Goal: Task Accomplishment & Management: Manage account settings

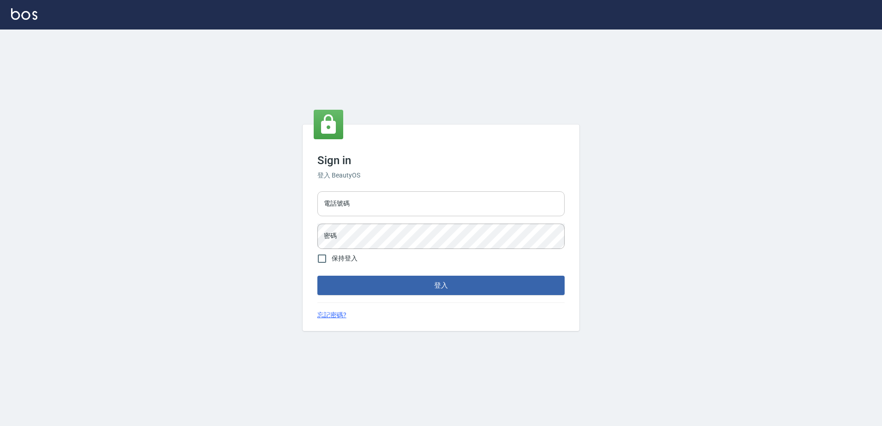
drag, startPoint x: 344, startPoint y: 207, endPoint x: 345, endPoint y: 213, distance: 6.5
click at [344, 207] on input "電話號碼" at bounding box center [440, 203] width 247 height 25
type input "0426865599"
click at [317, 276] on button "登入" at bounding box center [440, 285] width 247 height 19
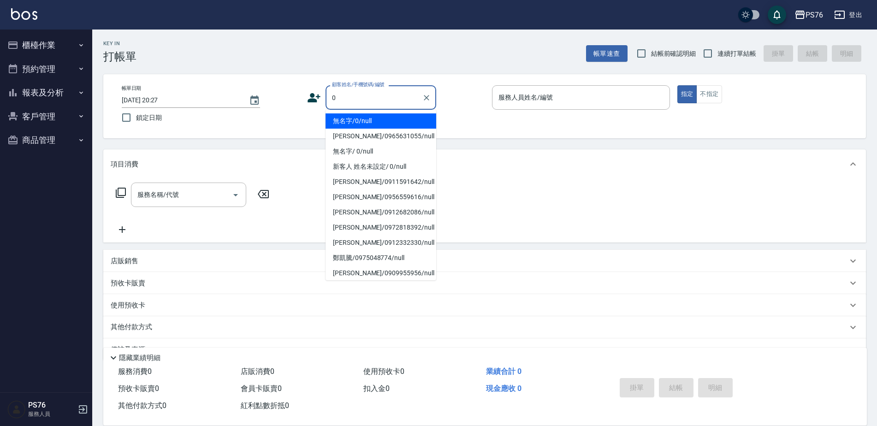
type input "無名字/0/null"
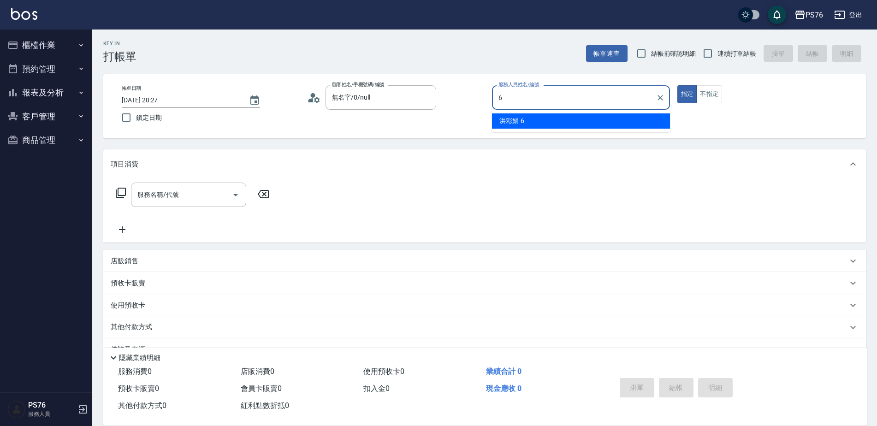
type input "洪彩娟-6"
type button "true"
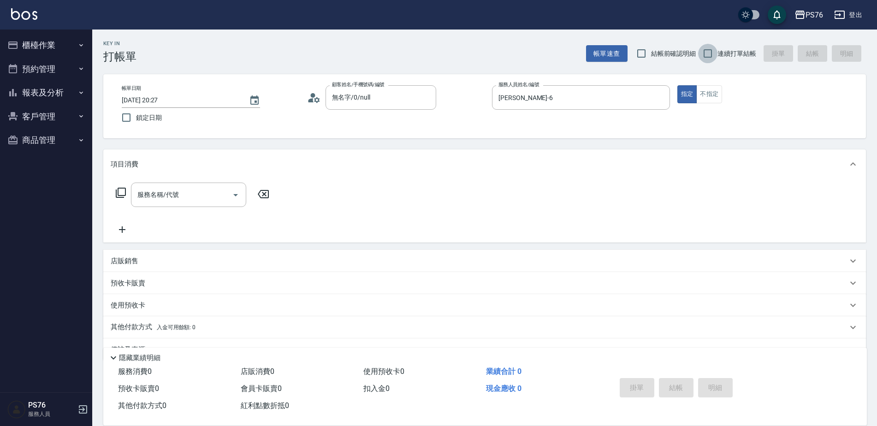
click at [707, 53] on input "連續打單結帳" at bounding box center [707, 53] width 19 height 19
checkbox input "true"
click at [210, 187] on input "服務名稱/代號" at bounding box center [181, 195] width 93 height 16
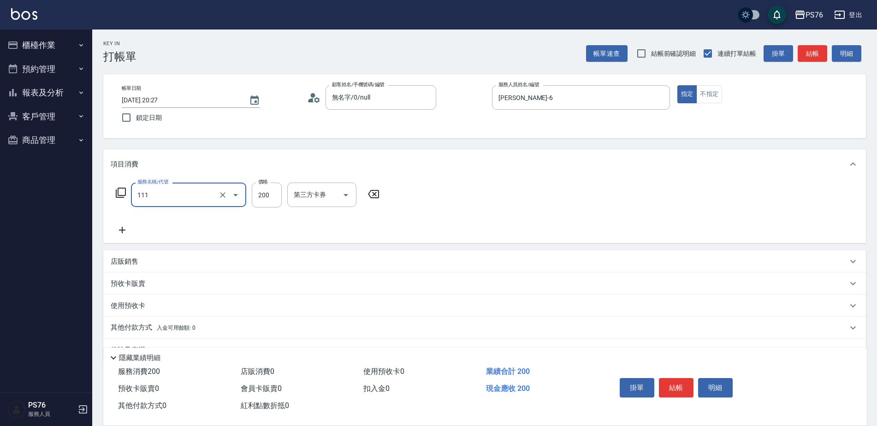
type input "200(111)"
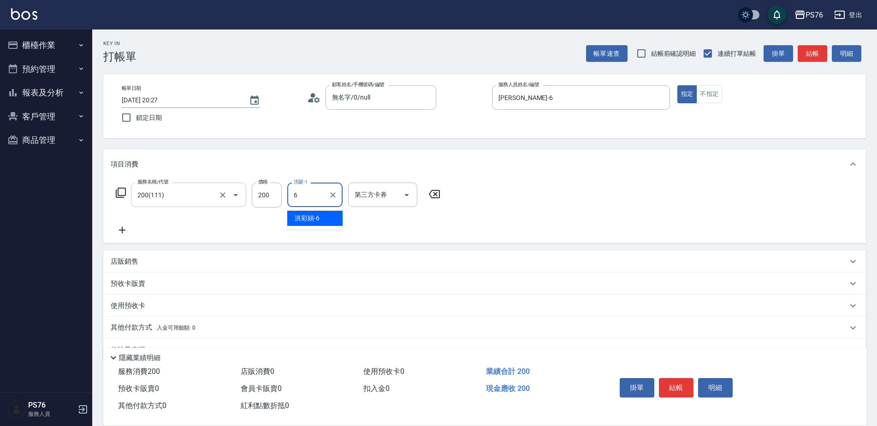
type input "洪彩娟-6"
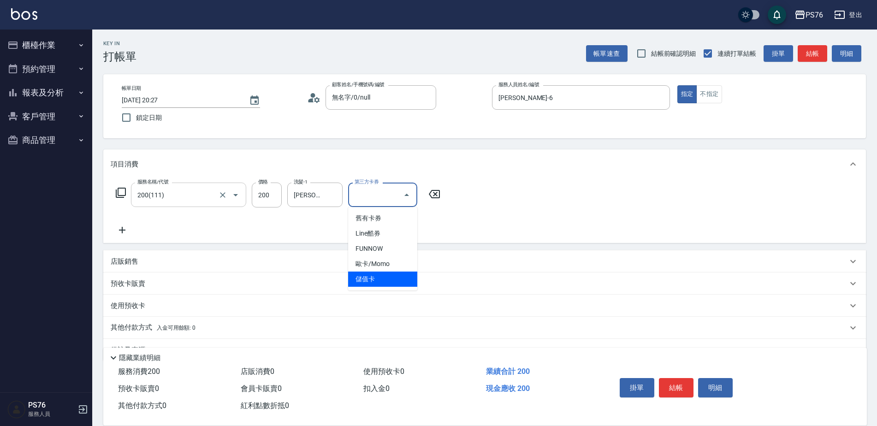
type input "儲值卡"
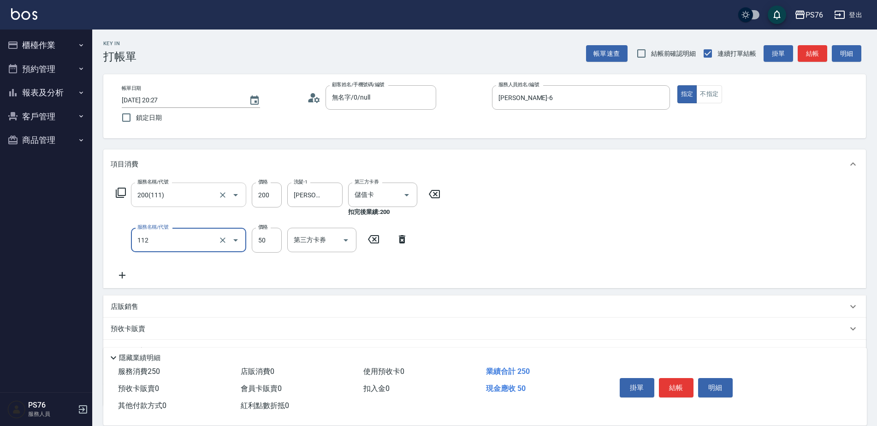
type input "精油50(112)"
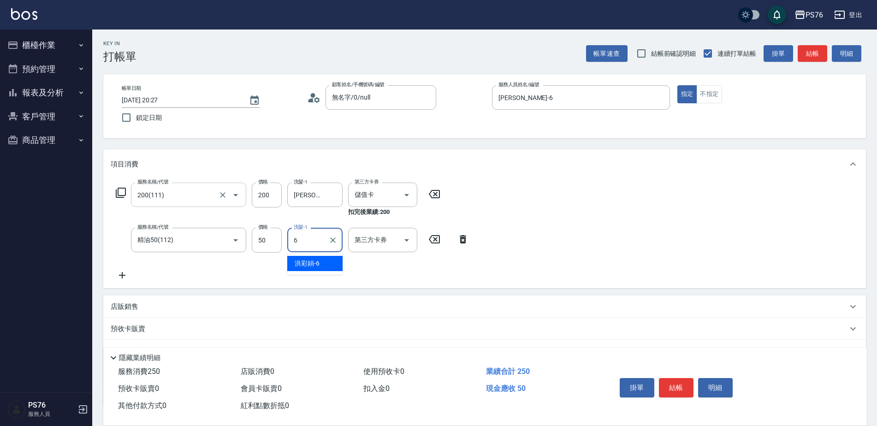
type input "洪彩娟-6"
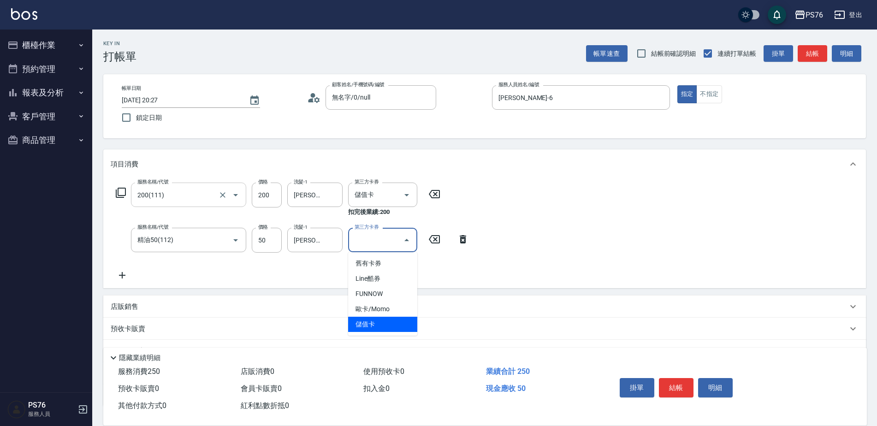
type input "儲值卡"
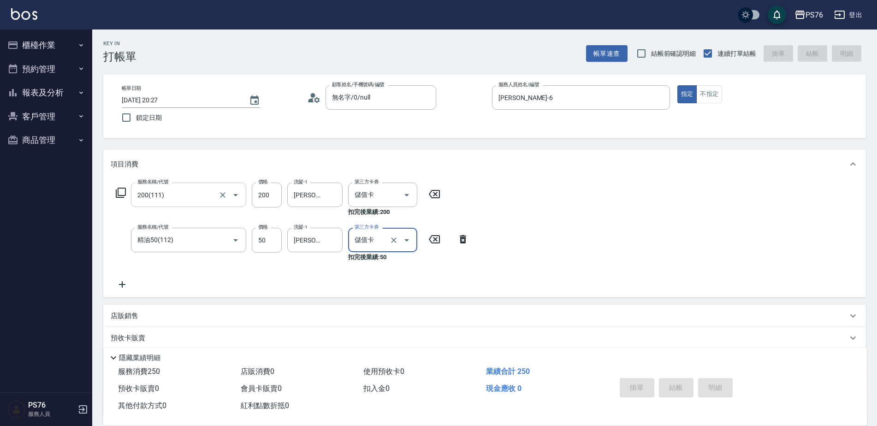
type input "2025/08/14 20:28"
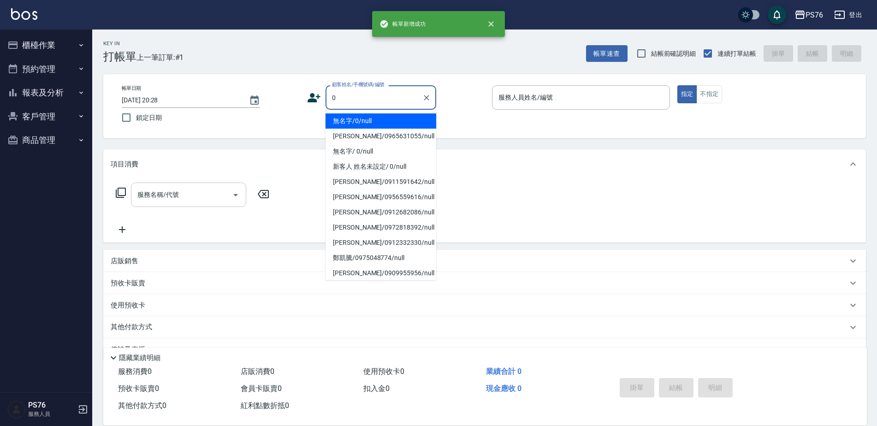
type input "無名字/0/null"
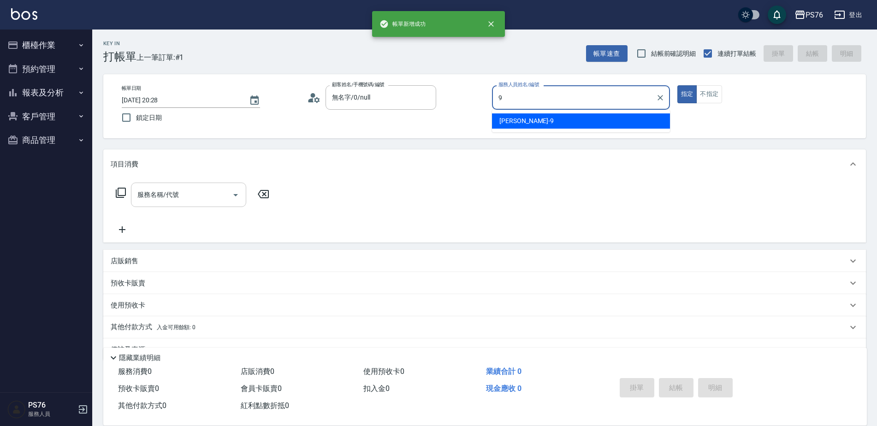
type input "劉憶彤-9"
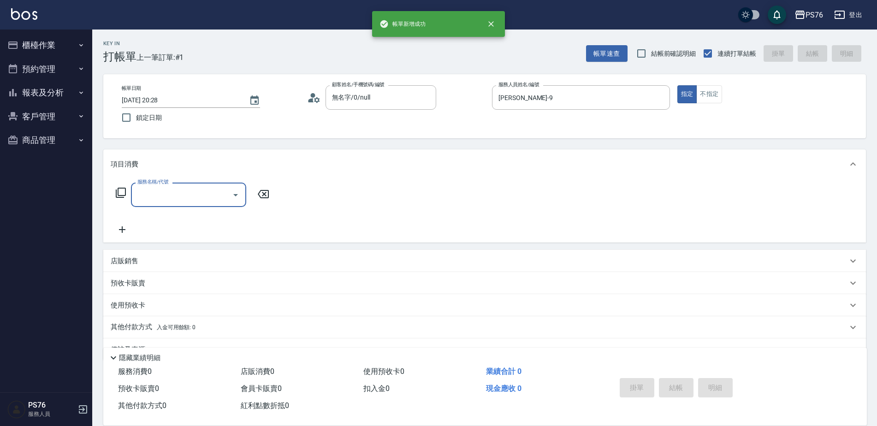
type input "9"
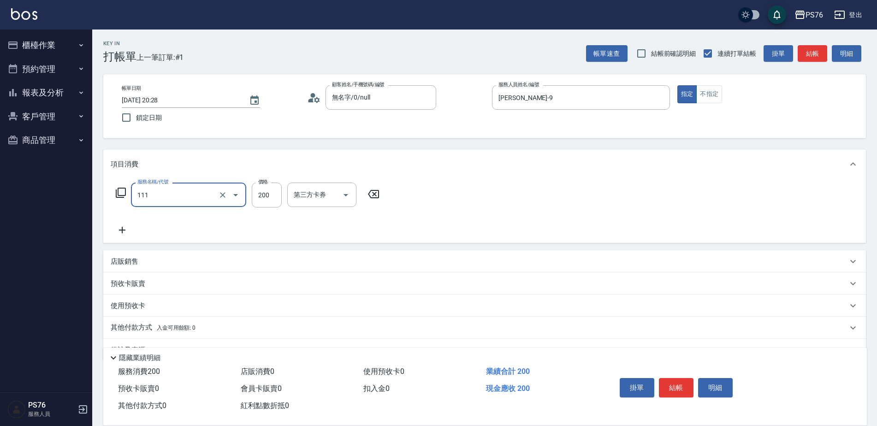
type input "200(111)"
type input "100"
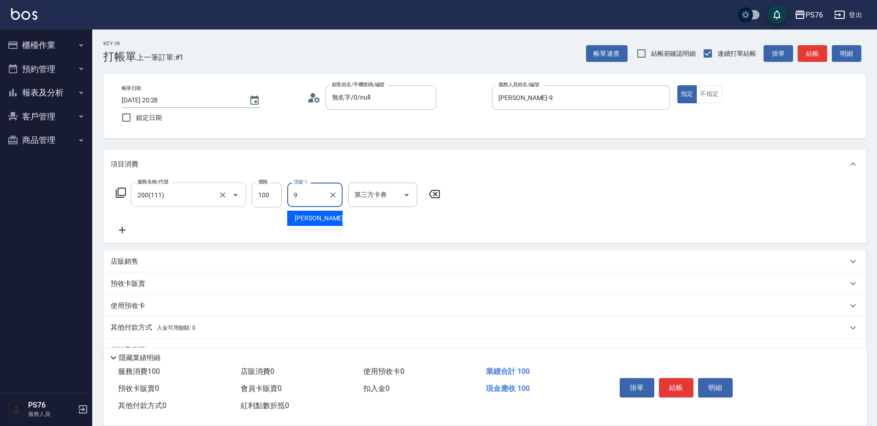
type input "劉憶彤-9"
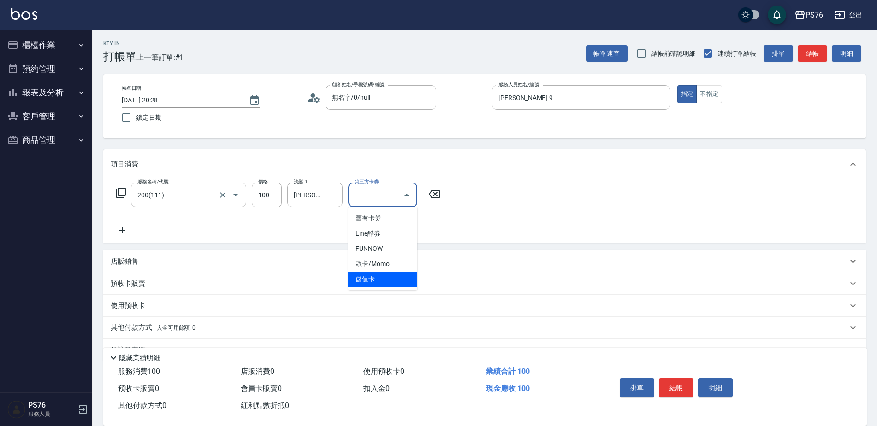
type input "儲值卡"
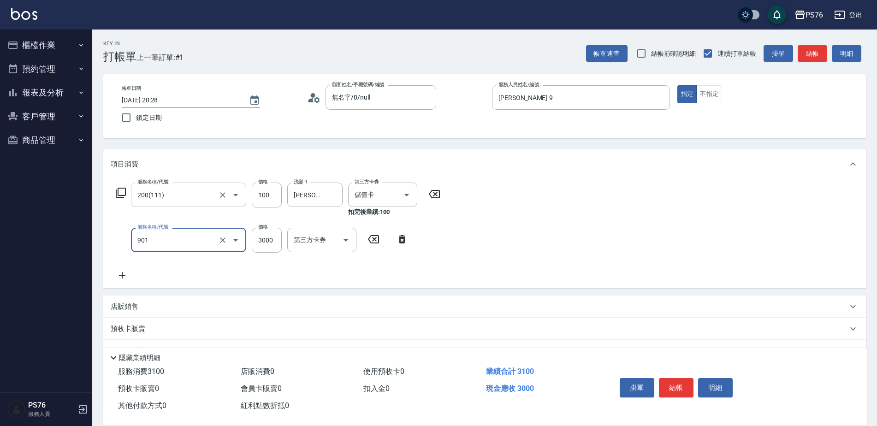
type input "儲值3000(901)"
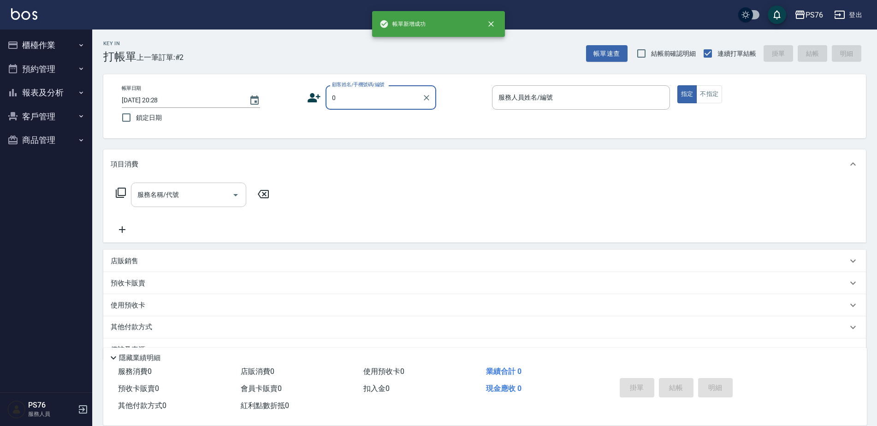
type input "無名字/0/null"
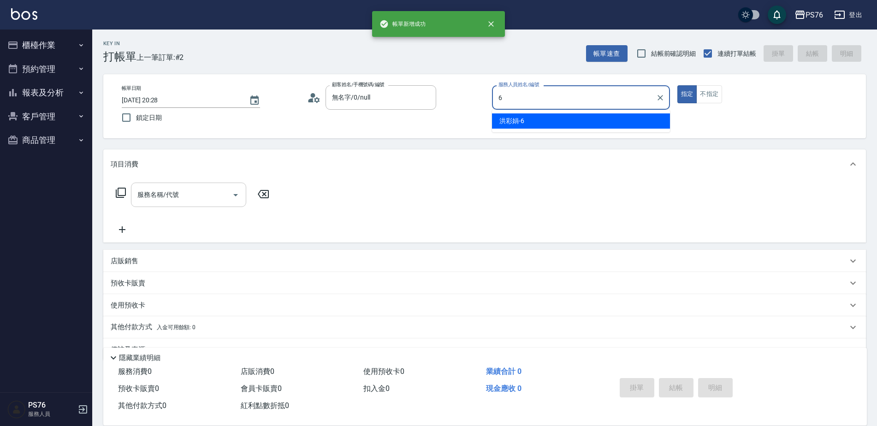
type input "洪彩娟-6"
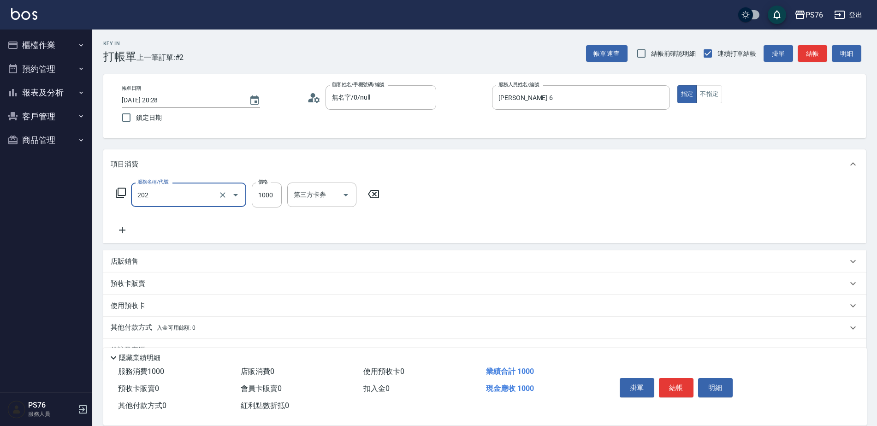
type input "燙髮(202)"
type input "1199"
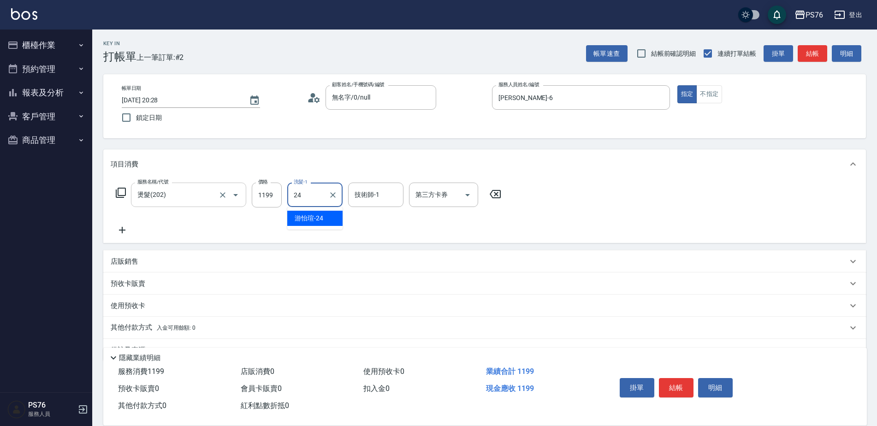
type input "游怡瑄-24"
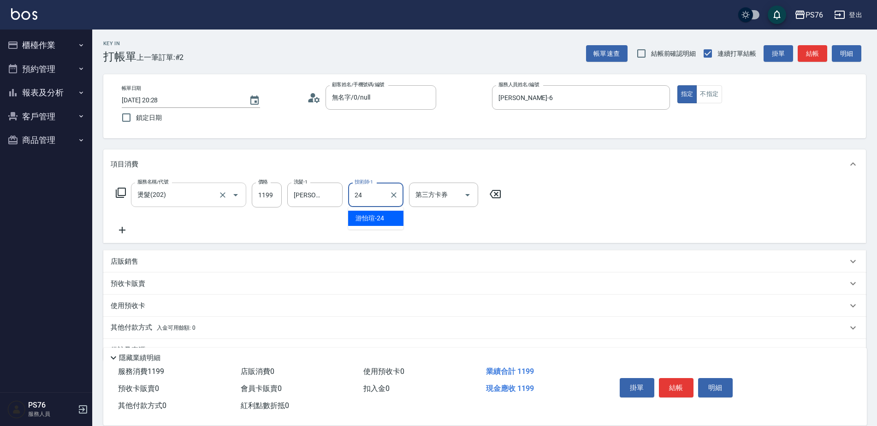
type input "游怡瑄-24"
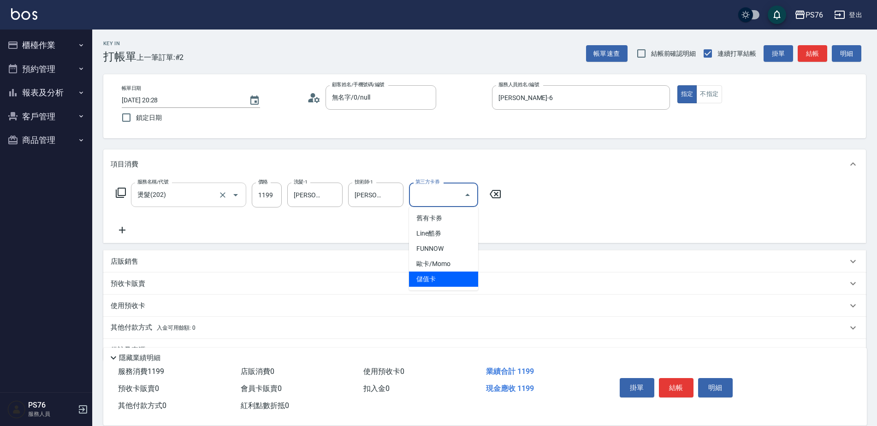
type input "儲值卡"
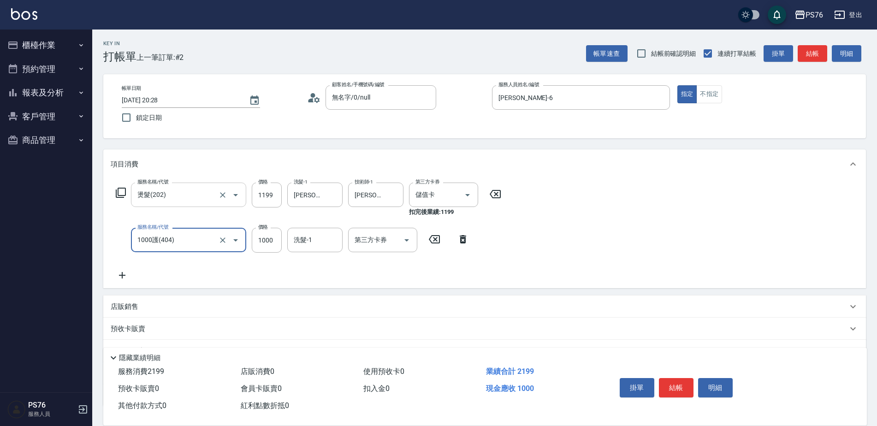
type input "1000護(404)"
type input "游怡瑄-24"
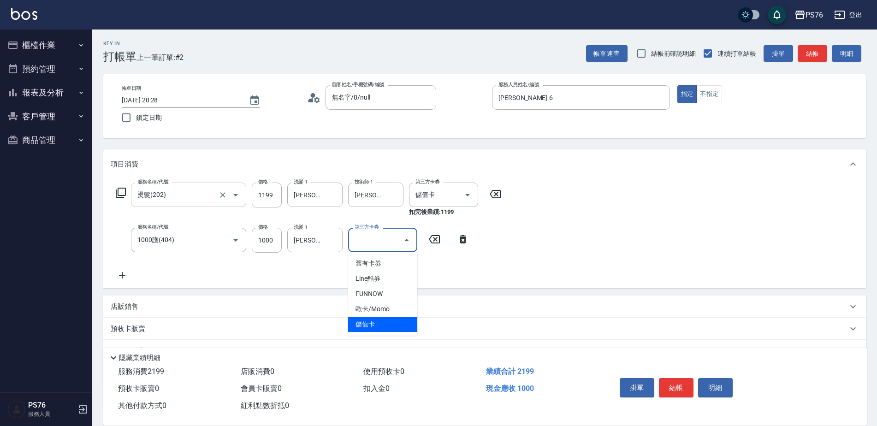
type input "儲值卡"
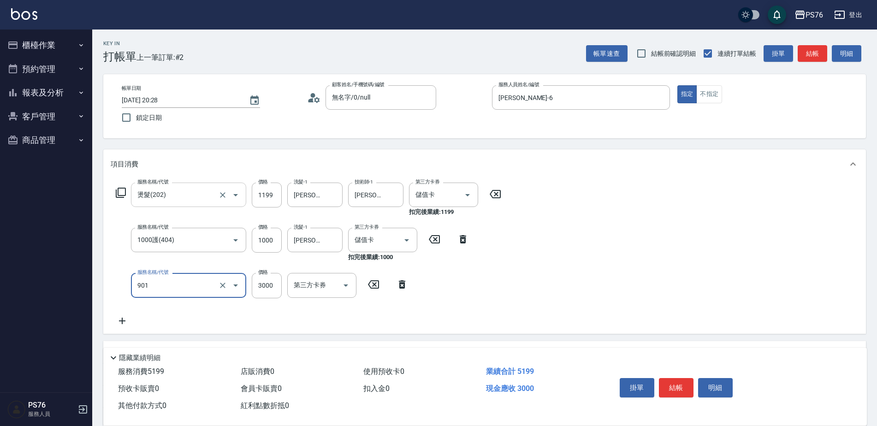
type input "儲值3000(901)"
type input "2000"
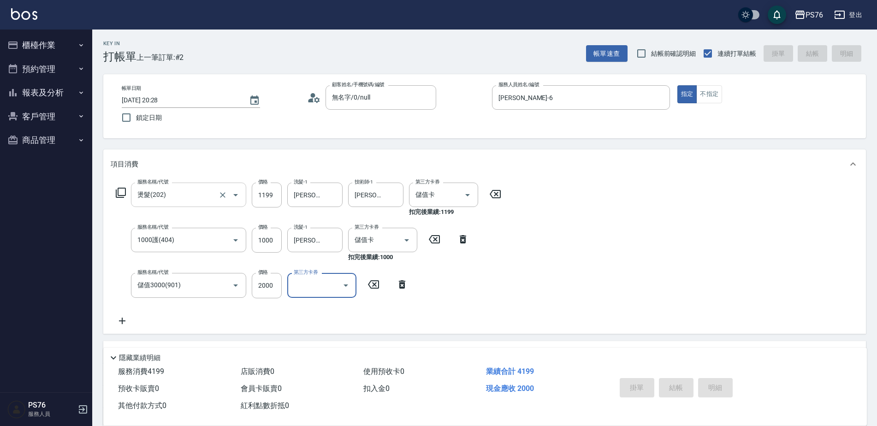
type input "2025/08/14 20:29"
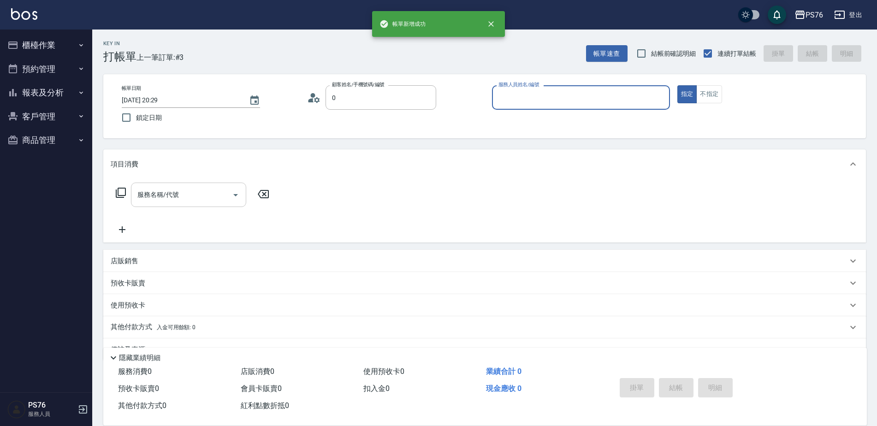
type input "無名字/0/null"
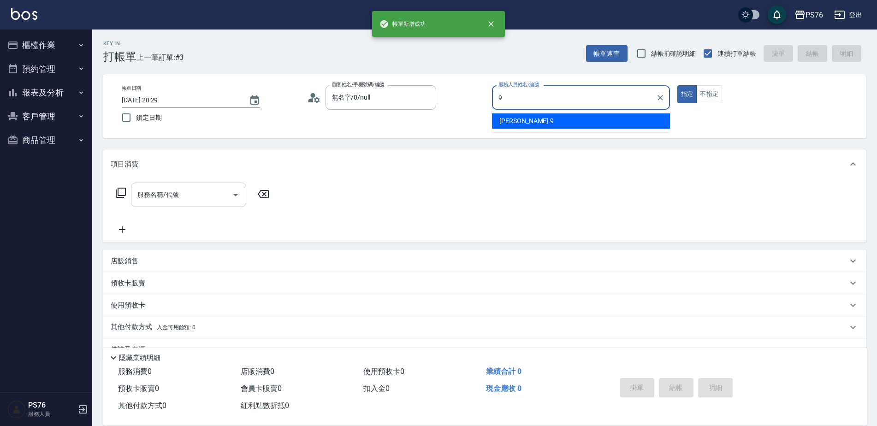
type input "劉憶彤-9"
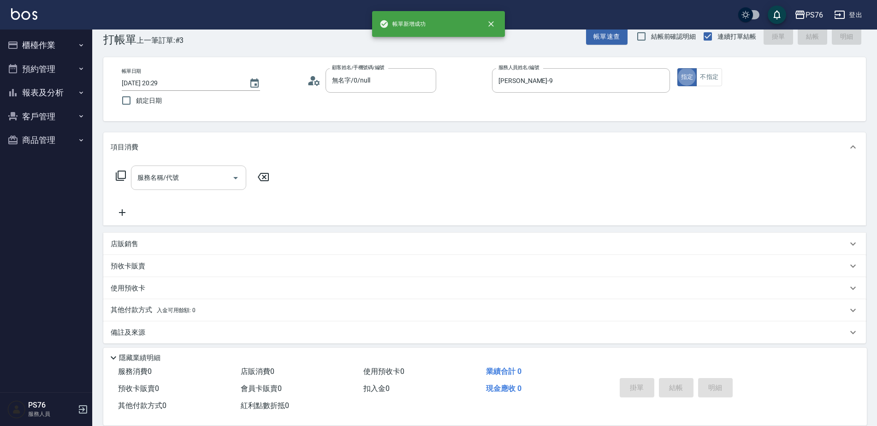
scroll to position [18, 0]
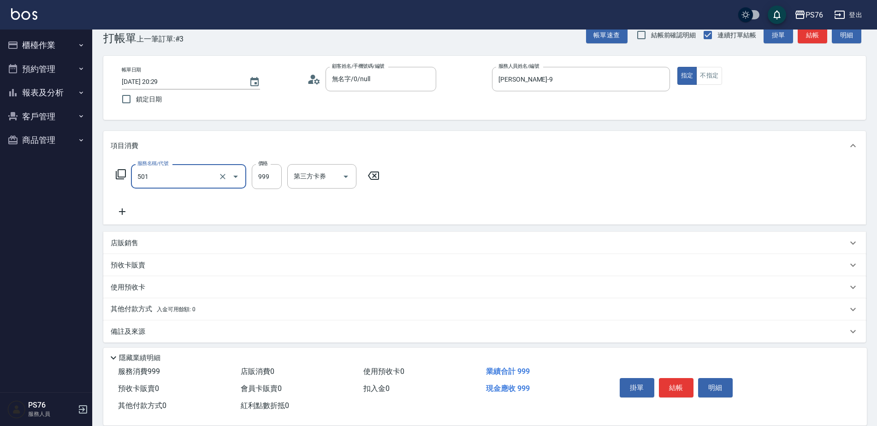
type input "染髮(501)"
type input "1400"
type input "游怡瑄-24"
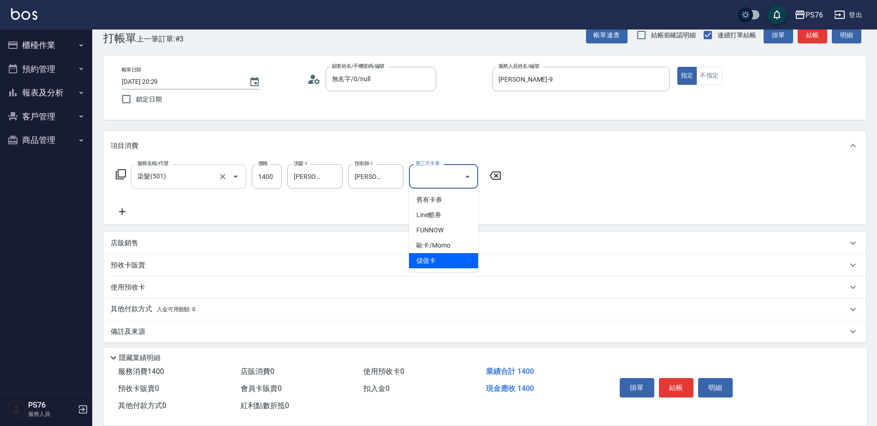
type input "儲值卡"
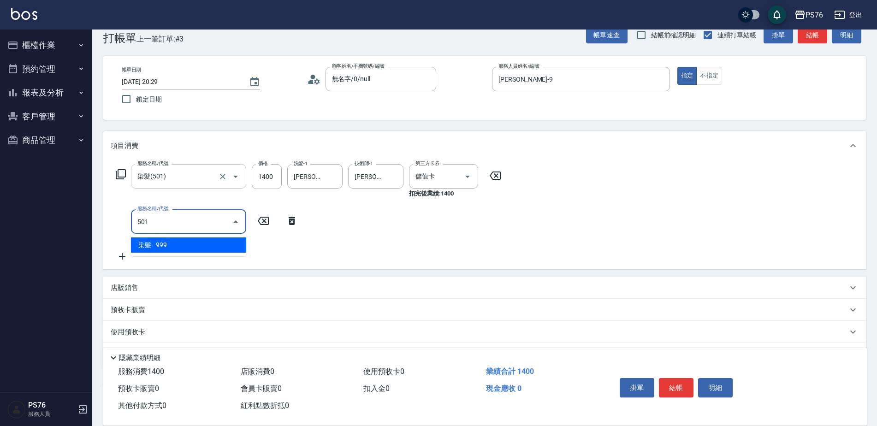
type input "染髮(501)"
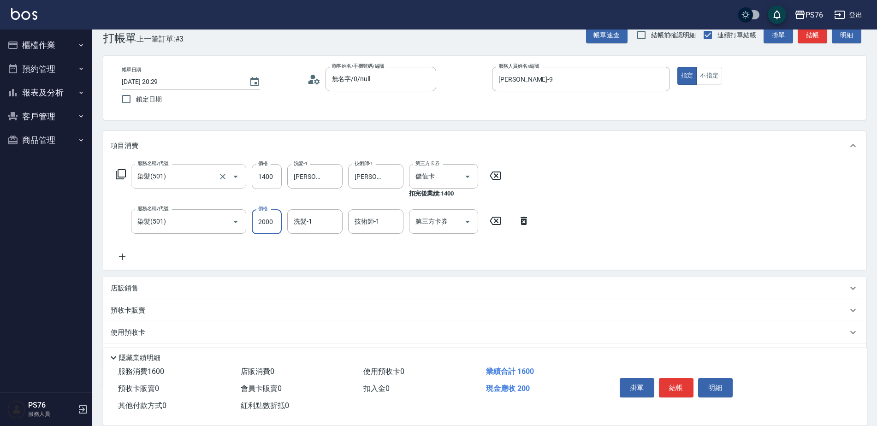
type input "2000"
type input "游怡瑄-24"
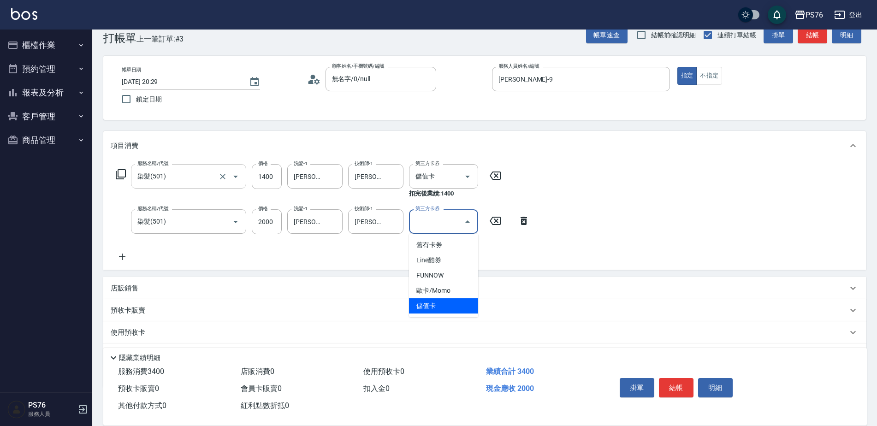
type input "儲值卡"
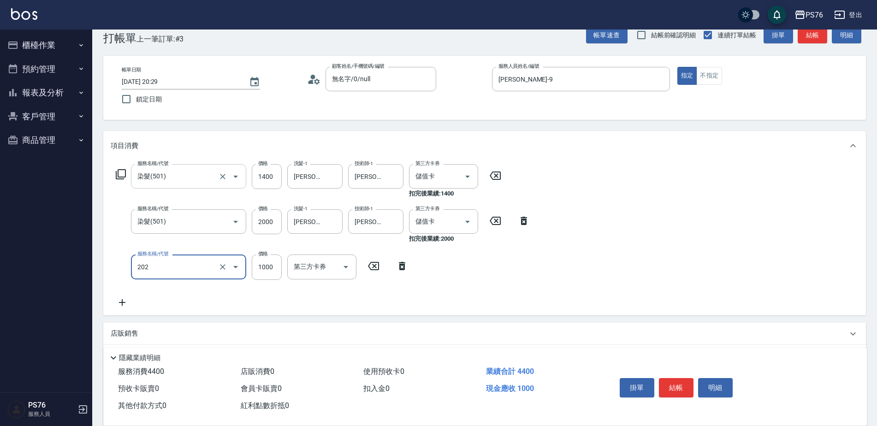
type input "燙髮(202)"
type input "2500"
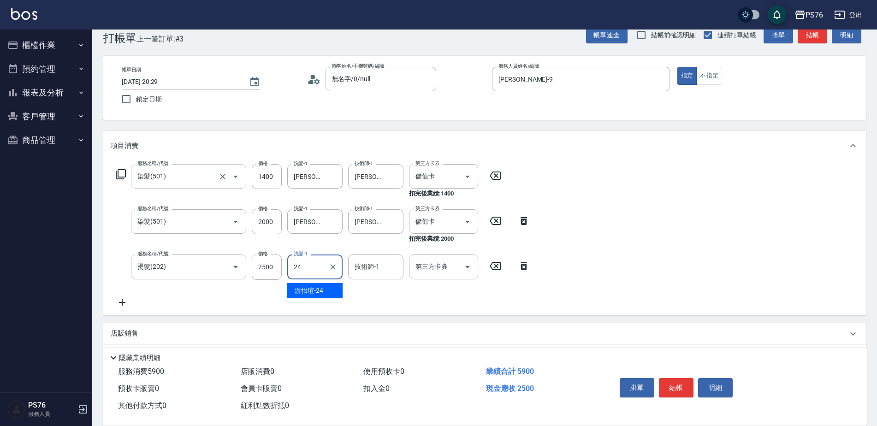
type input "游怡瑄-24"
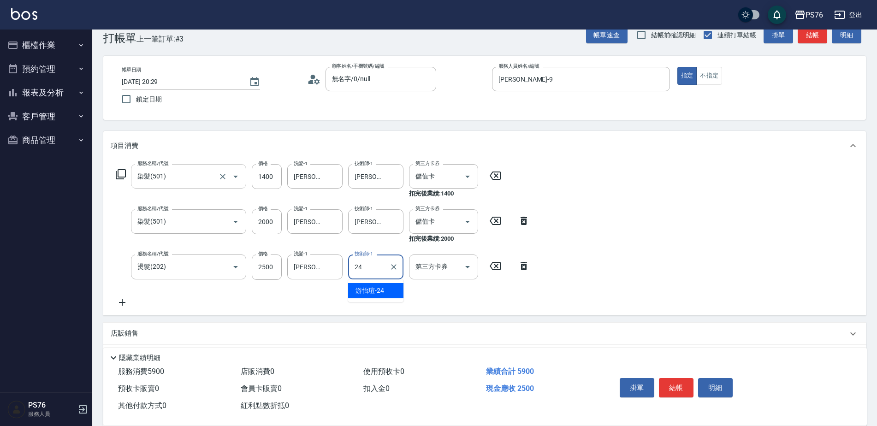
type input "游怡瑄-24"
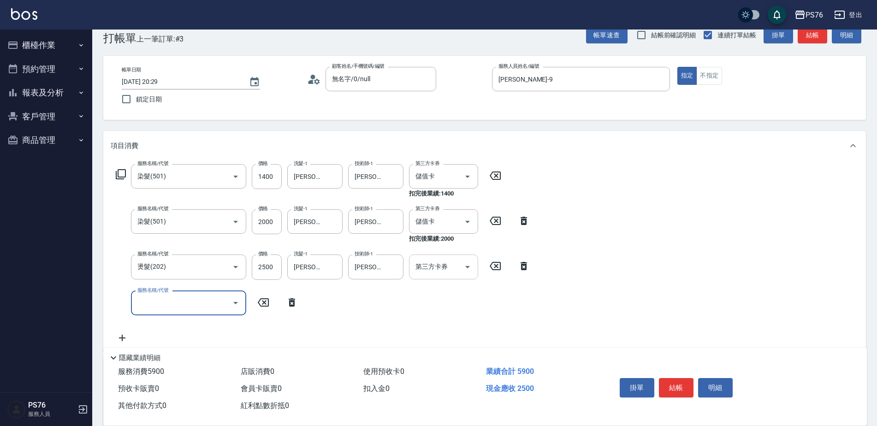
click at [454, 262] on input "第三方卡券" at bounding box center [436, 267] width 47 height 16
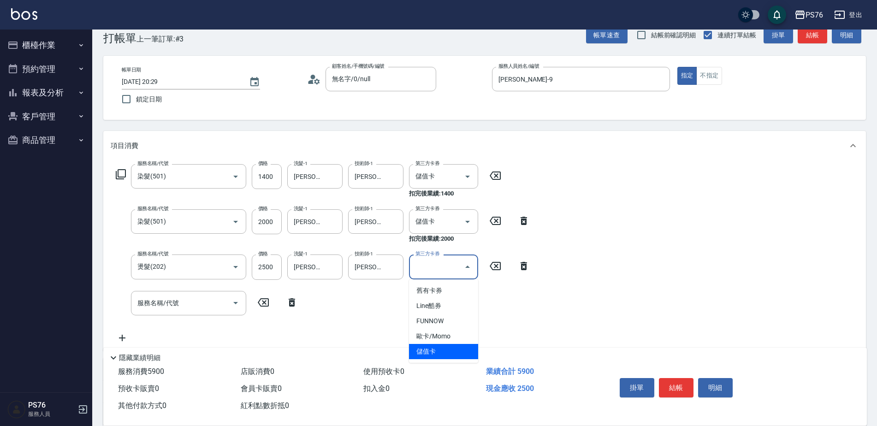
click at [441, 351] on span "儲值卡" at bounding box center [443, 351] width 69 height 15
type input "儲值卡"
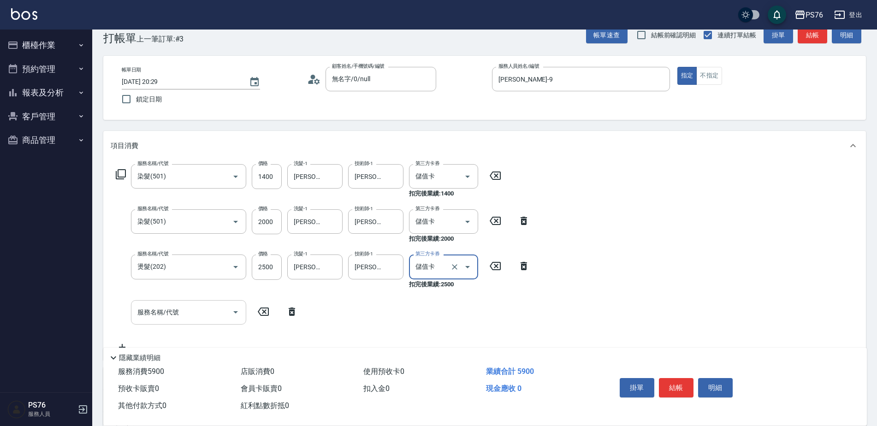
click at [206, 314] on input "服務名稱/代號" at bounding box center [181, 312] width 93 height 16
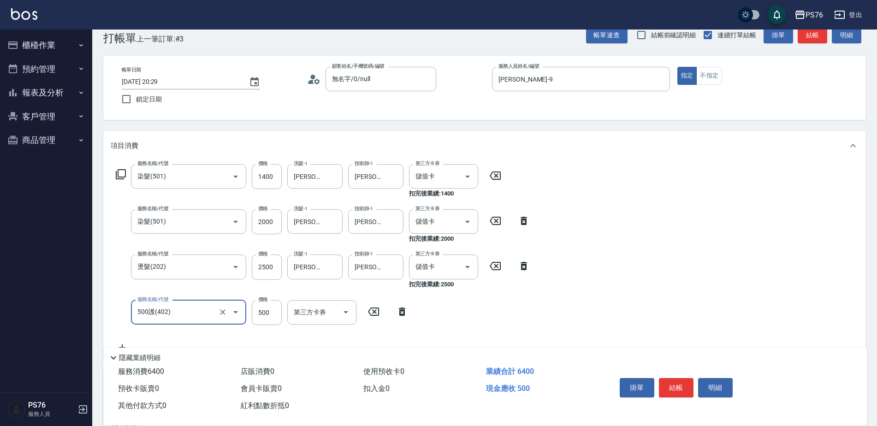
type input "500護(402)"
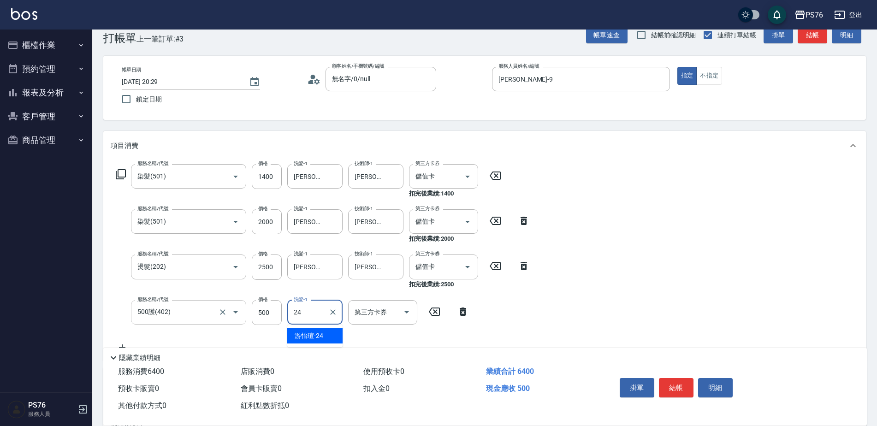
type input "游怡瑄-24"
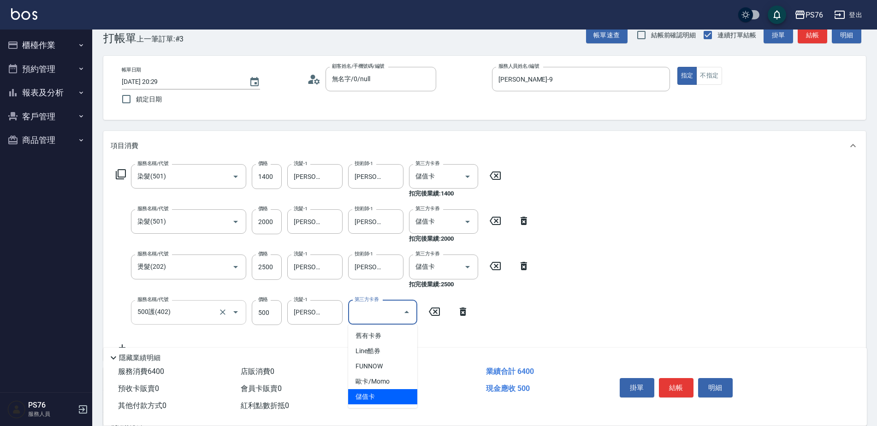
type input "儲值卡"
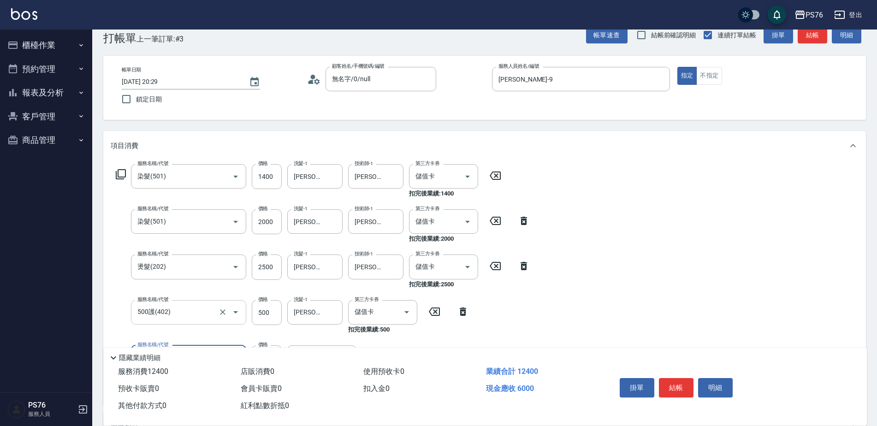
type input "儲值6000(902)"
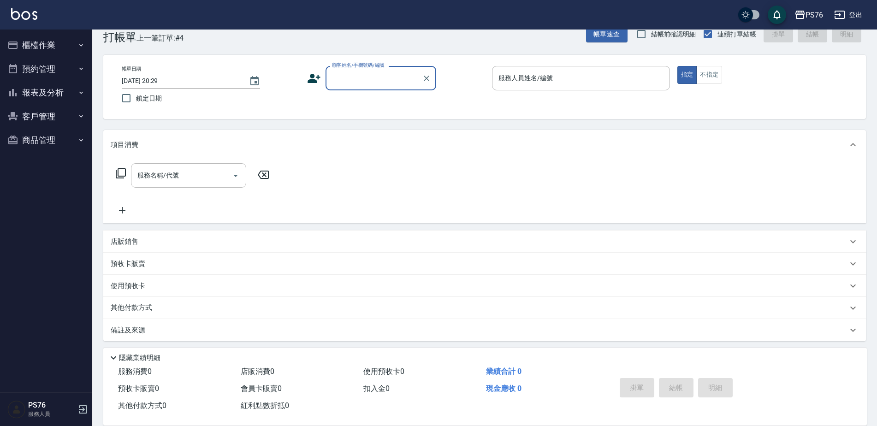
scroll to position [23, 0]
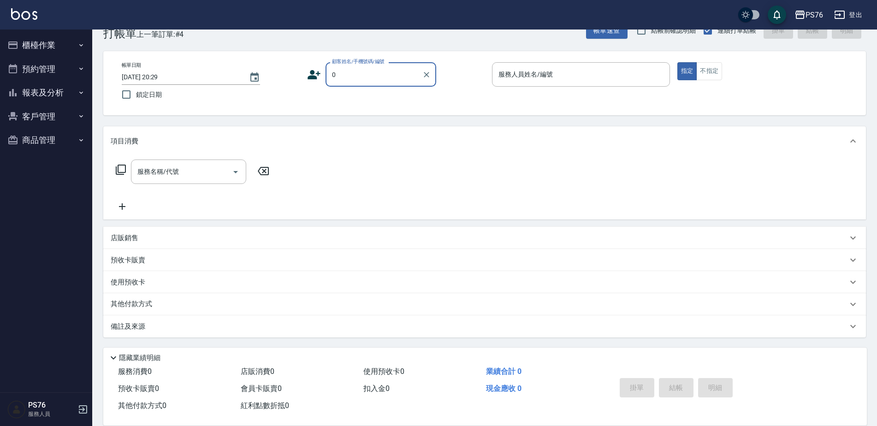
type input "無名字/0/null"
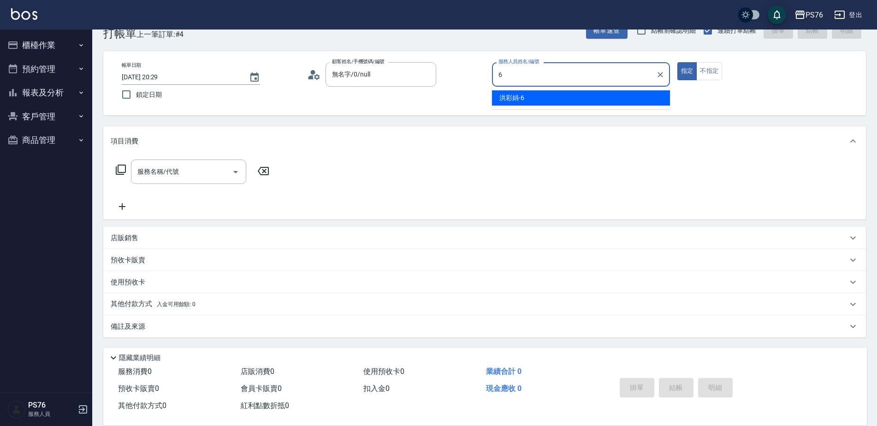
type input "洪彩娟-6"
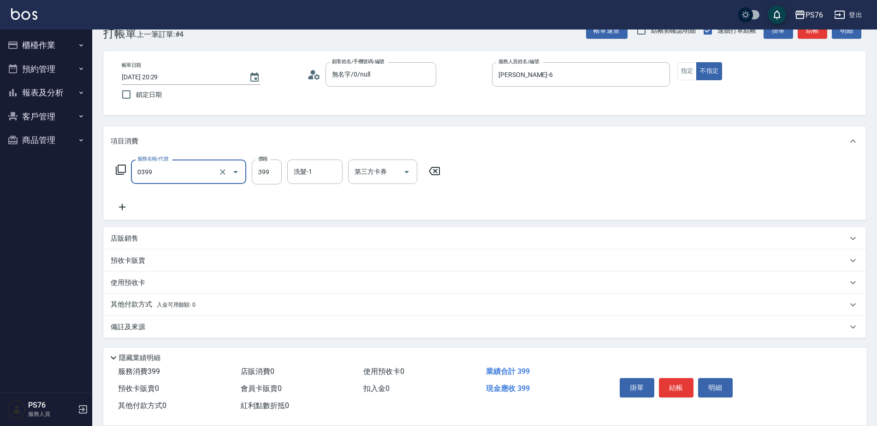
type input "海鹽399(0399)"
type input "洪彩娟-6"
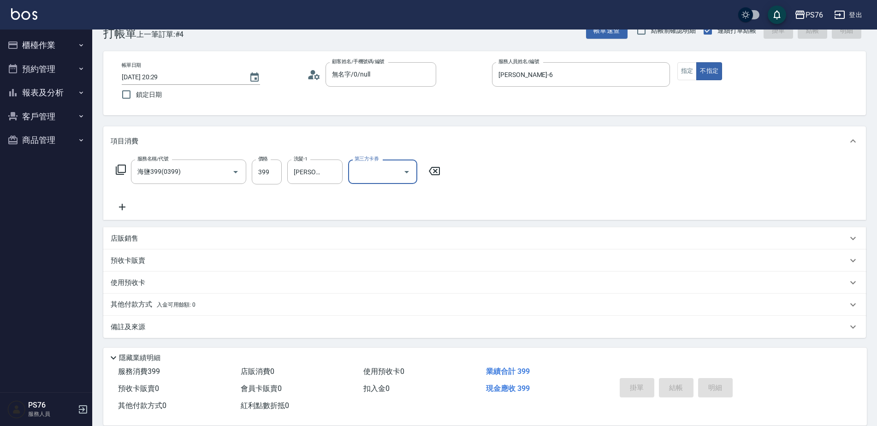
type input "2025/08/14 20:50"
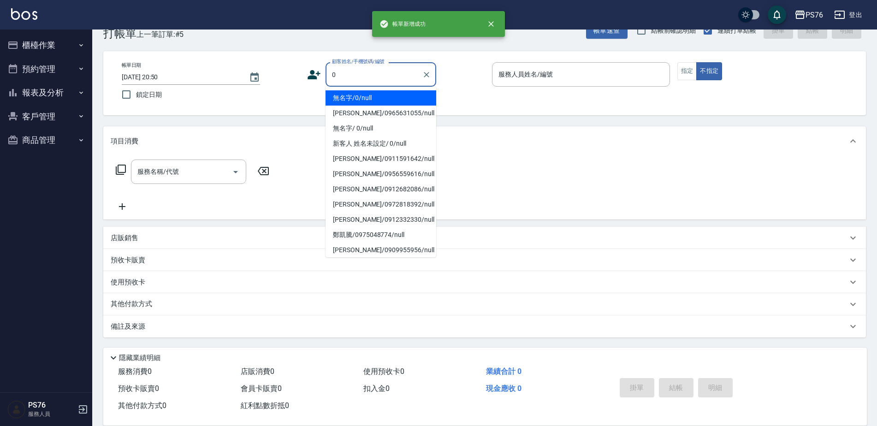
type input "無名字/0/null"
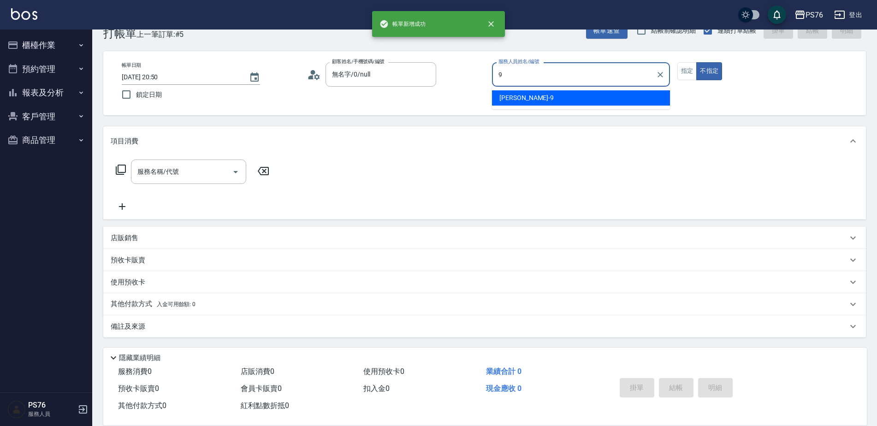
type input "劉憶彤-9"
type button "false"
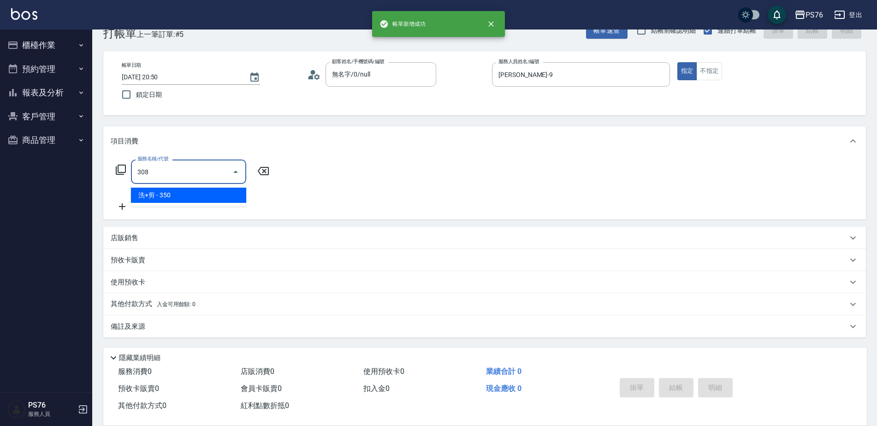
type input "洗+剪(308)"
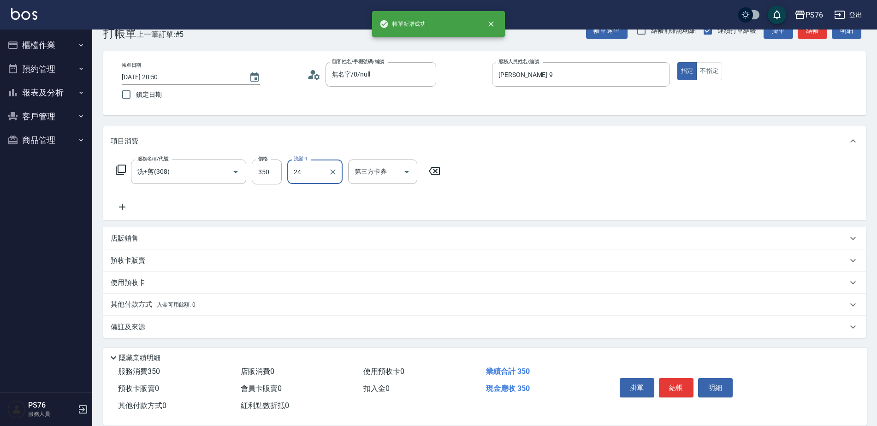
type input "游怡瑄-24"
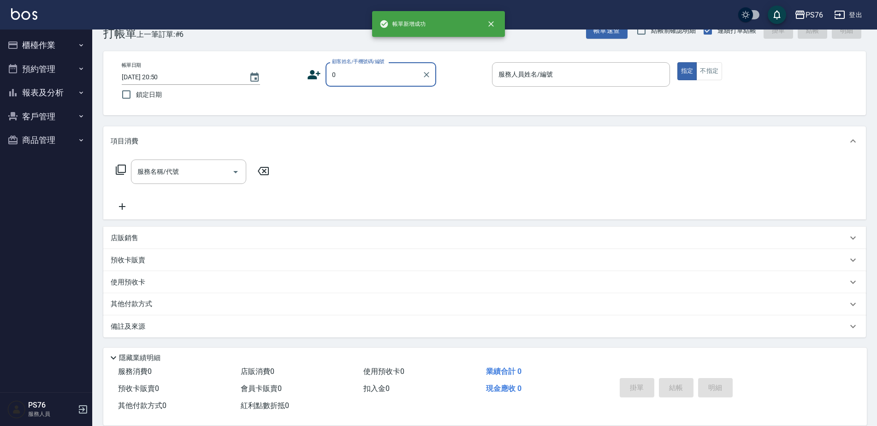
type input "無名字/0/null"
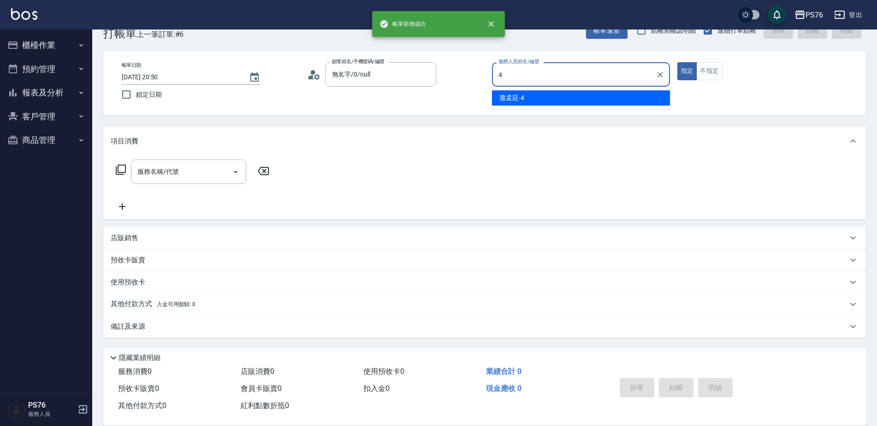
type input "蕭孟廷-4"
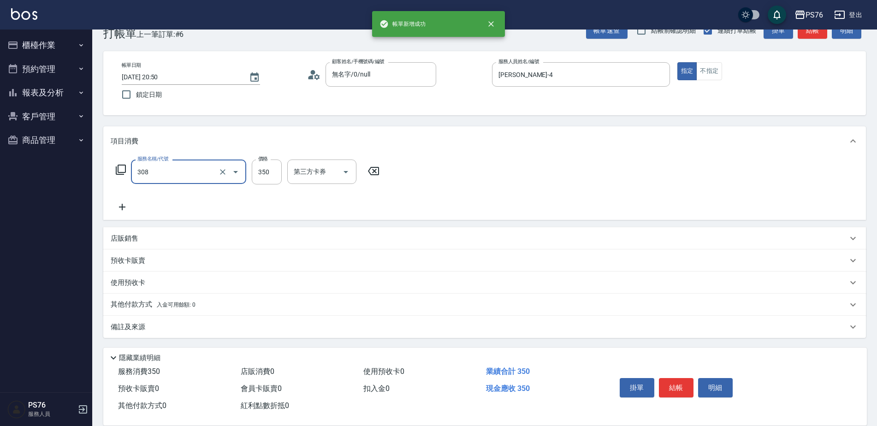
type input "洗+剪(308)"
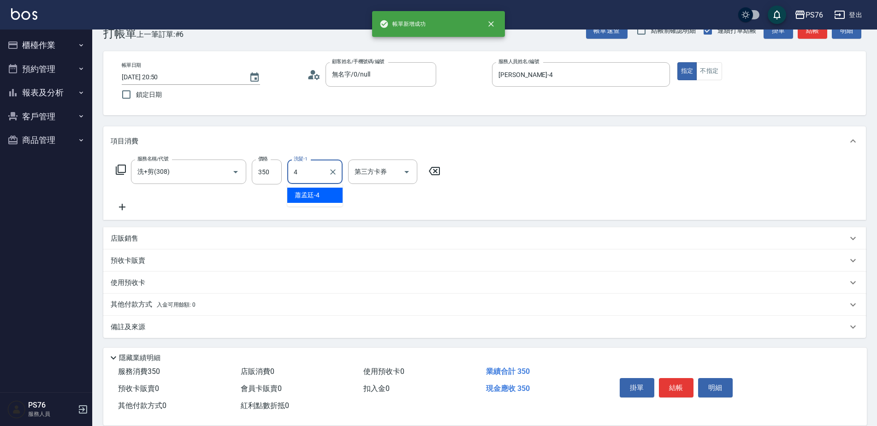
type input "蕭孟廷-4"
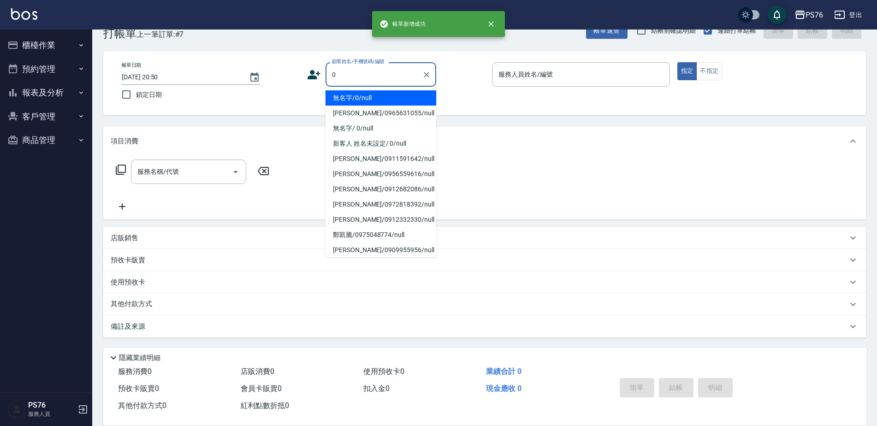
type input "無名字/0/null"
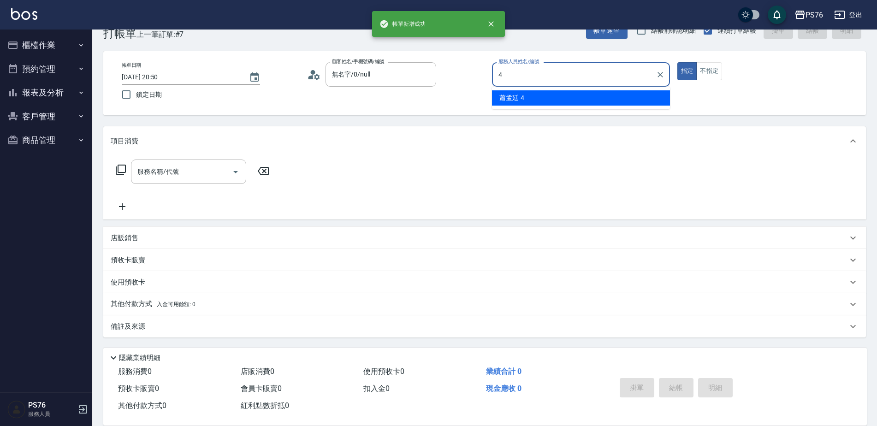
type input "蕭孟廷-4"
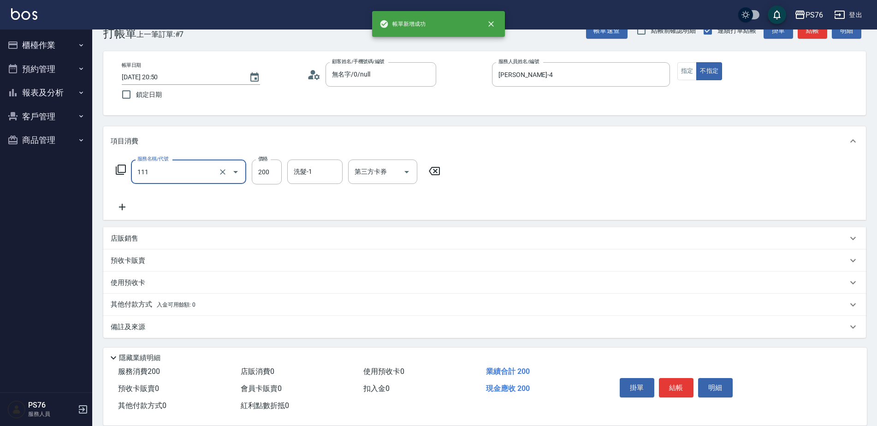
type input "200(111)"
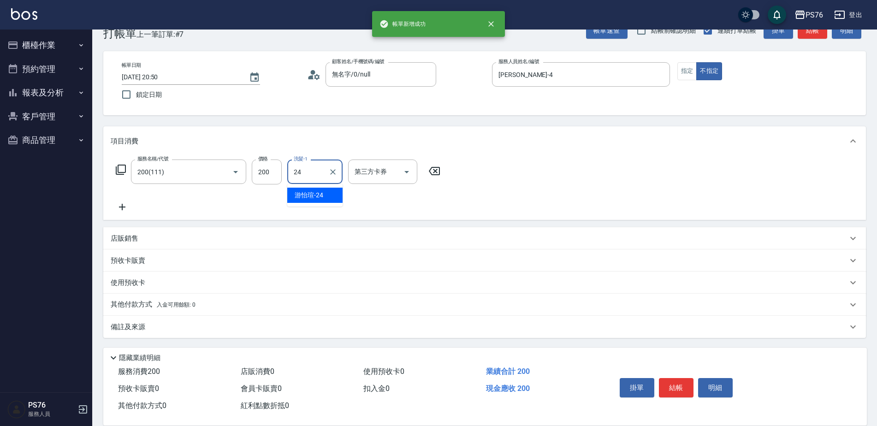
type input "游怡瑄-24"
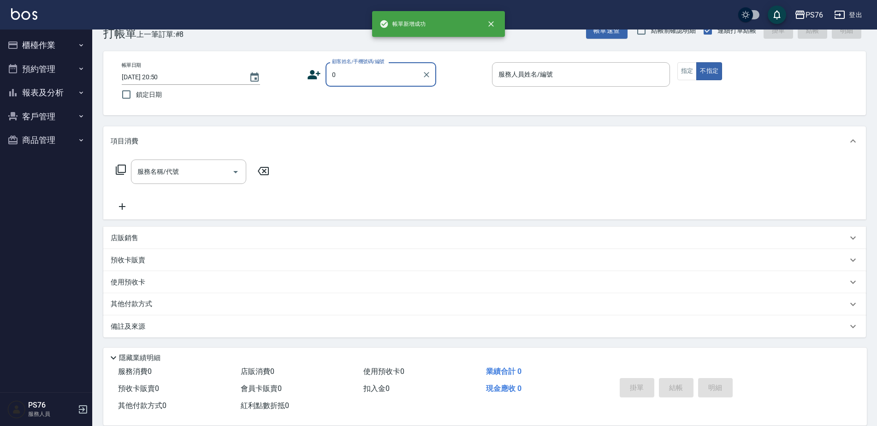
type input "無名字/0/null"
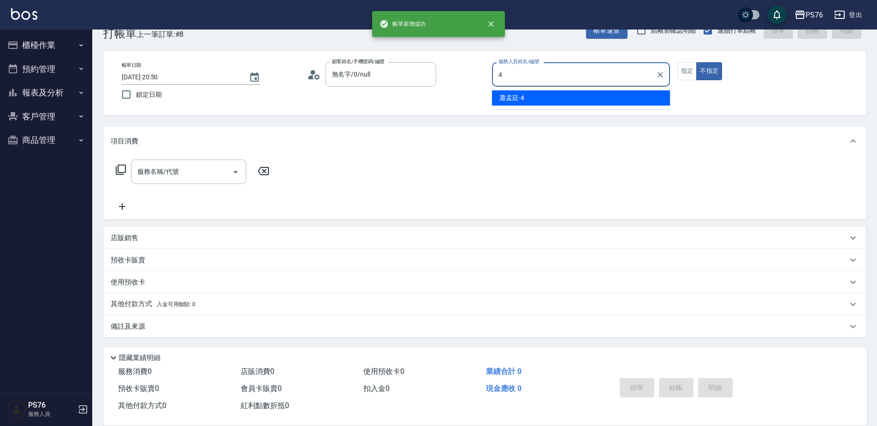
type input "蕭孟廷-4"
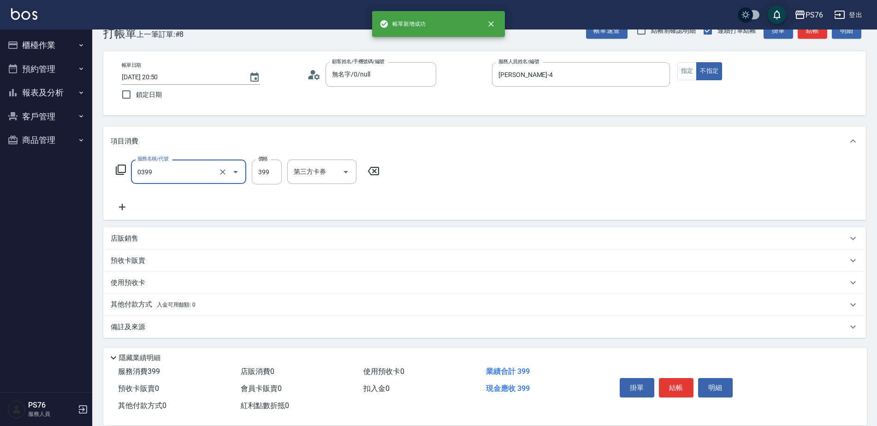
type input "海鹽399(0399)"
type input "蕭孟廷-4"
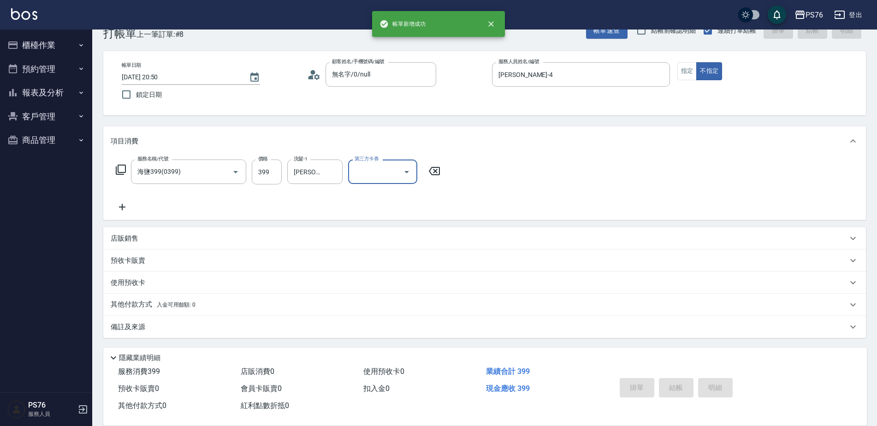
type input "2025/08/14 20:51"
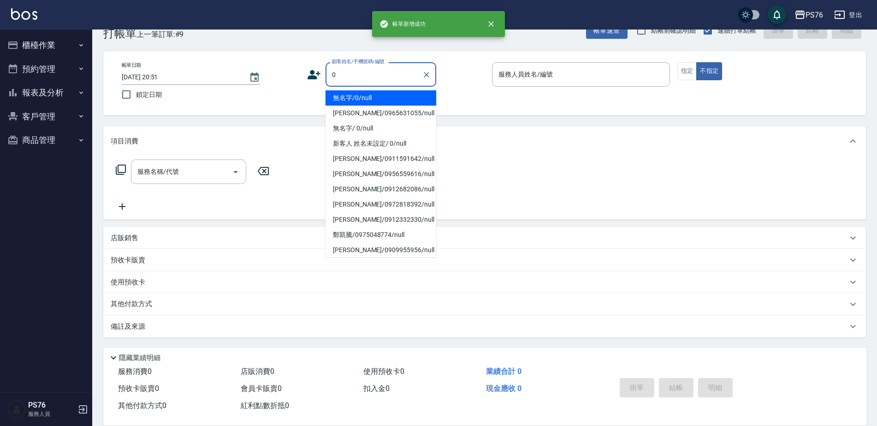
type input "無名字/0/null"
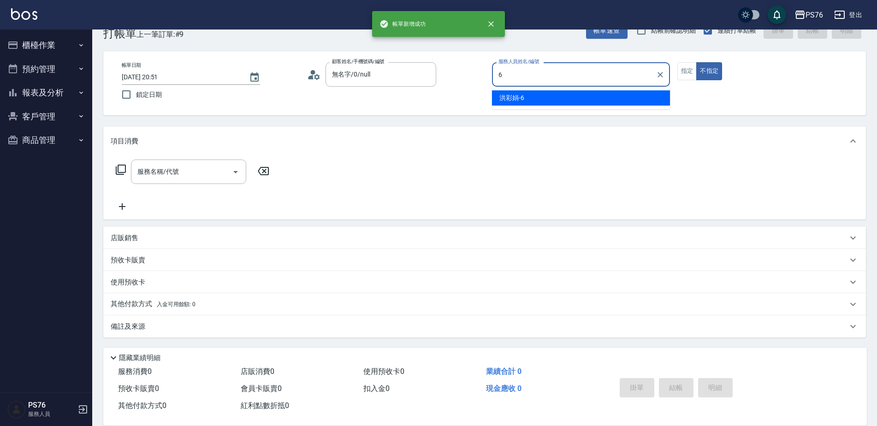
type input "洪彩娟-6"
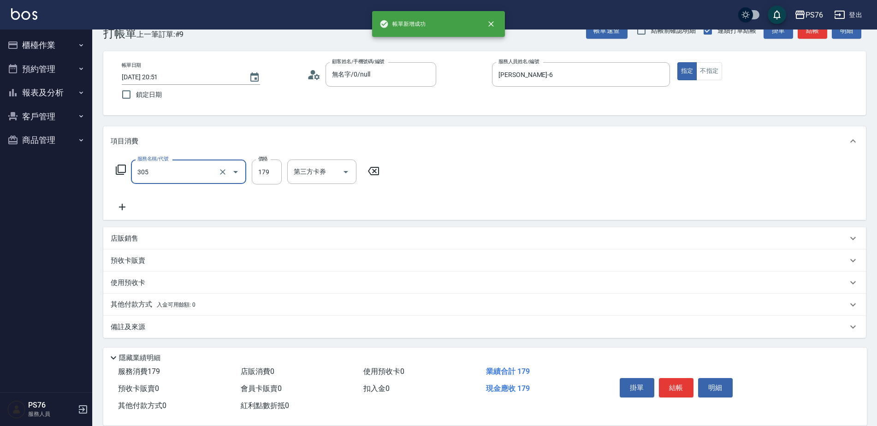
type input "剪髮(305)"
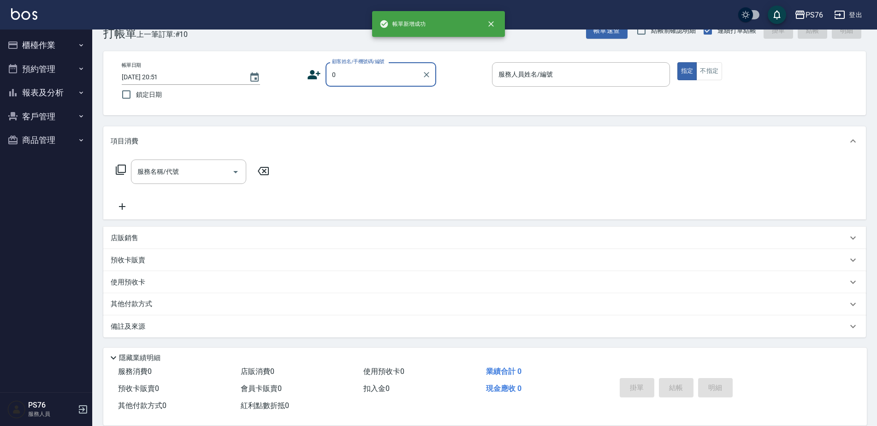
type input "無名字/0/null"
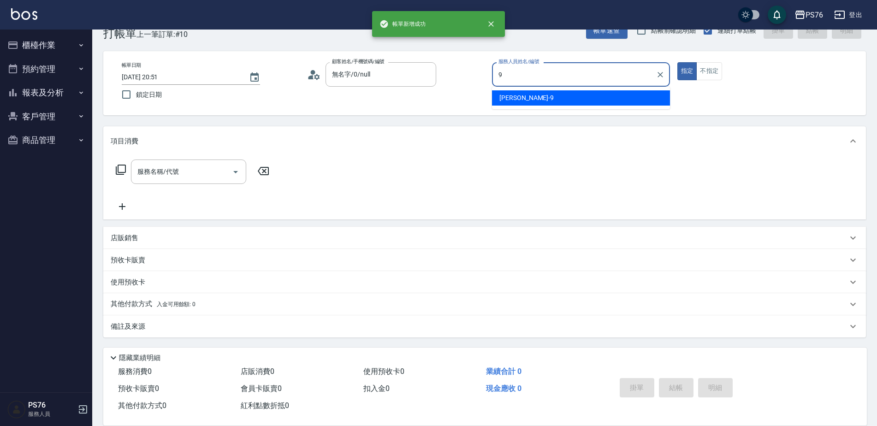
type input "劉憶彤-9"
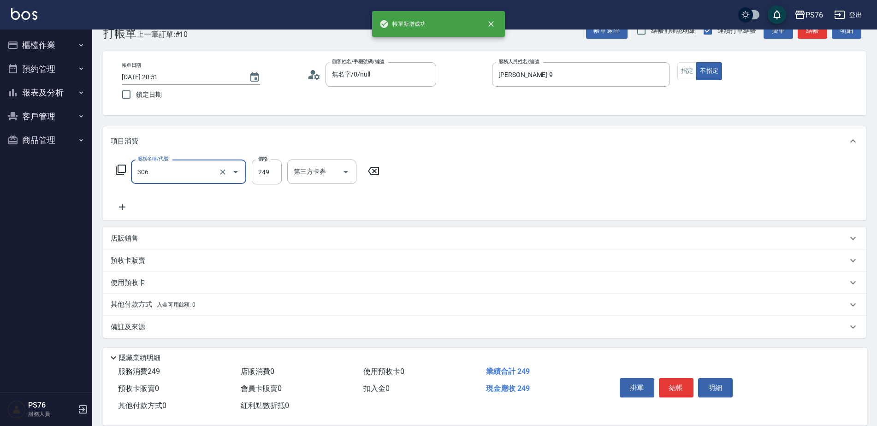
type input "剪髮(306)"
type input "劉憶彤-9"
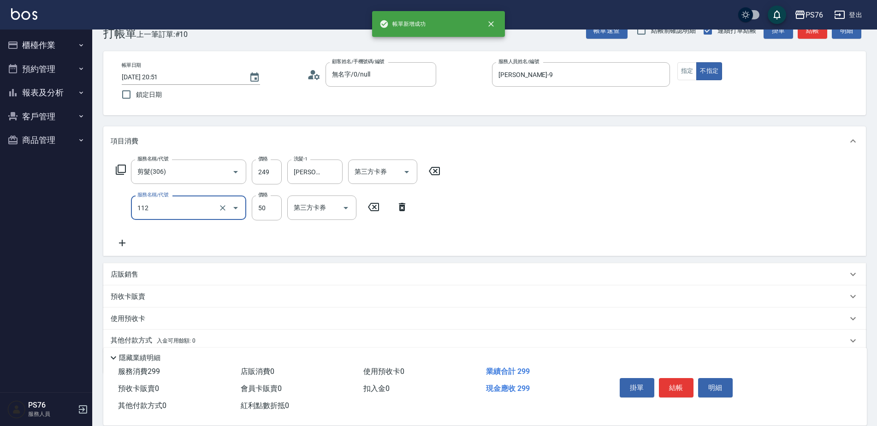
type input "精油50(112)"
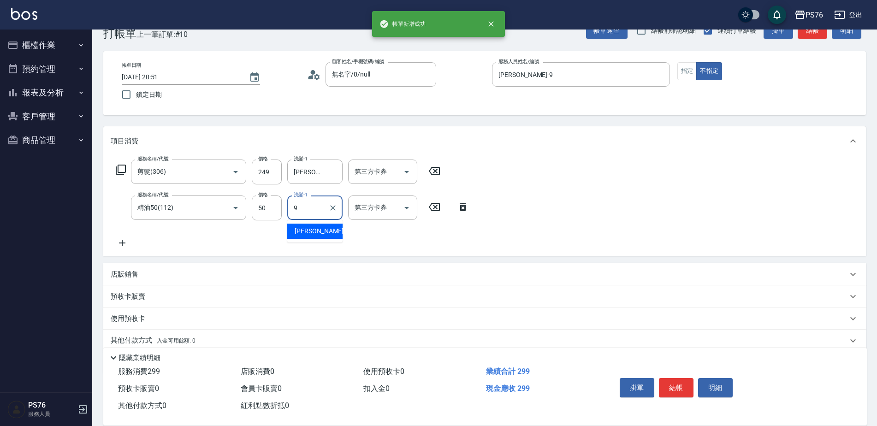
type input "劉憶彤-9"
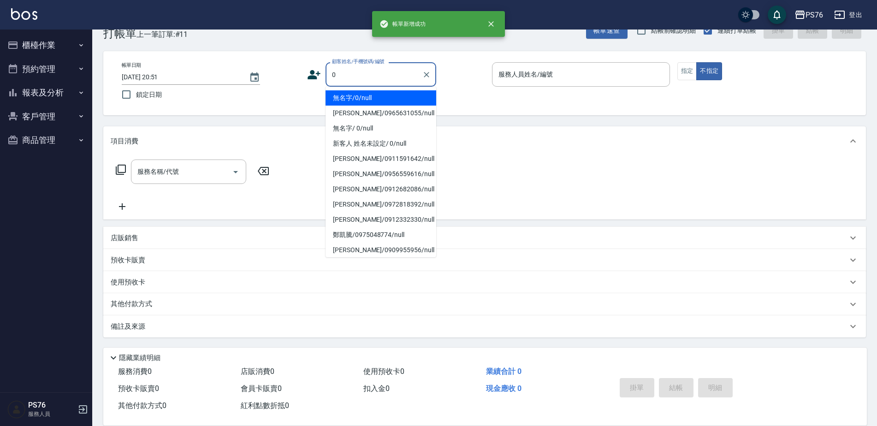
type input "無名字/0/null"
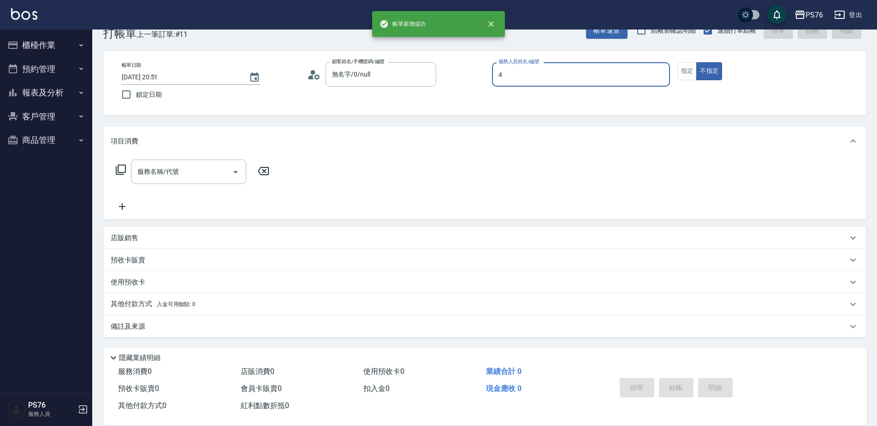
type input "蕭孟廷-4"
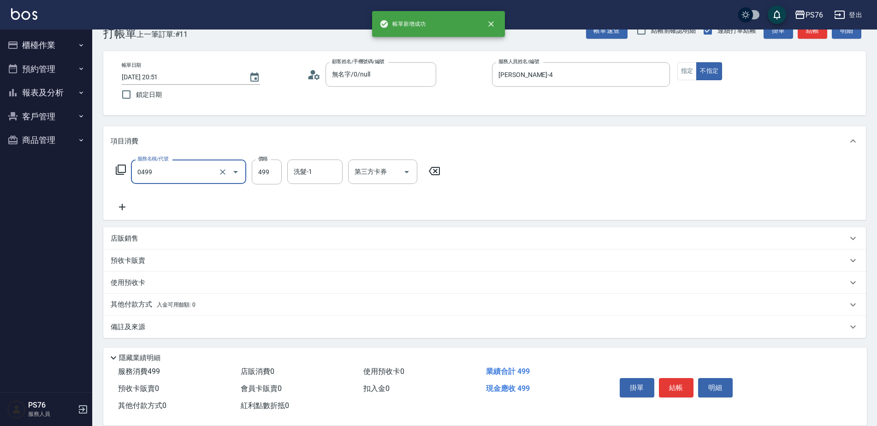
type input "伊黛莉499(0499)"
type input "0"
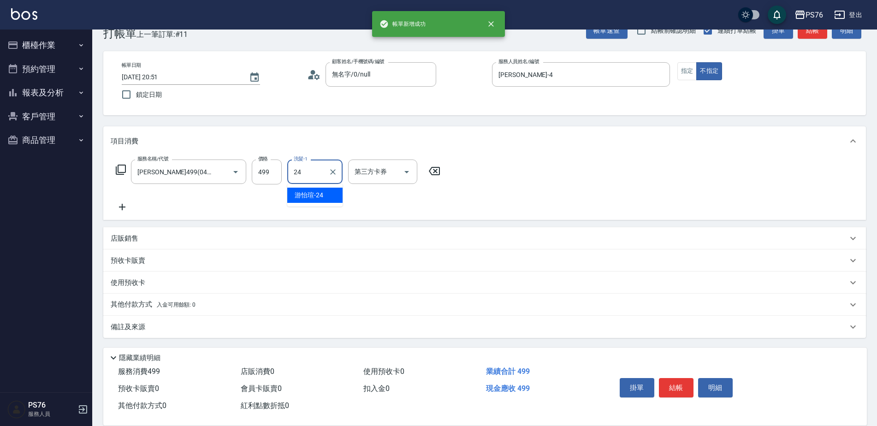
type input "游怡瑄-24"
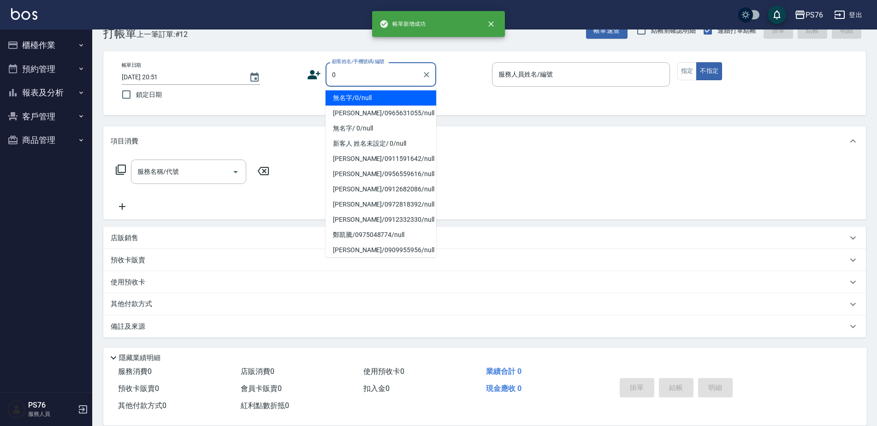
type input "無名字/0/null"
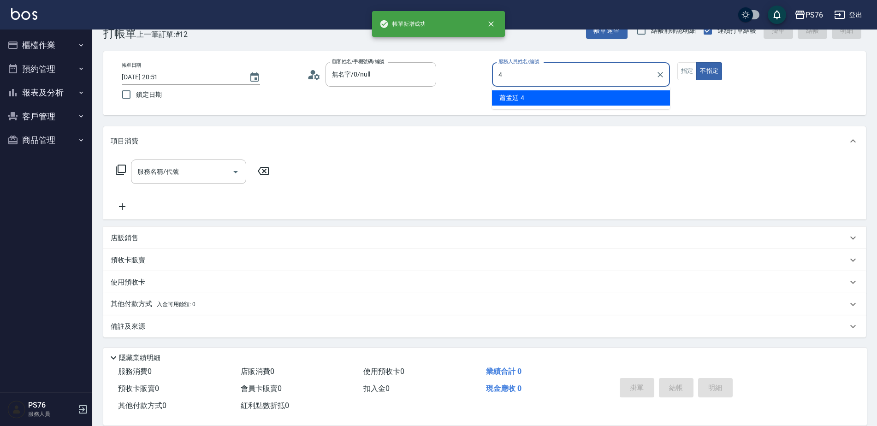
type input "蕭孟廷-4"
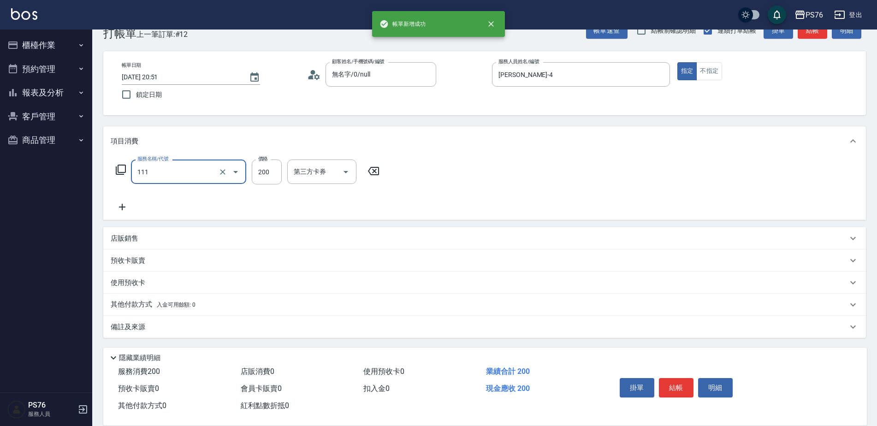
type input "200(111)"
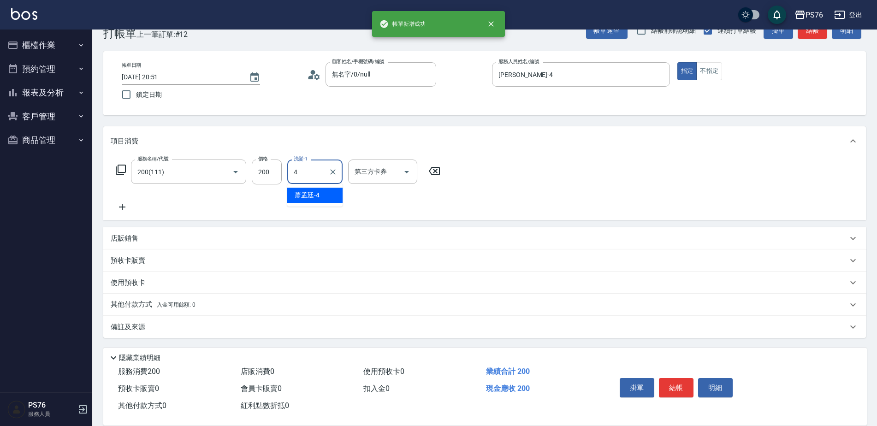
type input "蕭孟廷-4"
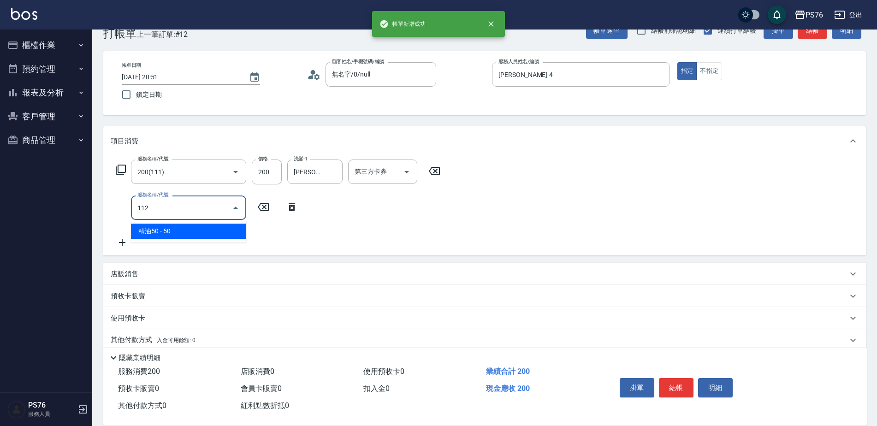
type input "精油50(112)"
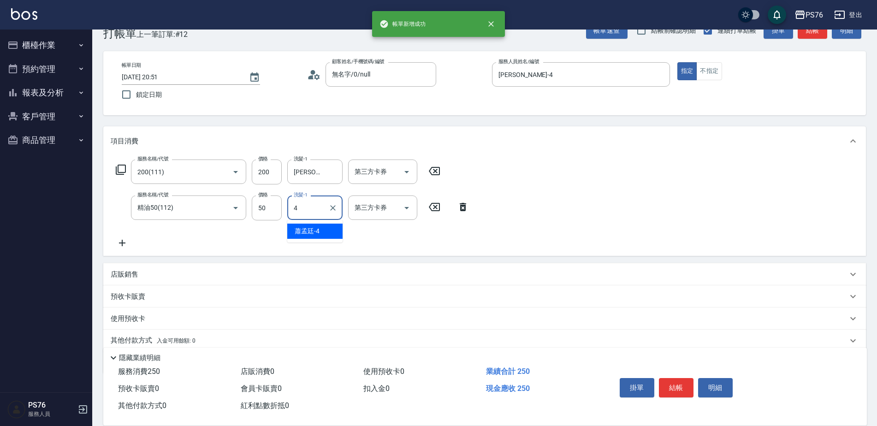
type input "蕭孟廷-4"
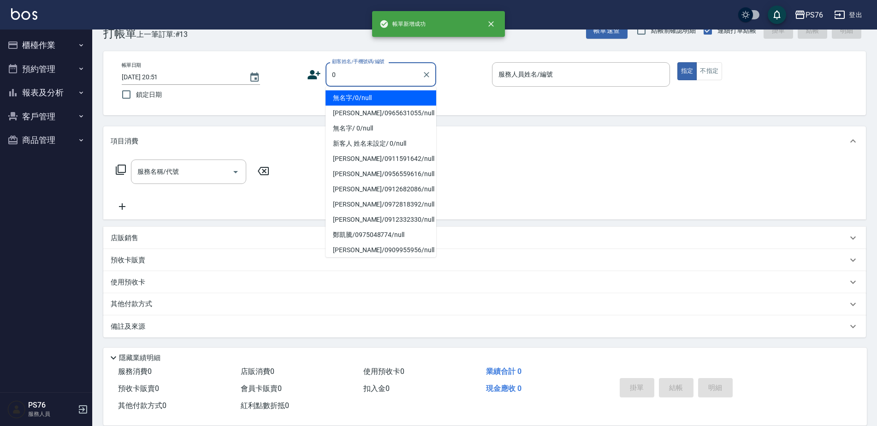
type input "無名字/0/null"
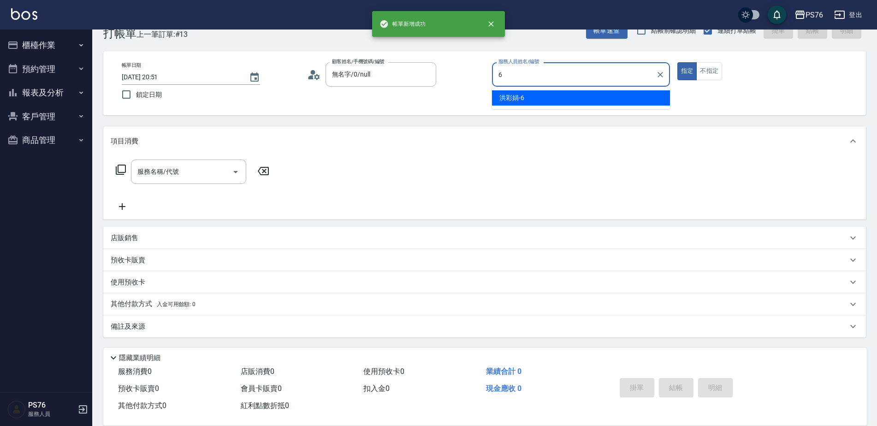
type input "洪彩娟-6"
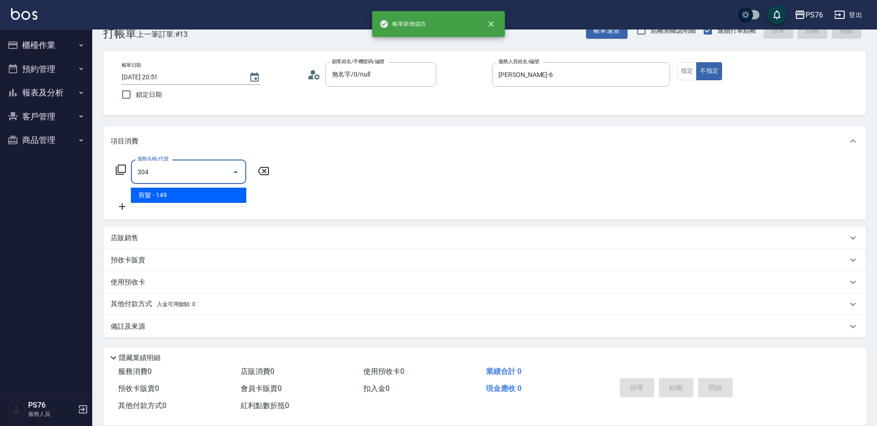
type input "剪髮(304)"
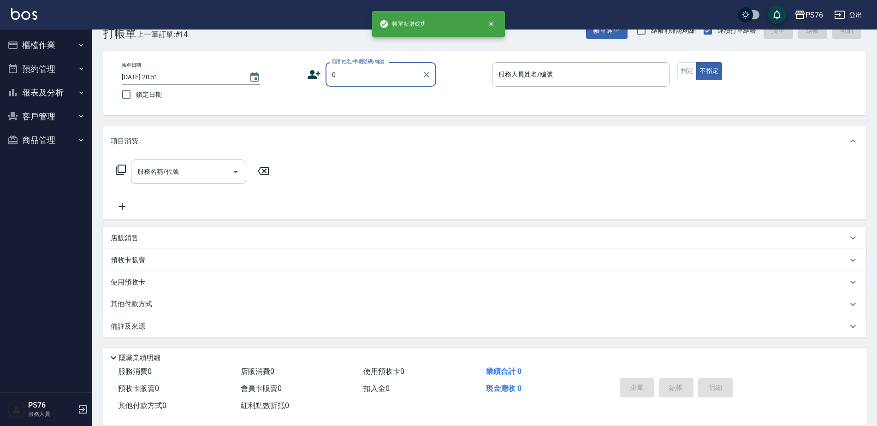
type input "無名字/0/null"
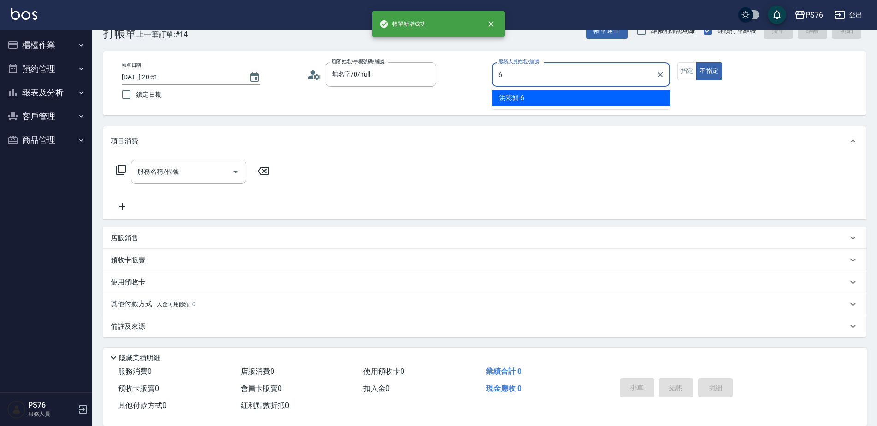
type input "洪彩娟-6"
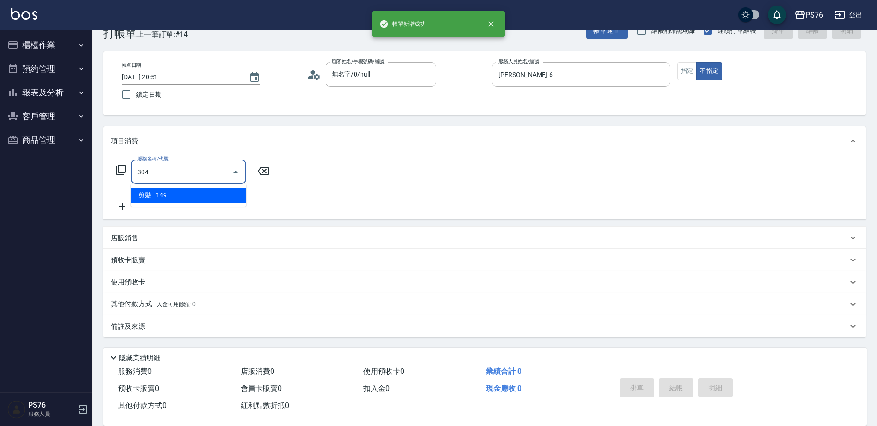
type input "剪髮(304)"
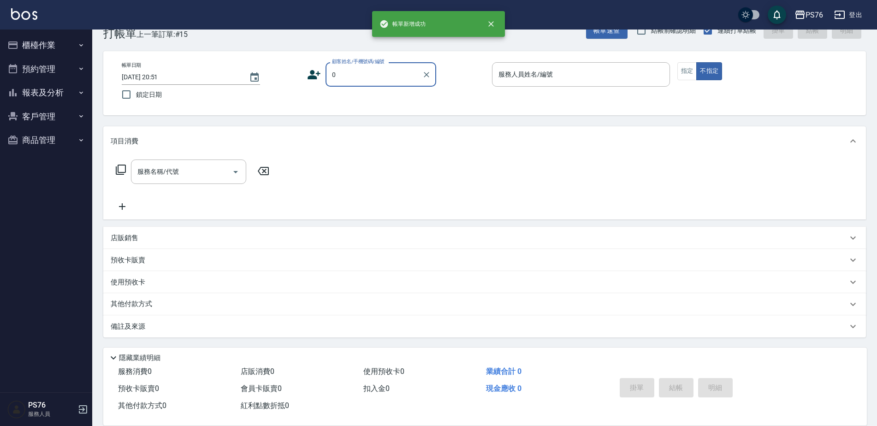
type input "無名字/0/null"
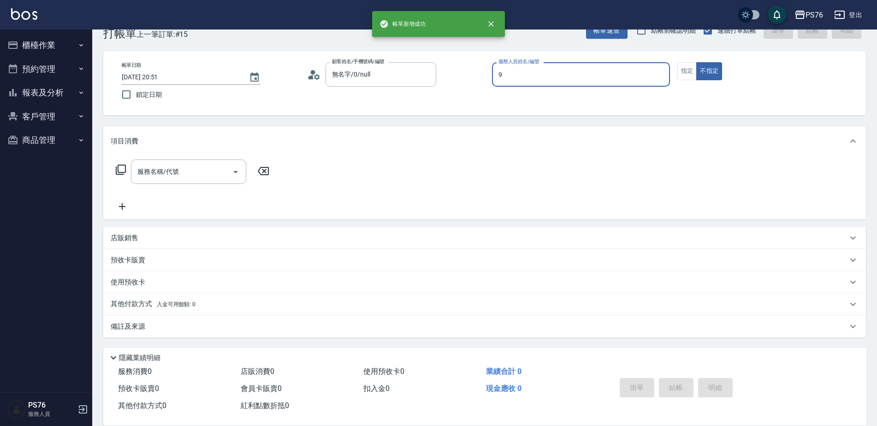
type input "劉憶彤-9"
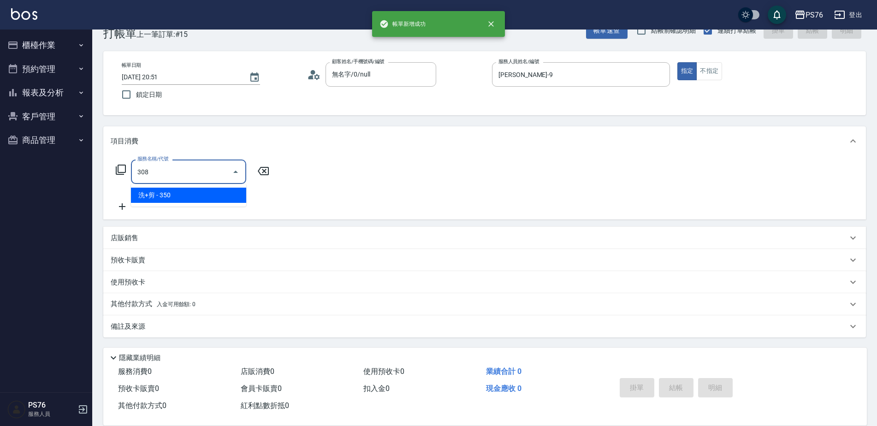
type input "洗+剪(308)"
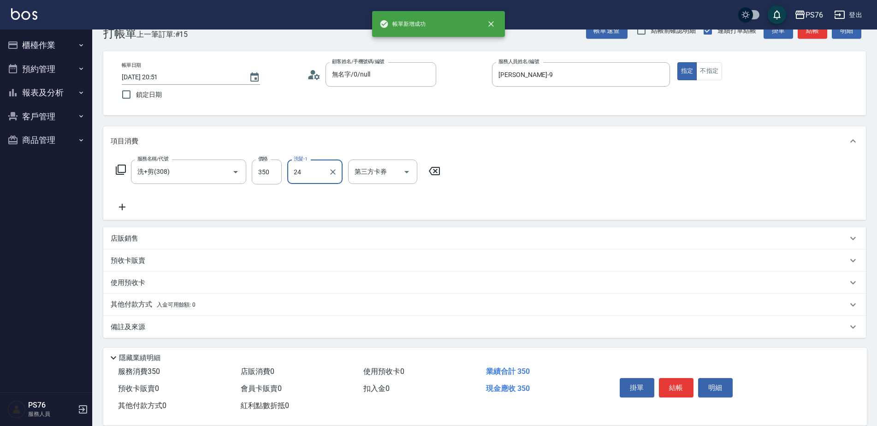
type input "游怡瑄-24"
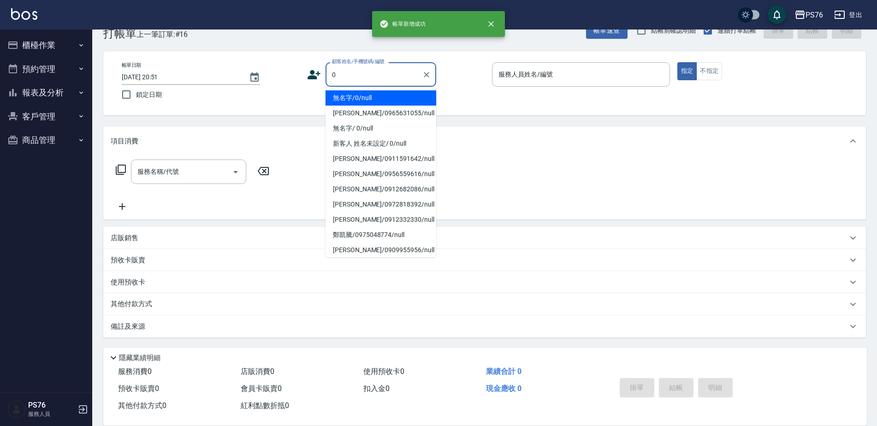
type input "無名字/0/null"
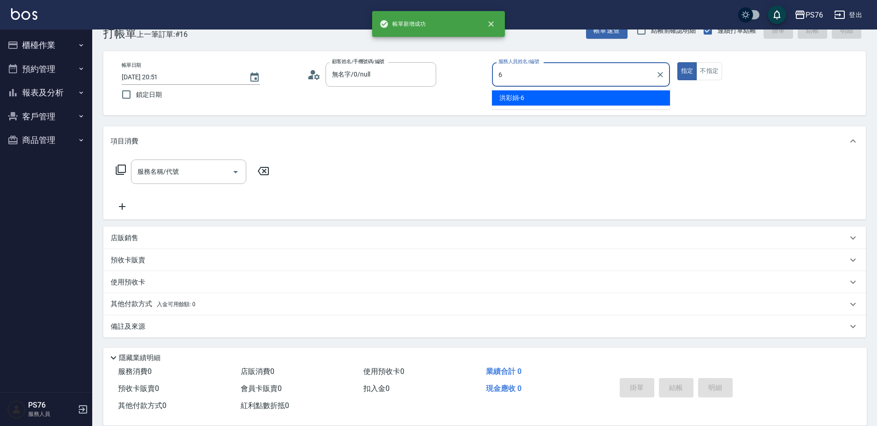
type input "洪彩娟-6"
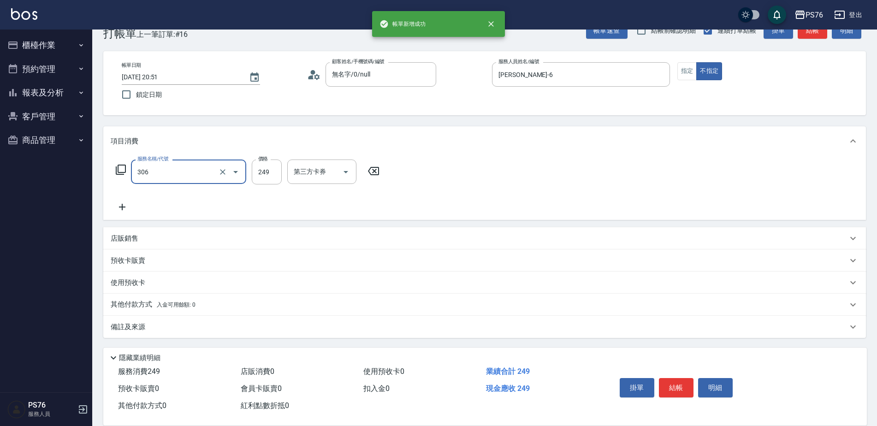
type input "剪髮(306)"
type input "洪彩娟-6"
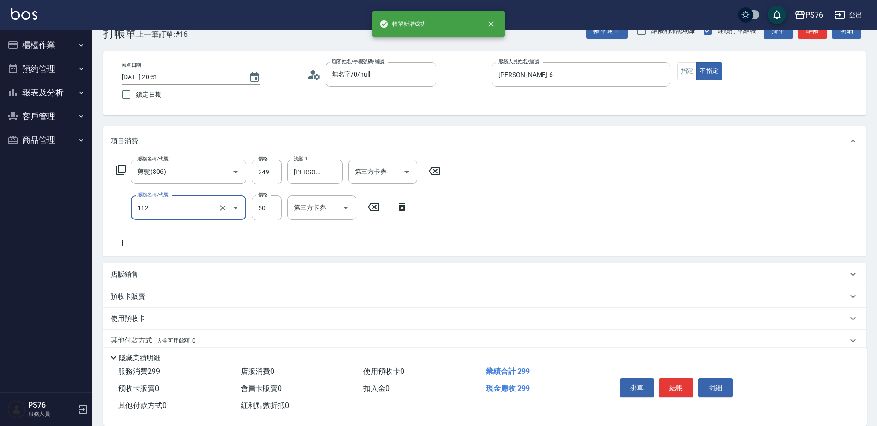
type input "精油50(112)"
type input "洪彩娟-6"
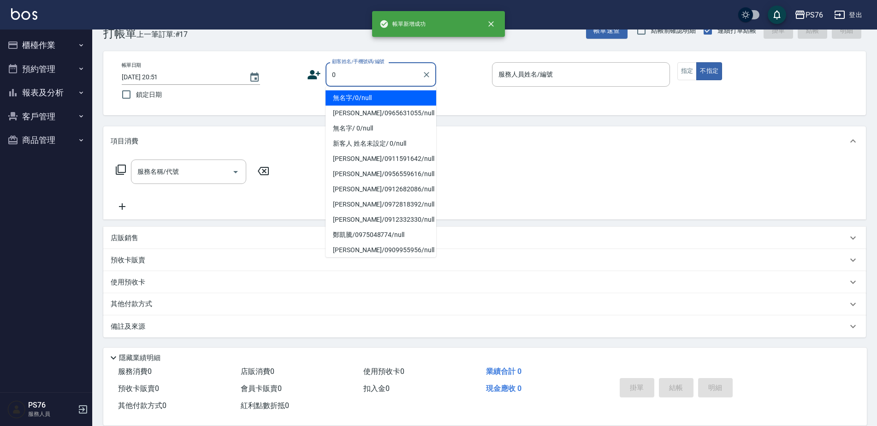
type input "無名字/0/null"
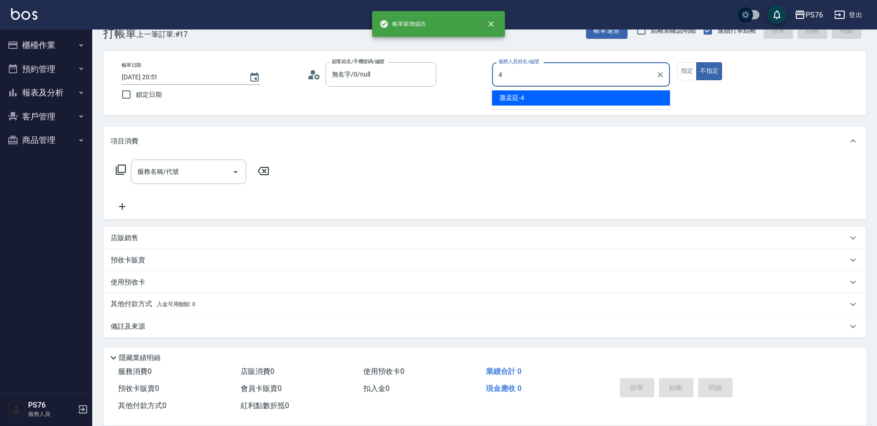
type input "蕭孟廷-4"
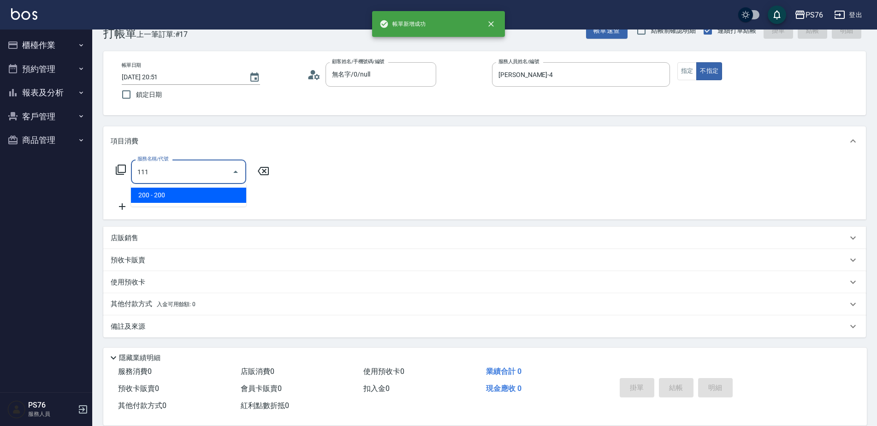
type input "200(111)"
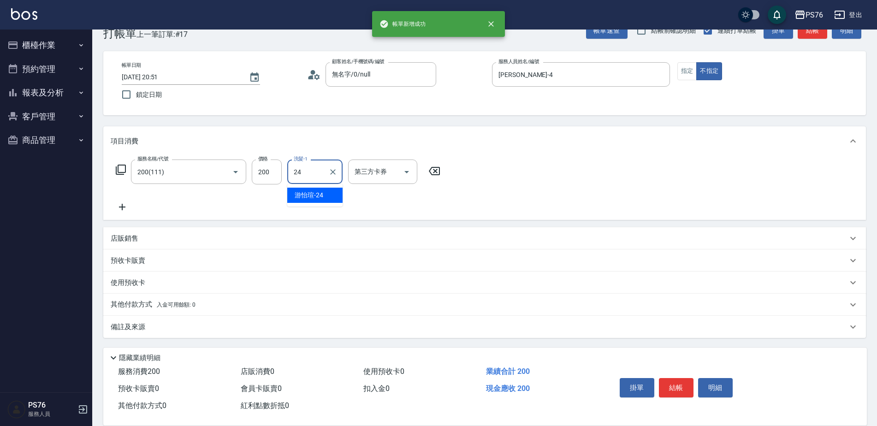
type input "游怡瑄-24"
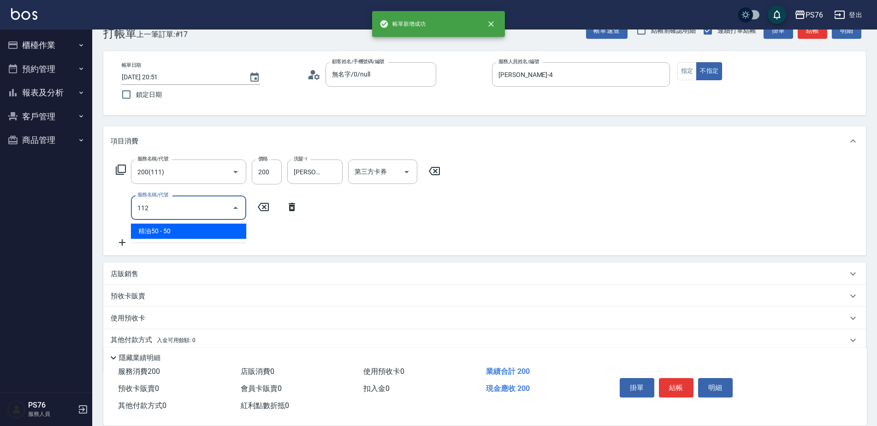
type input "精油50(112)"
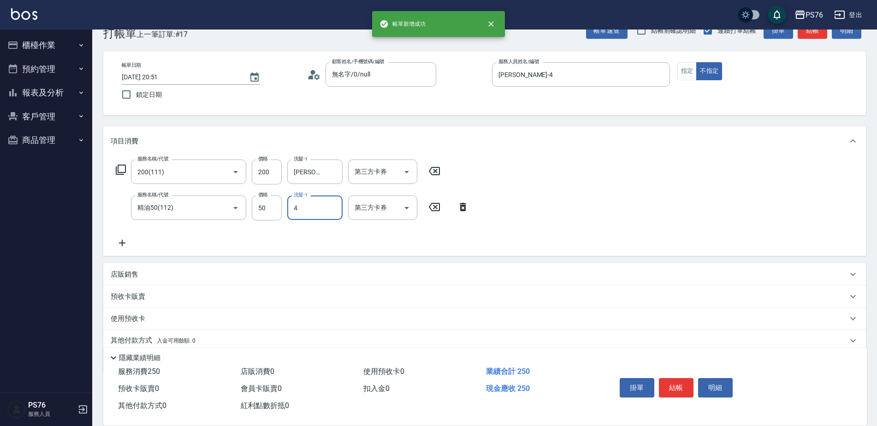
type input "蕭孟廷-4"
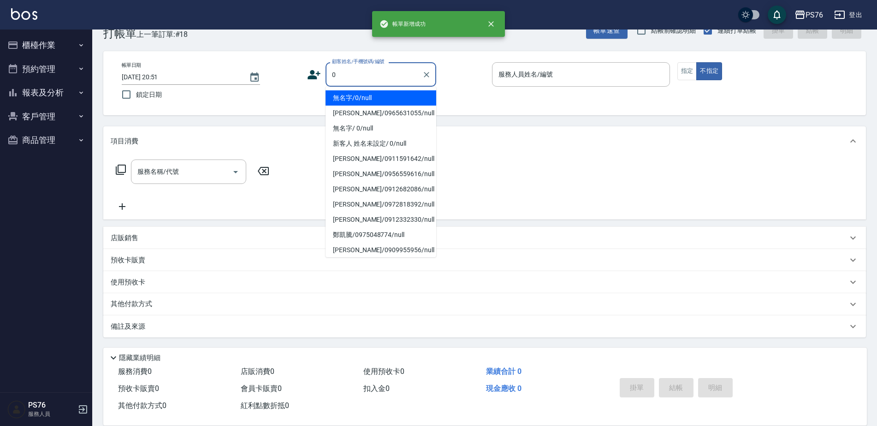
type input "無名字/0/null"
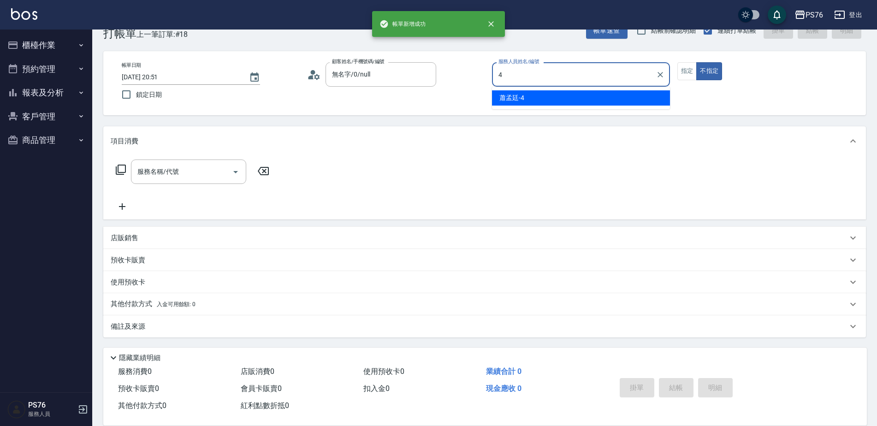
type input "蕭孟廷-4"
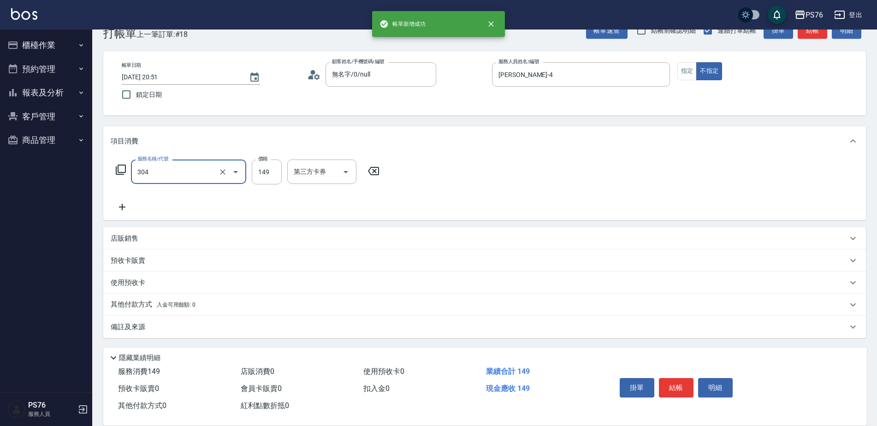
type input "剪髮(304)"
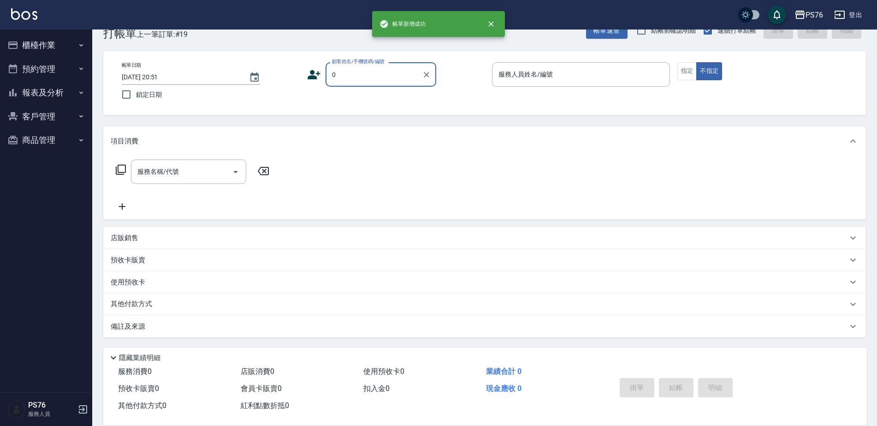
type input "無名字/0/null"
type input "蕭孟廷-4"
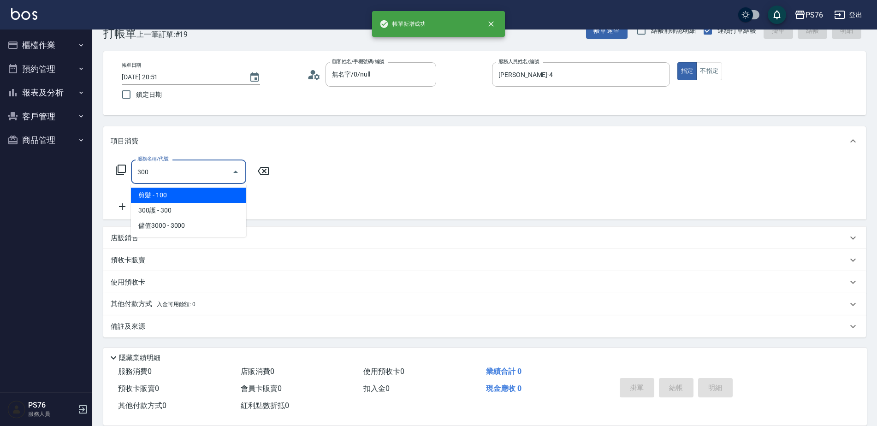
type input "剪髮(300)"
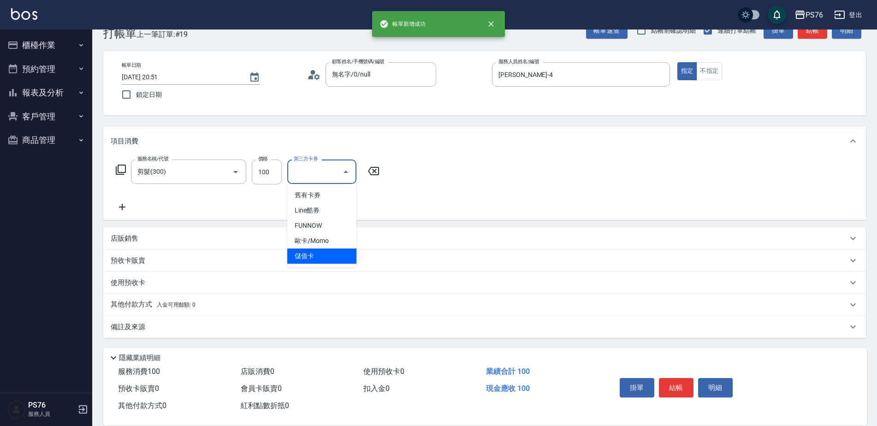
type input "儲值卡"
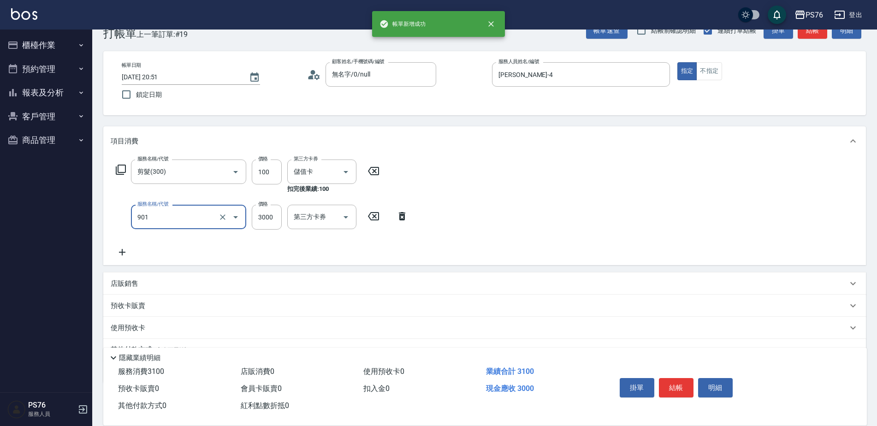
type input "儲值3000(901)"
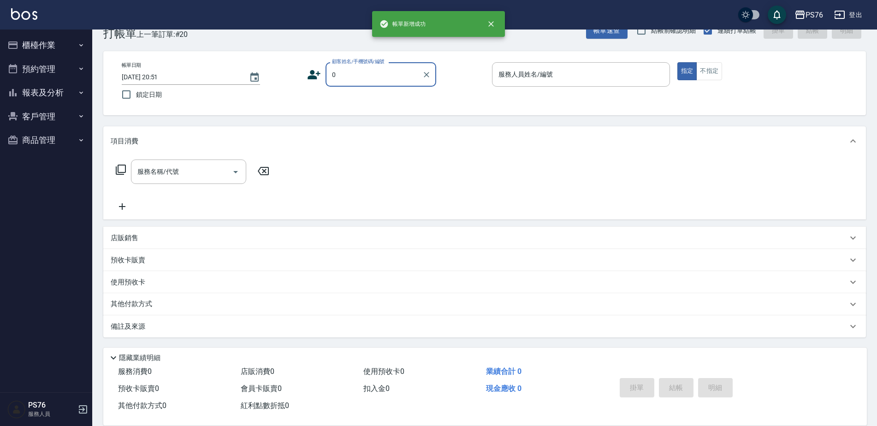
type input "無名字/0/null"
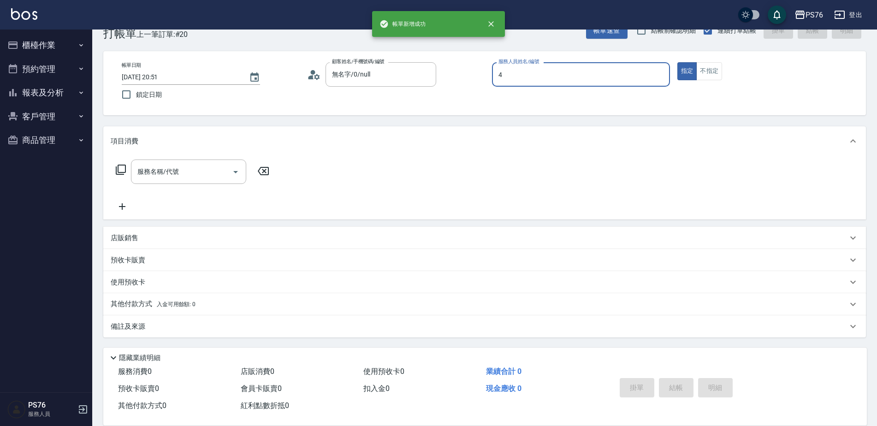
type input "蕭孟廷-4"
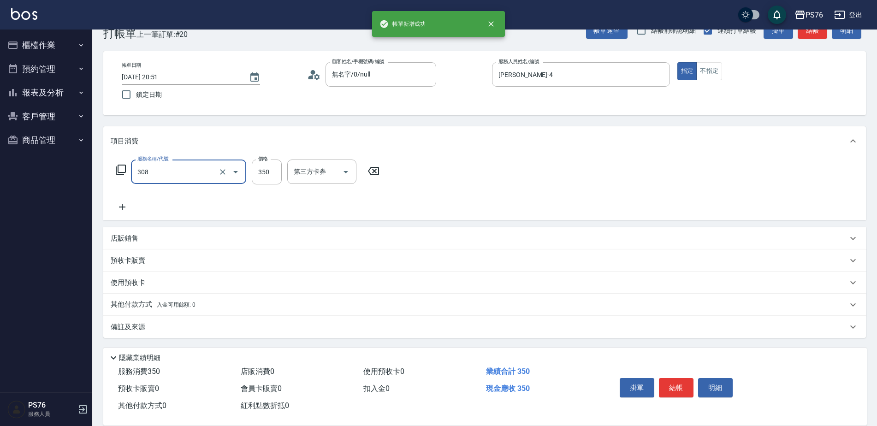
type input "洗+剪(308)"
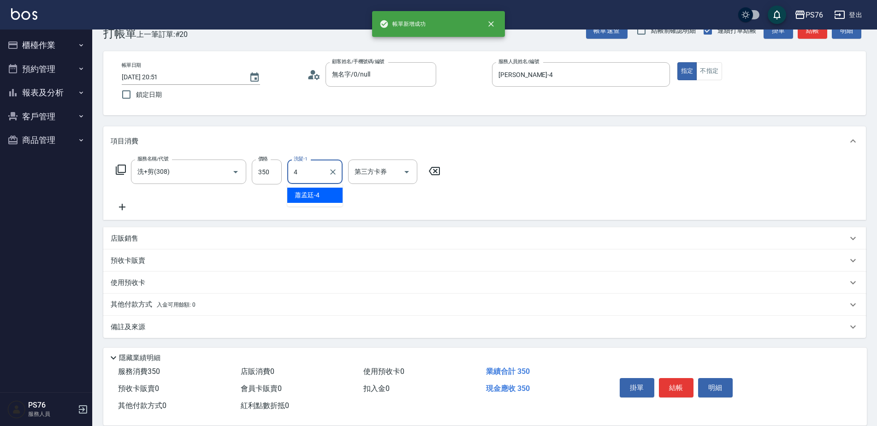
type input "蕭孟廷-4"
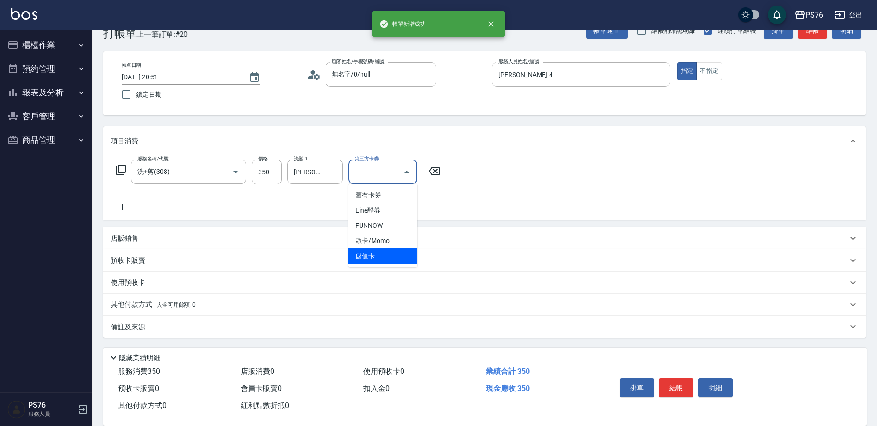
type input "儲值卡"
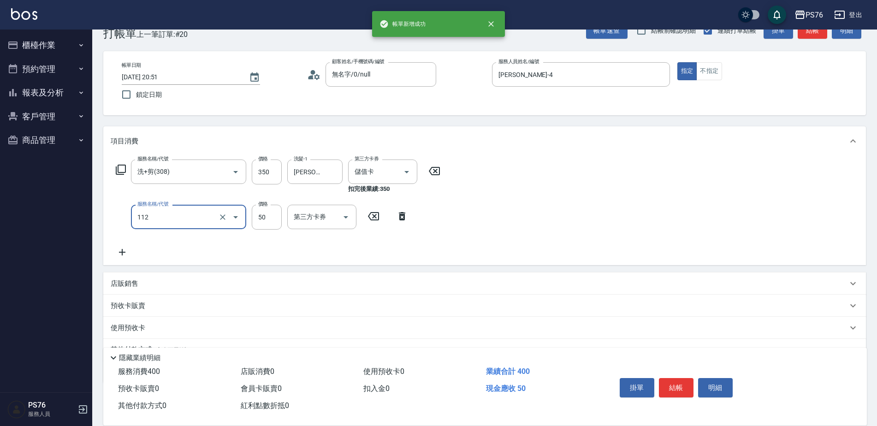
type input "精油50(112)"
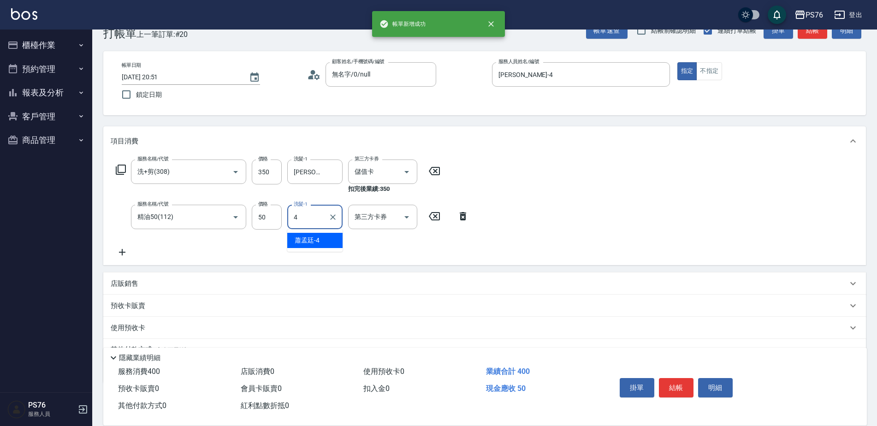
type input "蕭孟廷-4"
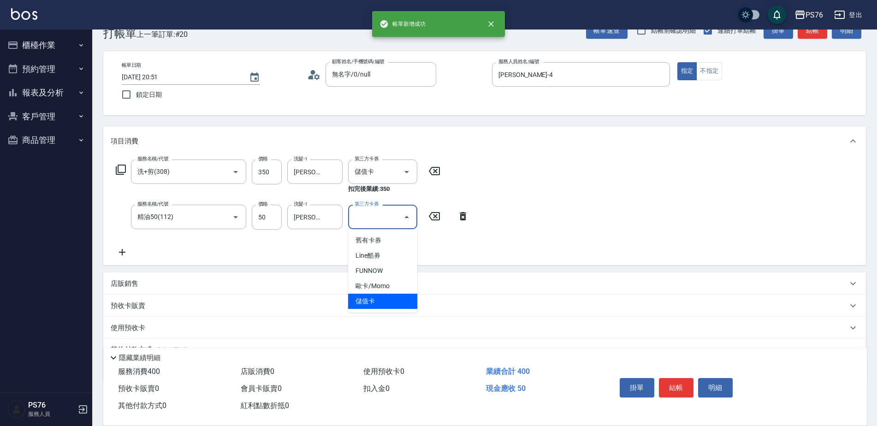
type input "儲值卡"
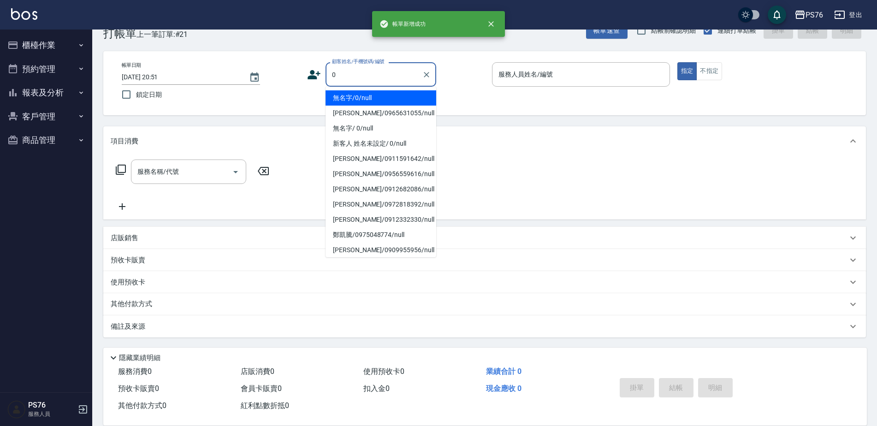
type input "無名字/0/null"
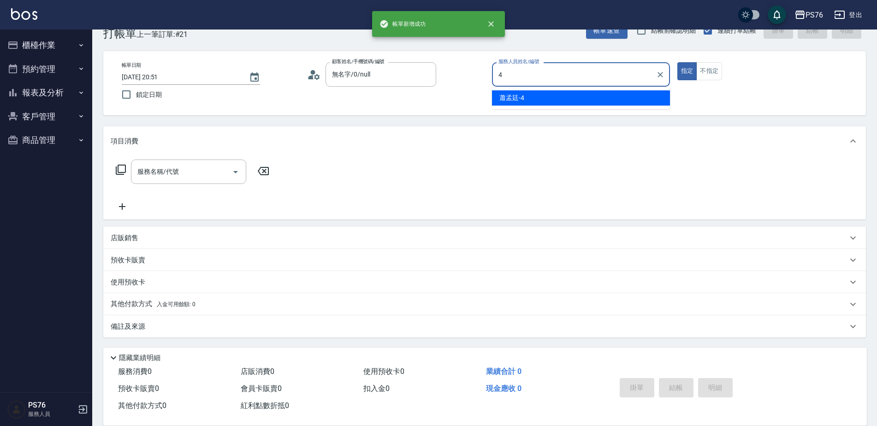
type input "蕭孟廷-4"
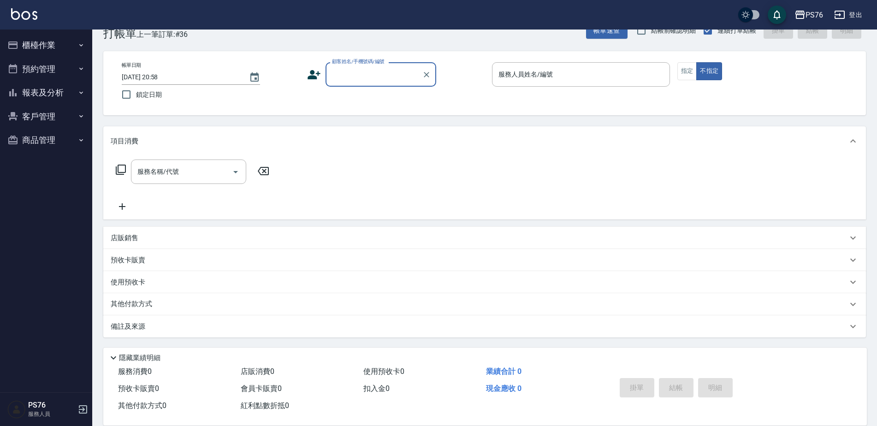
click at [38, 46] on button "櫃檯作業" at bounding box center [46, 45] width 85 height 24
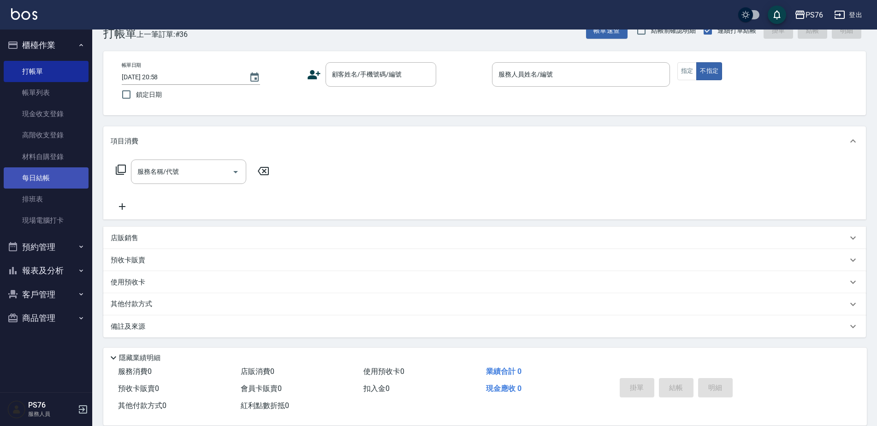
click at [49, 178] on link "每日結帳" at bounding box center [46, 177] width 85 height 21
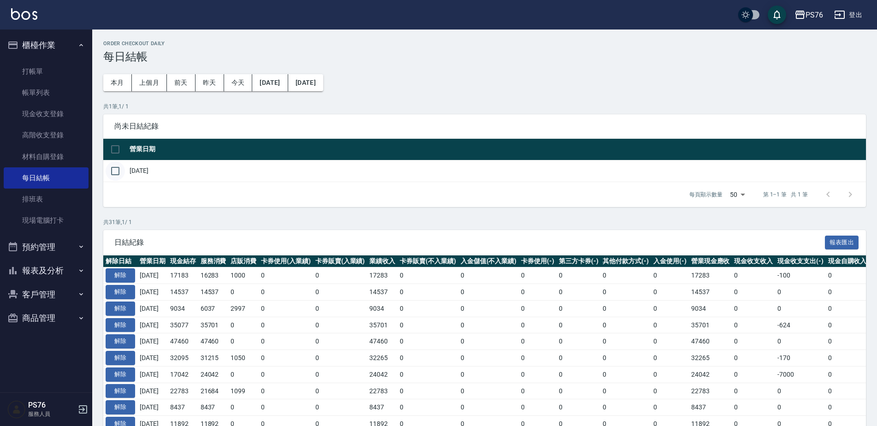
click at [112, 168] on input "checkbox" at bounding box center [115, 170] width 19 height 19
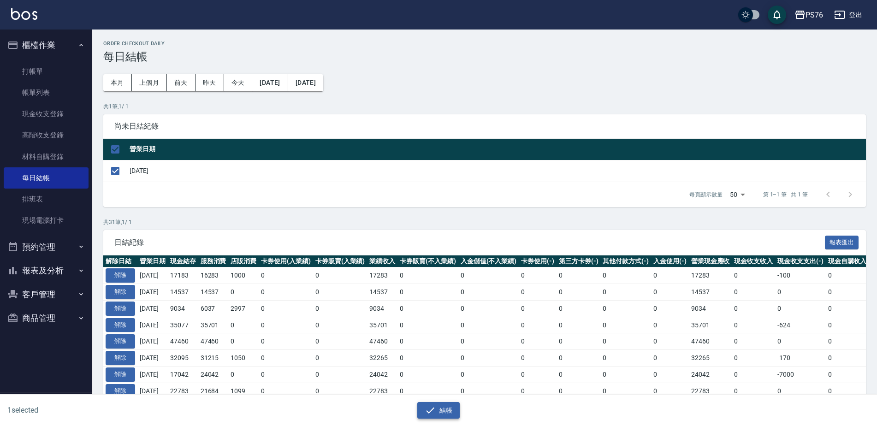
click at [451, 411] on button "結帳" at bounding box center [438, 410] width 43 height 17
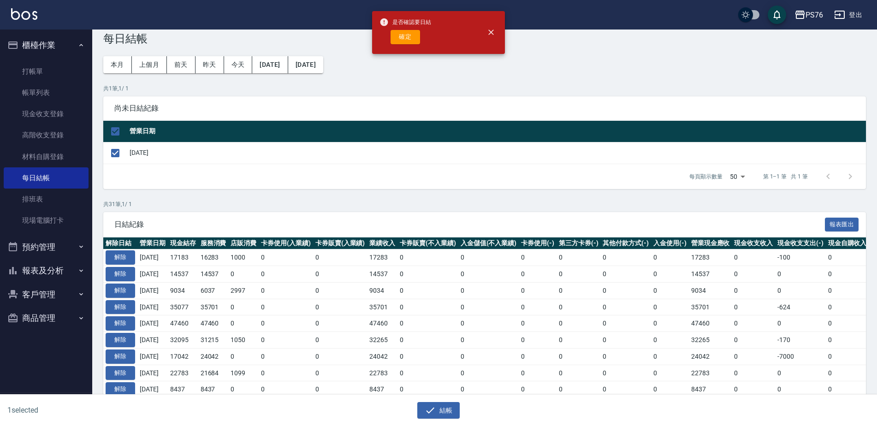
scroll to position [46, 0]
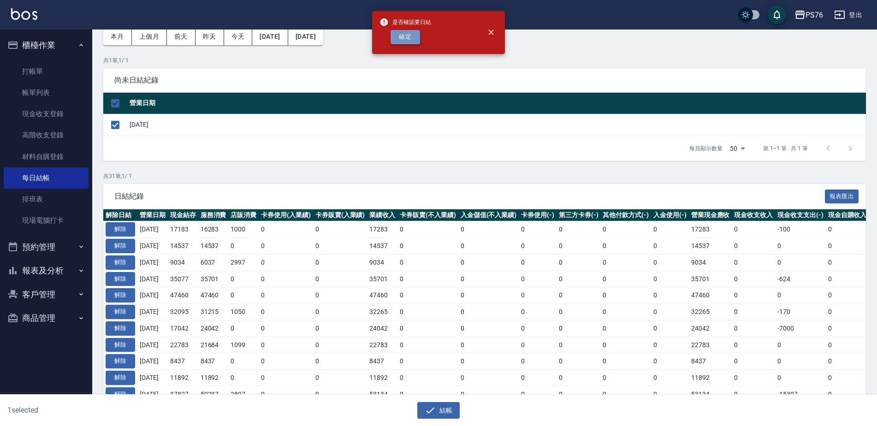
click at [410, 41] on button "確定" at bounding box center [406, 37] width 30 height 14
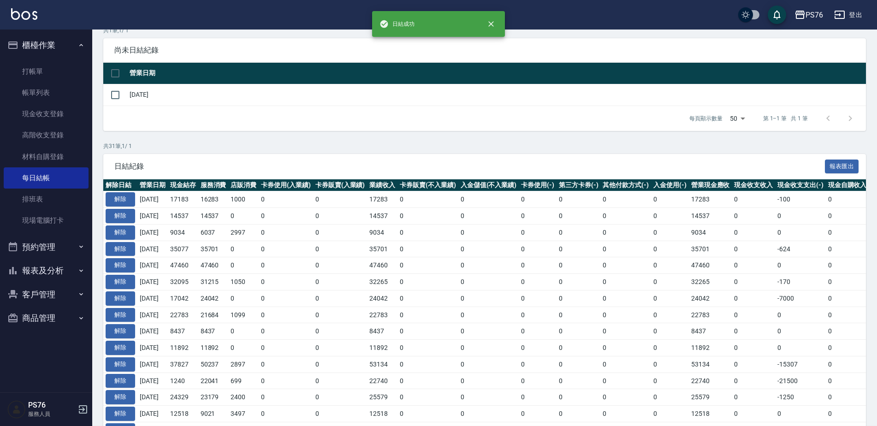
scroll to position [92, 0]
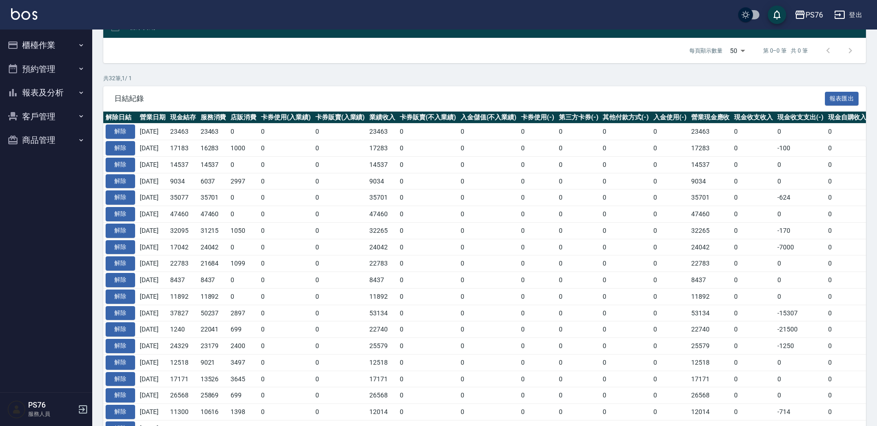
scroll to position [138, 0]
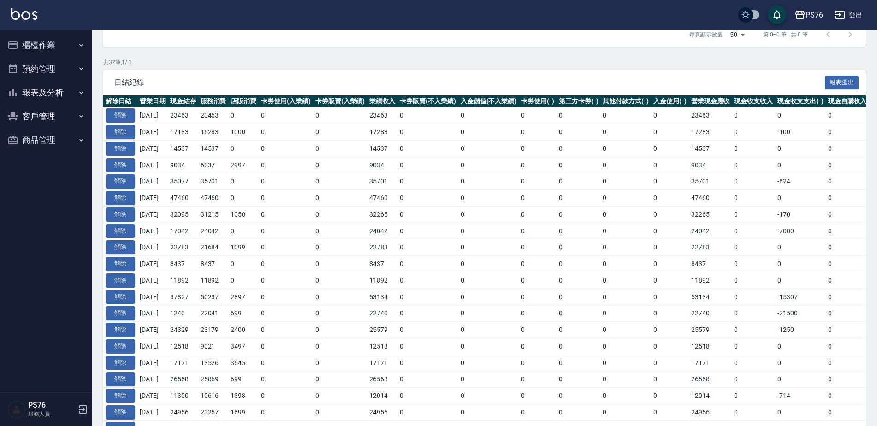
click at [62, 96] on button "報表及分析" at bounding box center [46, 93] width 85 height 24
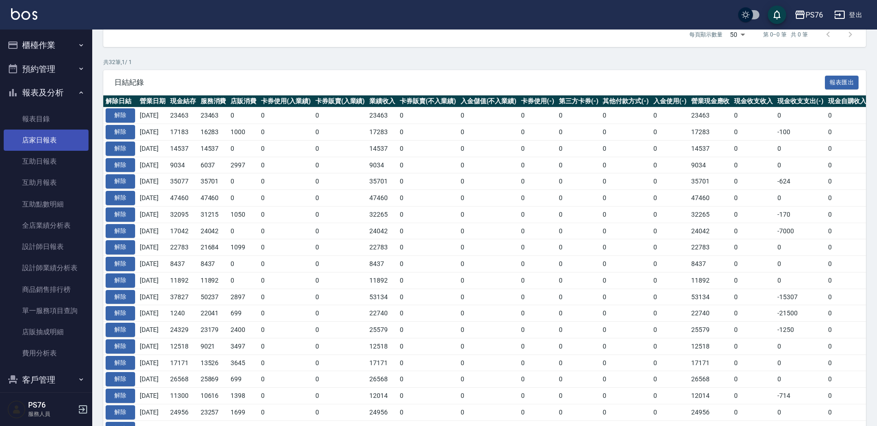
click at [63, 132] on link "店家日報表" at bounding box center [46, 140] width 85 height 21
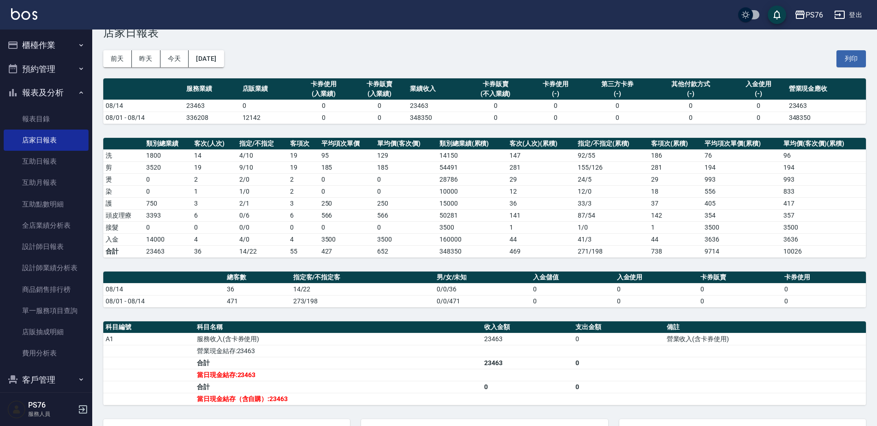
scroll to position [22, 0]
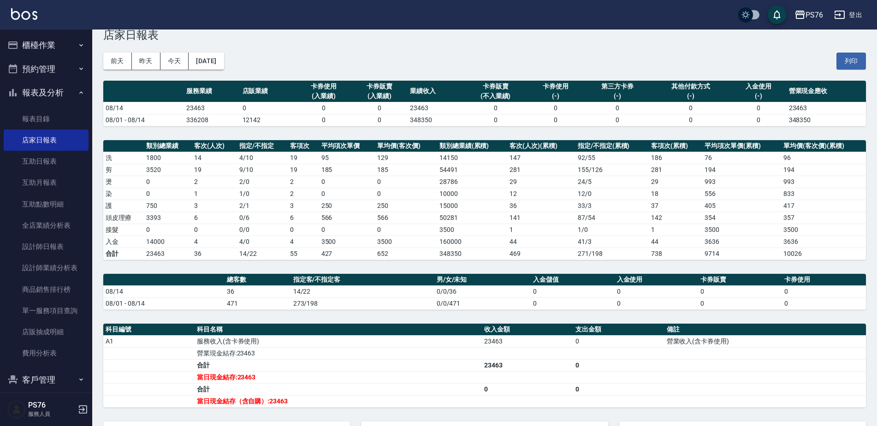
click at [42, 90] on button "報表及分析" at bounding box center [46, 93] width 85 height 24
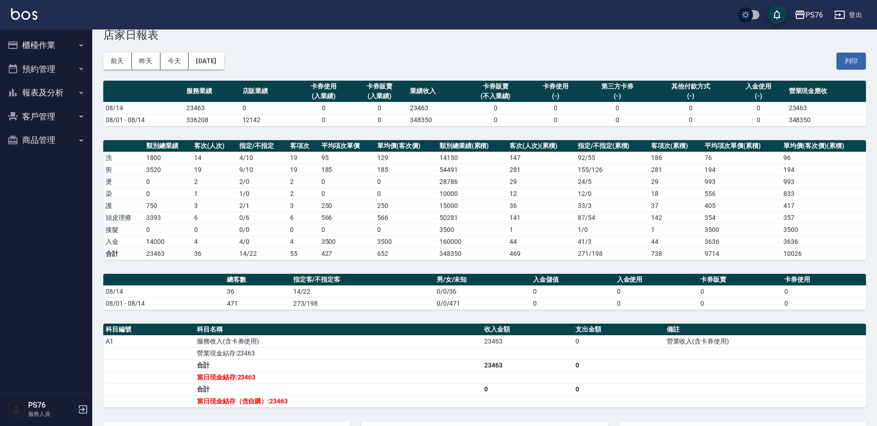
drag, startPoint x: 60, startPoint y: 42, endPoint x: 56, endPoint y: 53, distance: 12.7
click at [60, 41] on button "櫃檯作業" at bounding box center [46, 45] width 85 height 24
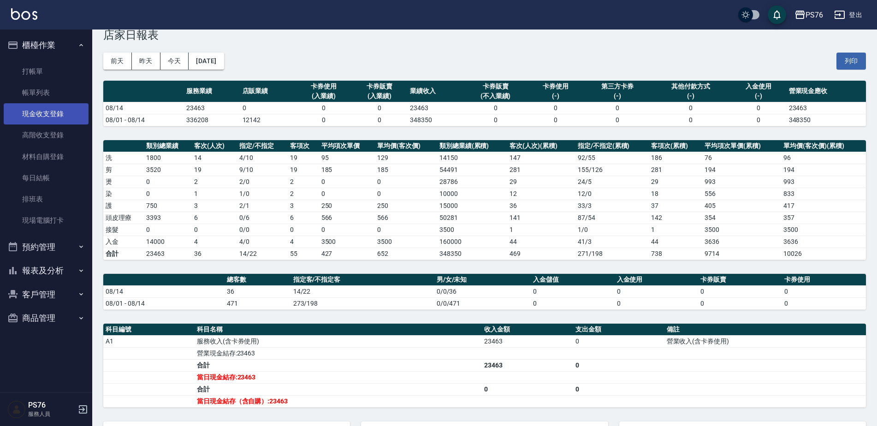
click at [50, 119] on link "現金收支登錄" at bounding box center [46, 113] width 85 height 21
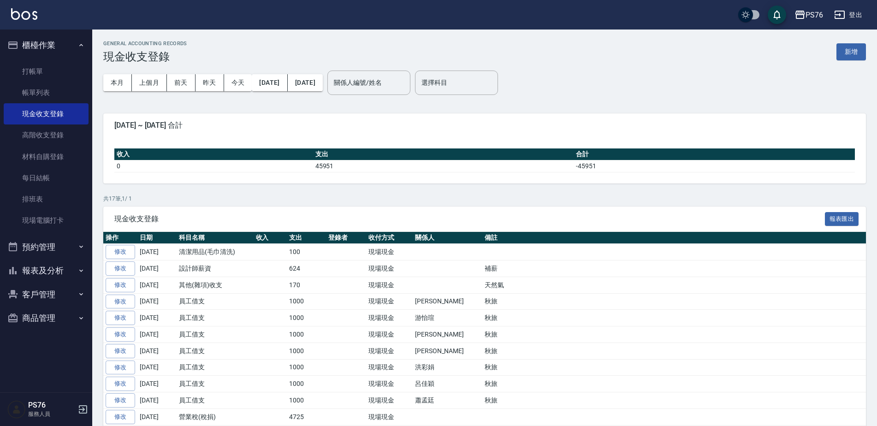
click at [863, 46] on button "新增" at bounding box center [851, 51] width 30 height 17
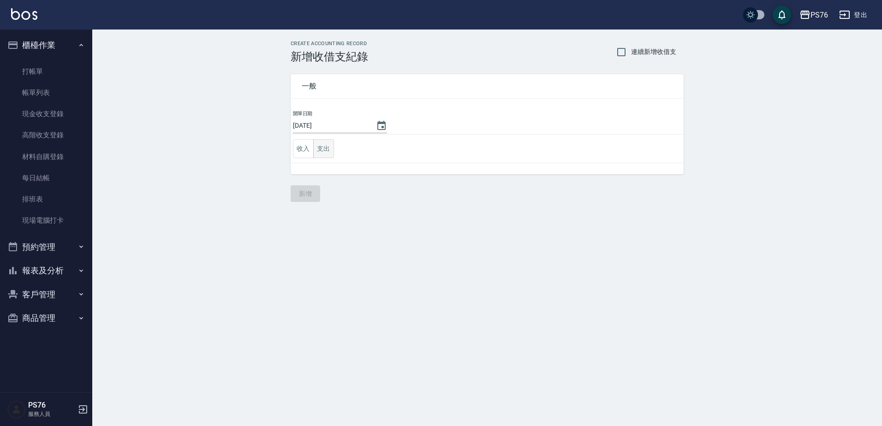
click at [325, 148] on button "支出" at bounding box center [323, 148] width 21 height 19
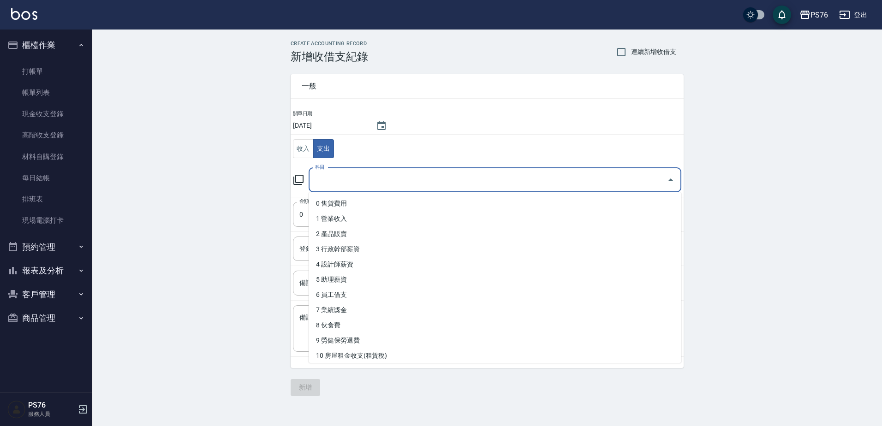
click at [339, 172] on input "科目" at bounding box center [488, 180] width 350 height 16
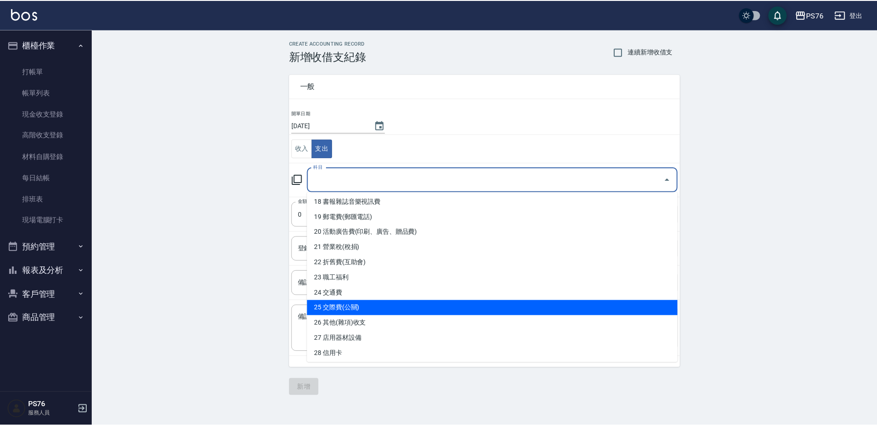
scroll to position [277, 0]
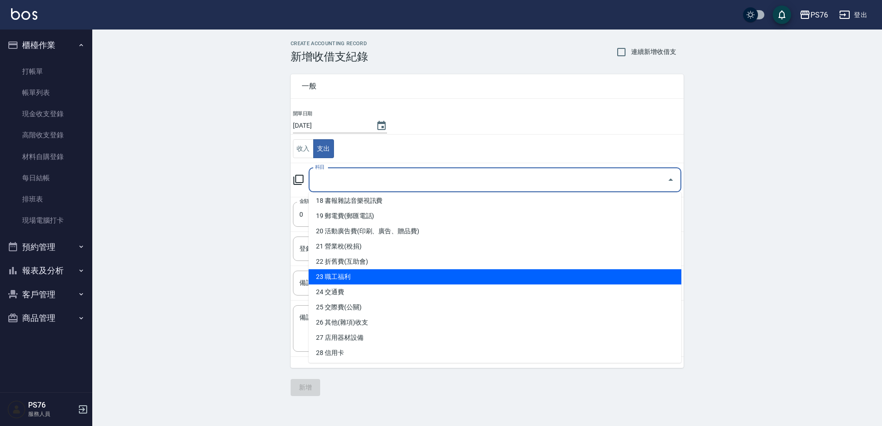
click at [376, 275] on li "23 職工福利" at bounding box center [494, 276] width 373 height 15
type input "23 職工福利"
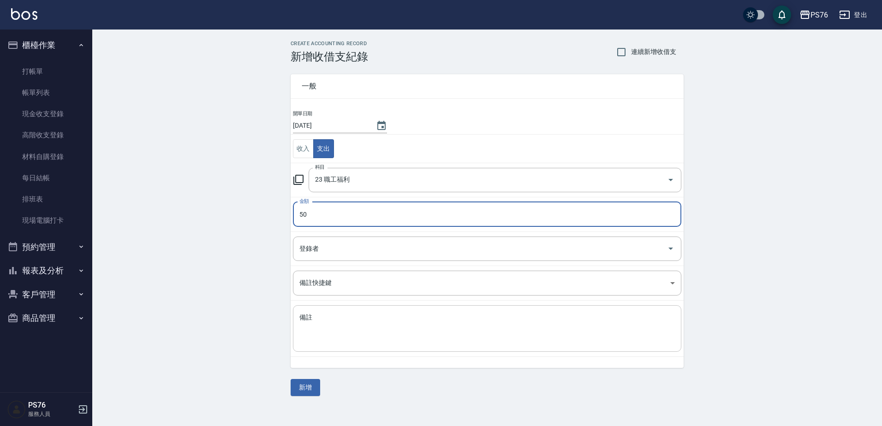
type input "50"
click at [424, 328] on textarea "備註" at bounding box center [486, 328] width 375 height 31
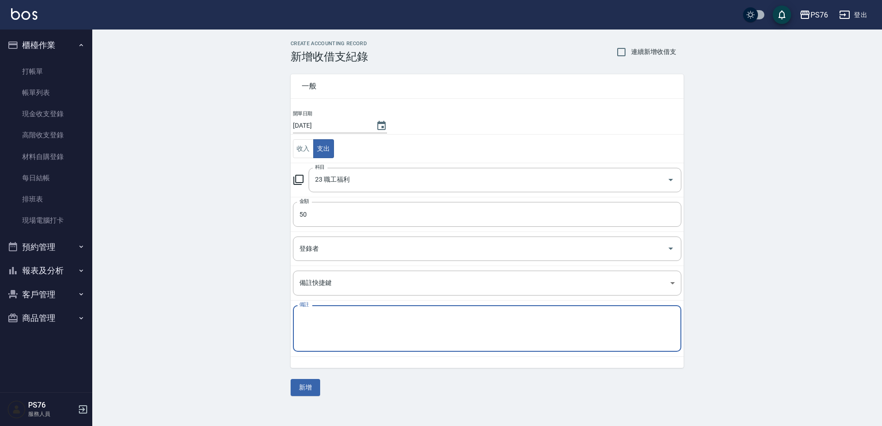
type textarea "F"
type textarea "客點"
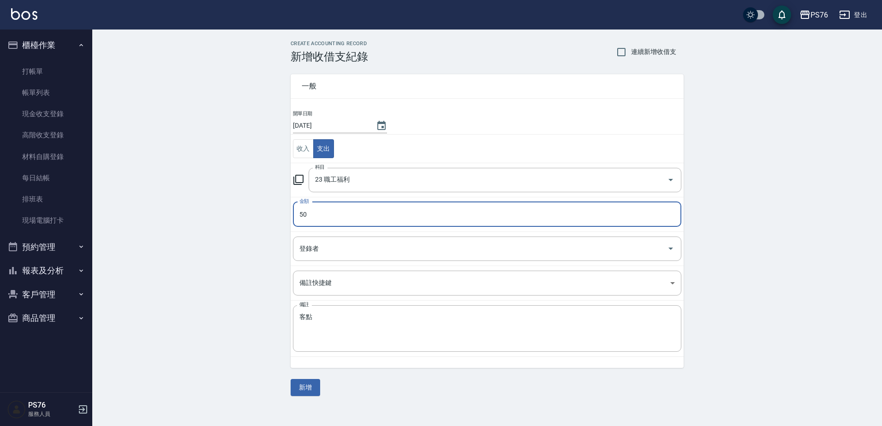
click at [309, 214] on input "50" at bounding box center [487, 214] width 388 height 25
type input "100"
click at [312, 386] on button "新增" at bounding box center [306, 387] width 30 height 17
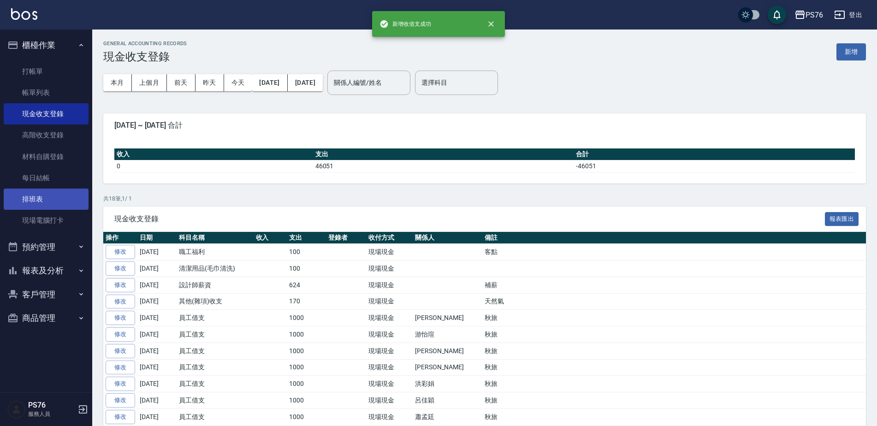
drag, startPoint x: 67, startPoint y: 179, endPoint x: 79, endPoint y: 204, distance: 28.1
click at [67, 179] on link "每日結帳" at bounding box center [46, 177] width 85 height 21
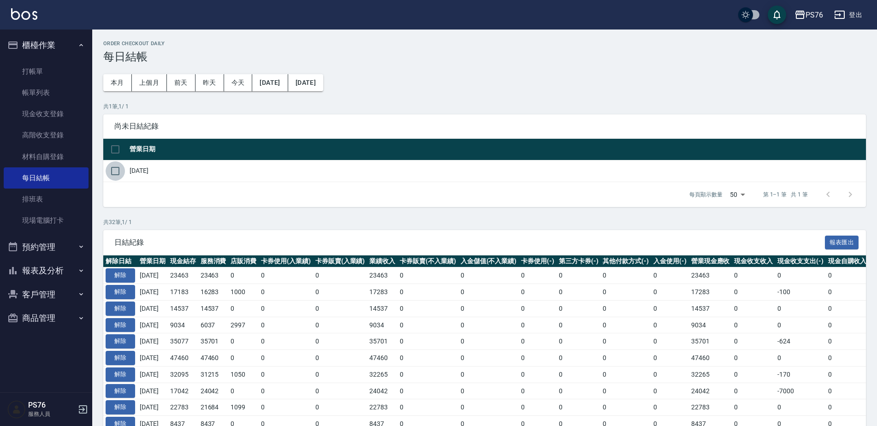
click at [116, 173] on input "checkbox" at bounding box center [115, 170] width 19 height 19
checkbox input "true"
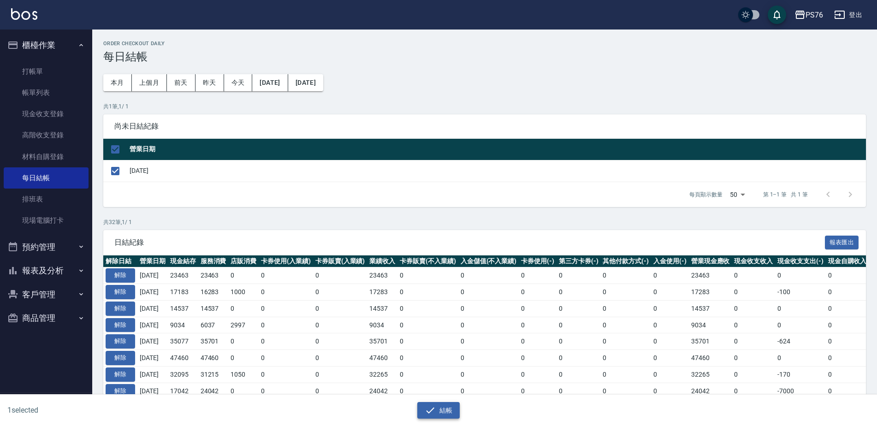
click at [432, 409] on icon "button" at bounding box center [430, 410] width 8 height 6
click at [433, 412] on icon "button" at bounding box center [430, 410] width 11 height 11
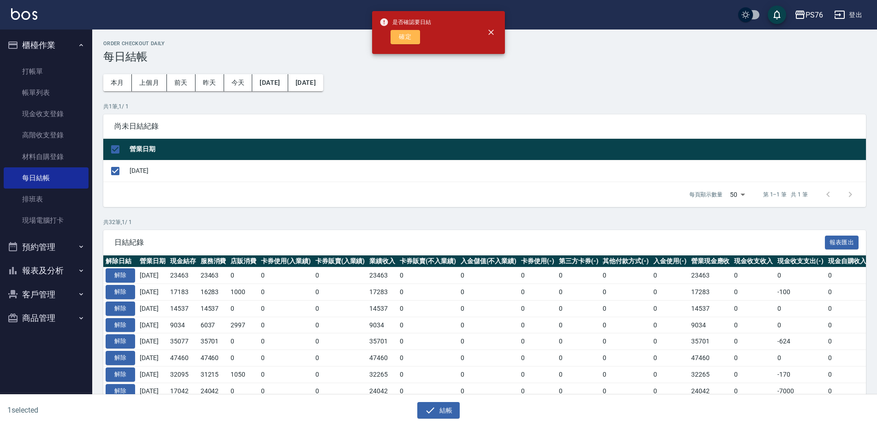
click at [403, 42] on button "確定" at bounding box center [406, 37] width 30 height 14
checkbox input "false"
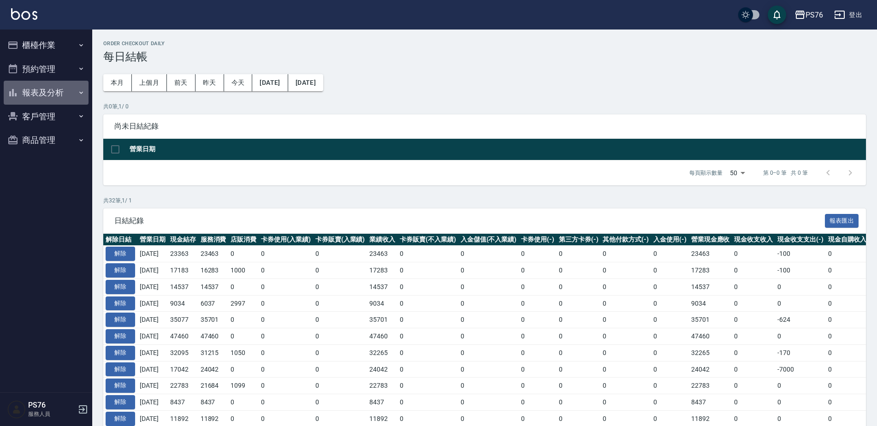
click at [58, 95] on button "報表及分析" at bounding box center [46, 93] width 85 height 24
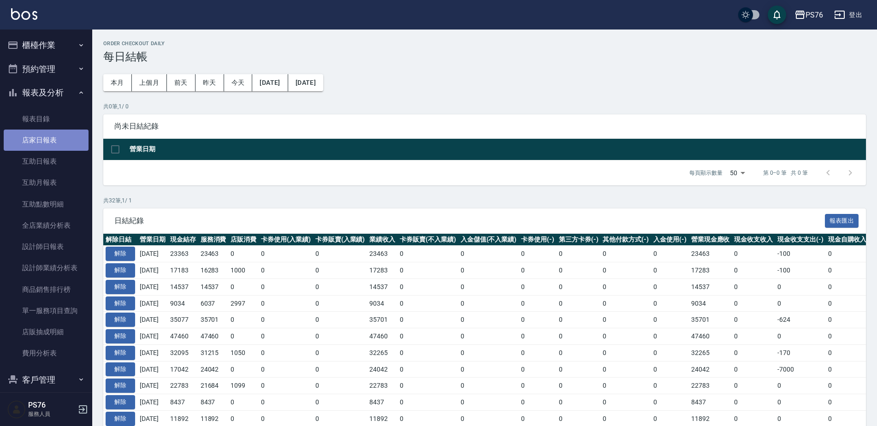
click at [51, 142] on link "店家日報表" at bounding box center [46, 140] width 85 height 21
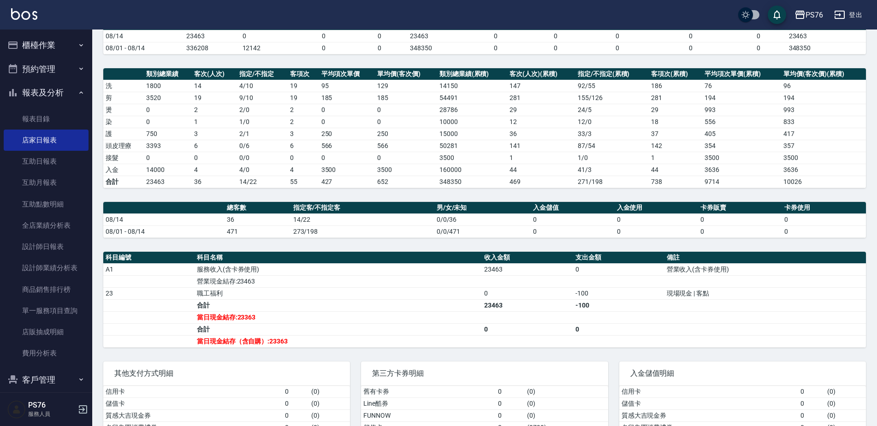
scroll to position [116, 0]
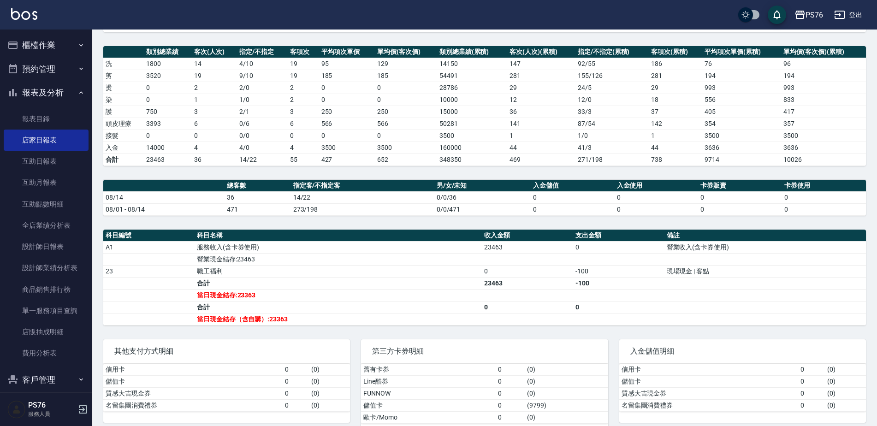
drag, startPoint x: 51, startPoint y: 92, endPoint x: 55, endPoint y: 43, distance: 49.1
click at [51, 92] on button "報表及分析" at bounding box center [46, 93] width 85 height 24
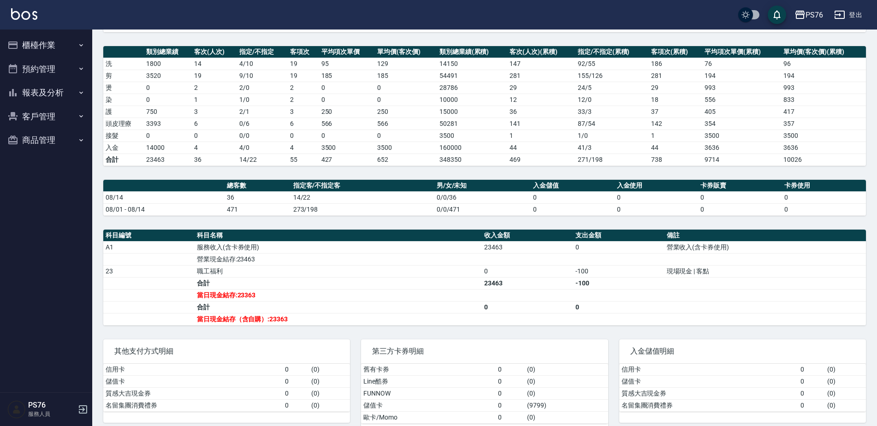
drag, startPoint x: 55, startPoint y: 42, endPoint x: 53, endPoint y: 51, distance: 9.0
click at [55, 43] on button "櫃檯作業" at bounding box center [46, 45] width 85 height 24
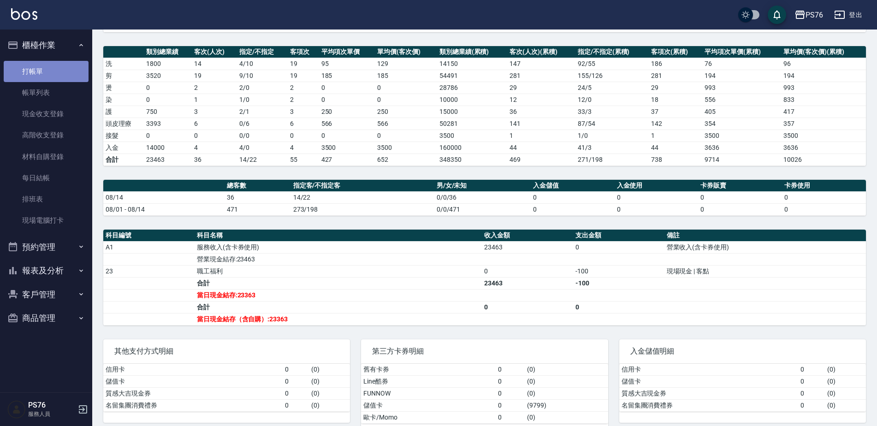
click at [52, 68] on link "打帳單" at bounding box center [46, 71] width 85 height 21
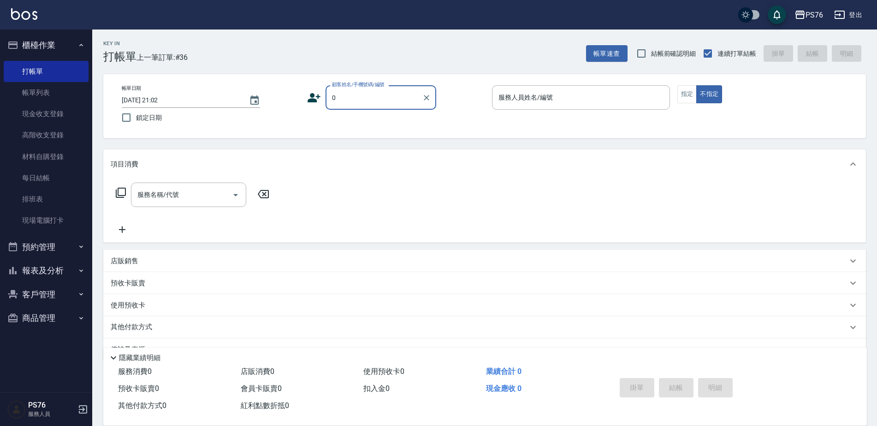
type input "無名字/0/null"
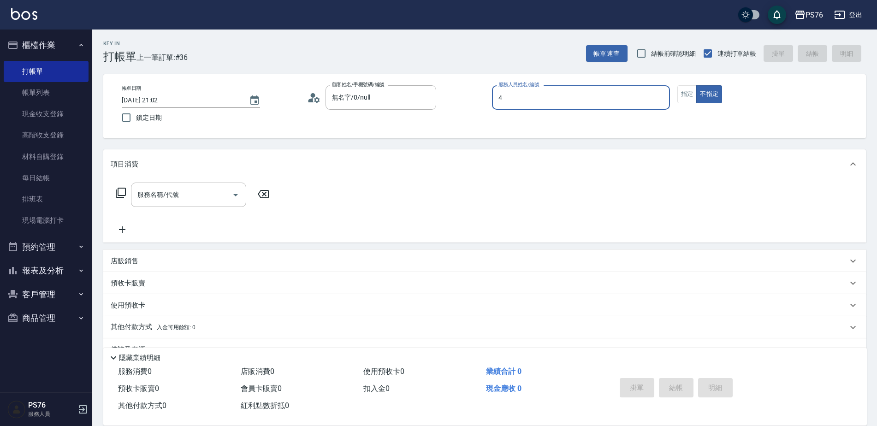
type input "蕭孟廷-4"
type button "false"
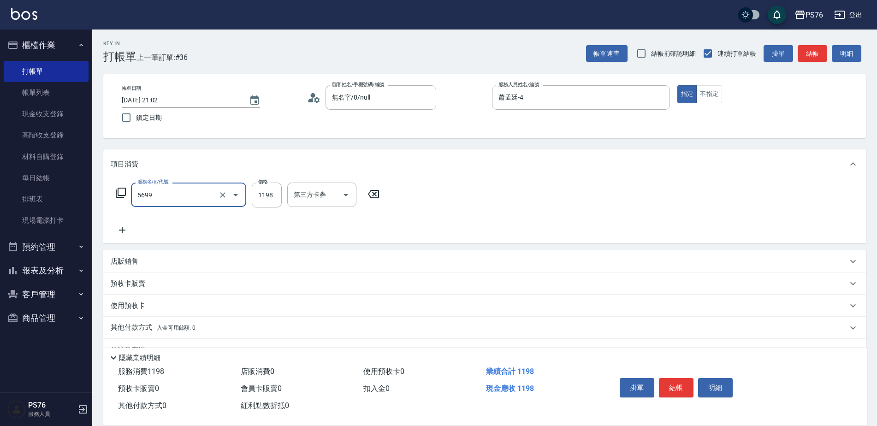
type input "水沁涼套餐(5699)"
type input "1198"
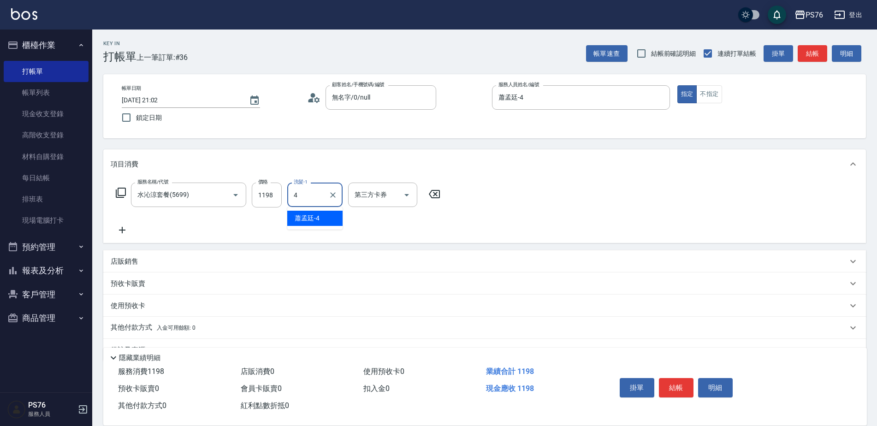
type input "蕭孟廷-4"
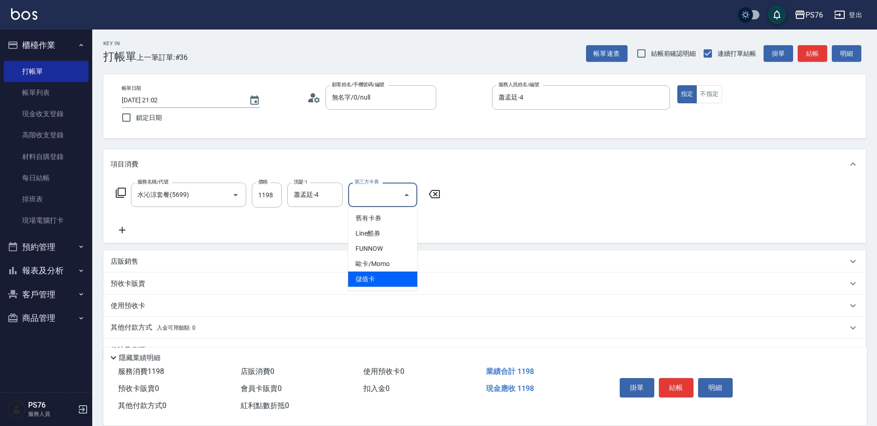
type input "儲值卡"
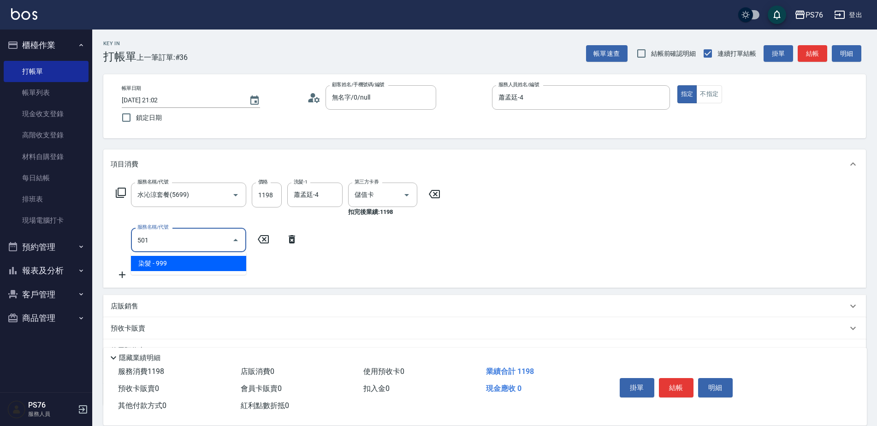
type input "染髮(501)"
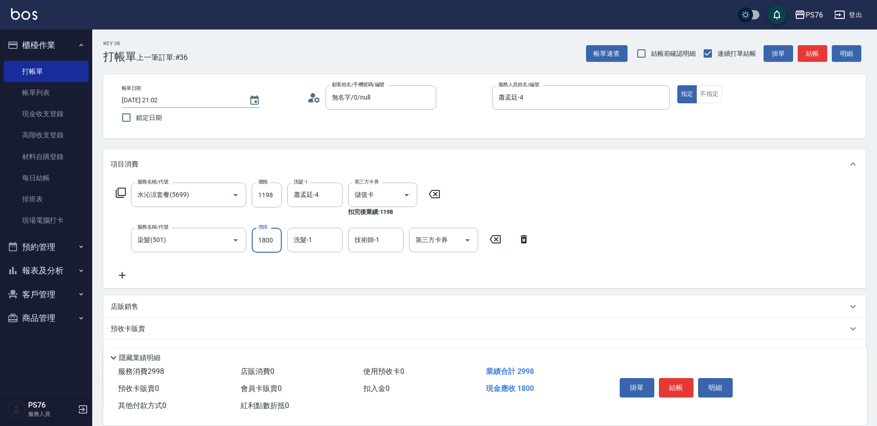
type input "1800"
type input "蕭孟廷-4"
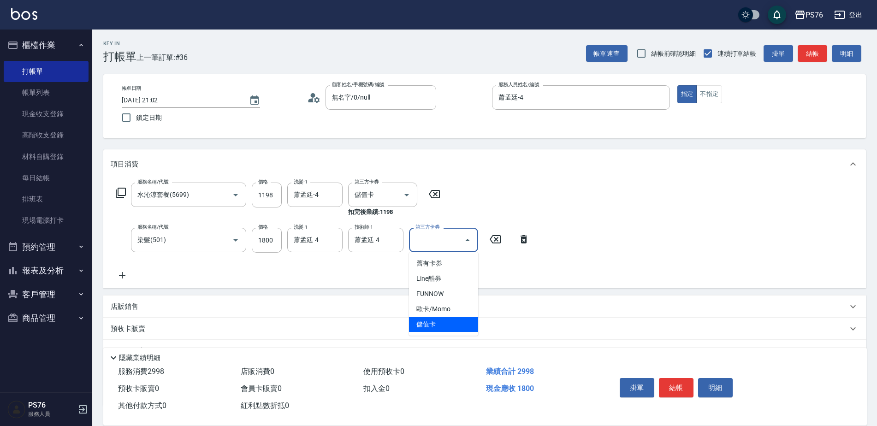
type input "儲值卡"
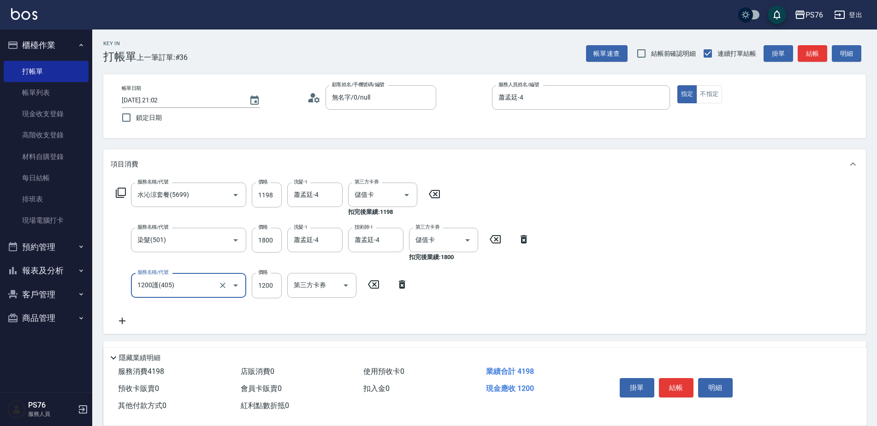
type input "1200護(405)"
type input "1800"
type input "蕭孟廷-4"
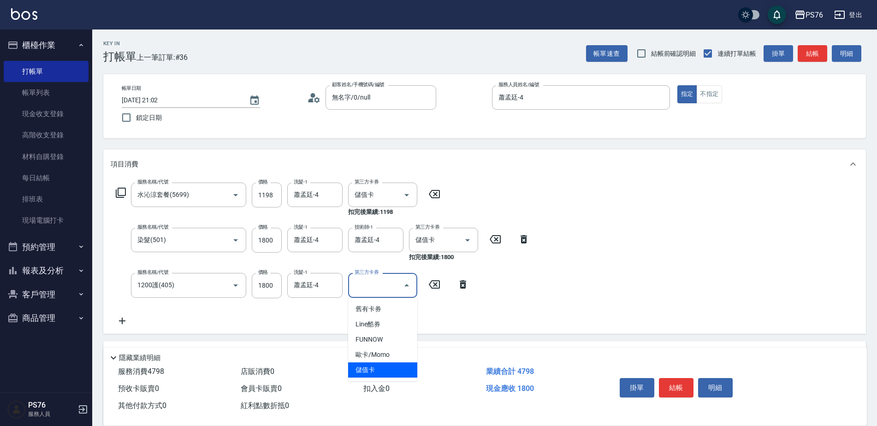
type input "儲值卡"
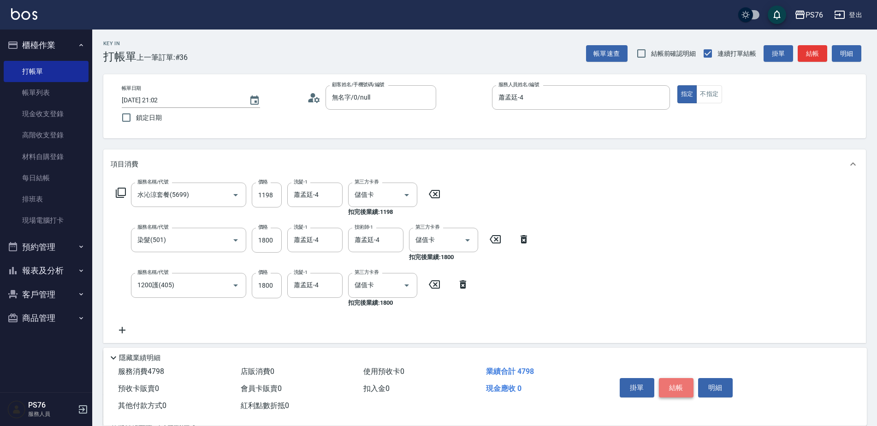
click at [681, 381] on button "結帳" at bounding box center [676, 387] width 35 height 19
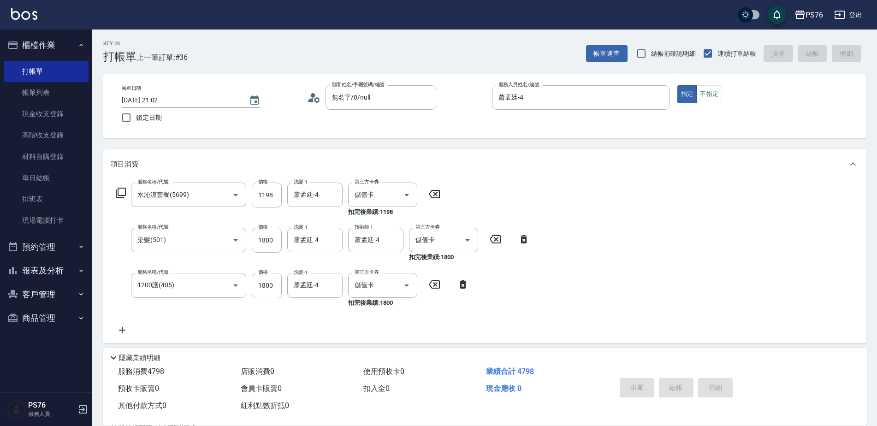
type input "[DATE] 21:03"
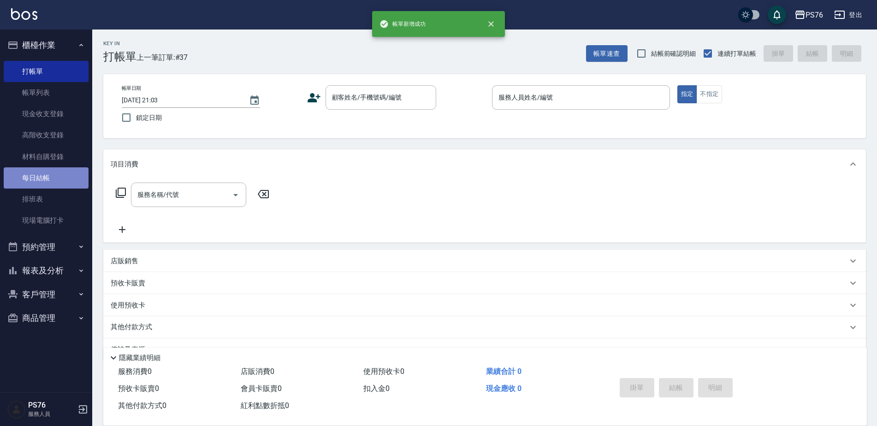
click at [67, 179] on link "每日結帳" at bounding box center [46, 177] width 85 height 21
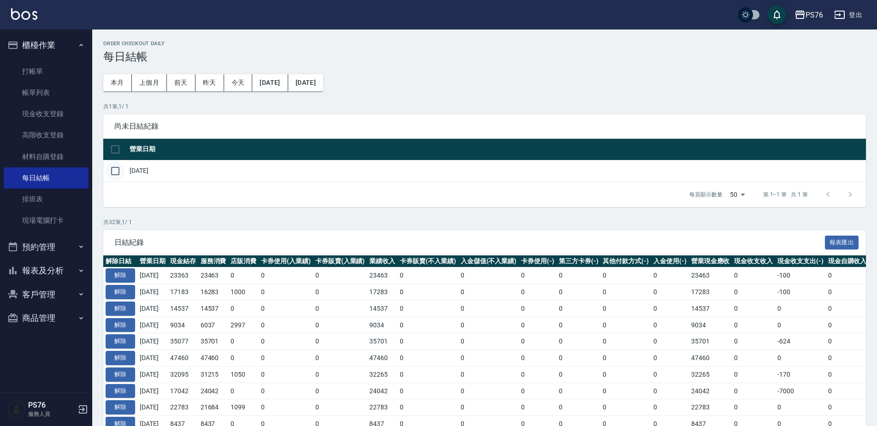
click at [115, 171] on input "checkbox" at bounding box center [115, 170] width 19 height 19
checkbox input "true"
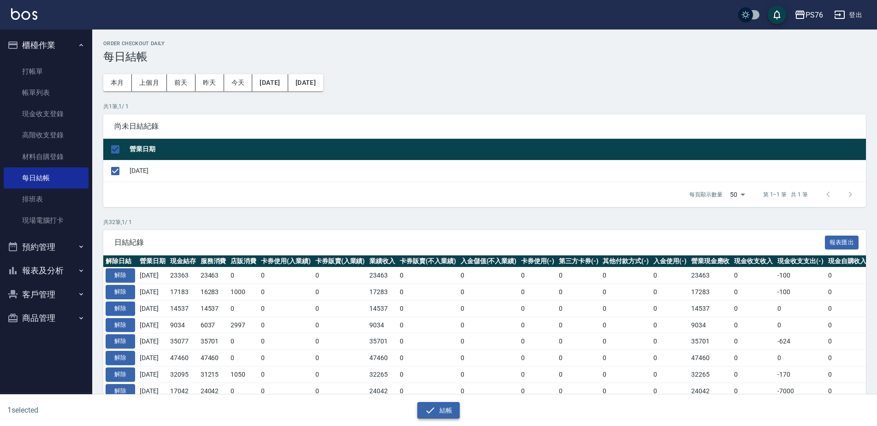
click at [442, 410] on button "結帳" at bounding box center [438, 410] width 43 height 17
click at [449, 416] on button "結帳" at bounding box center [438, 410] width 43 height 17
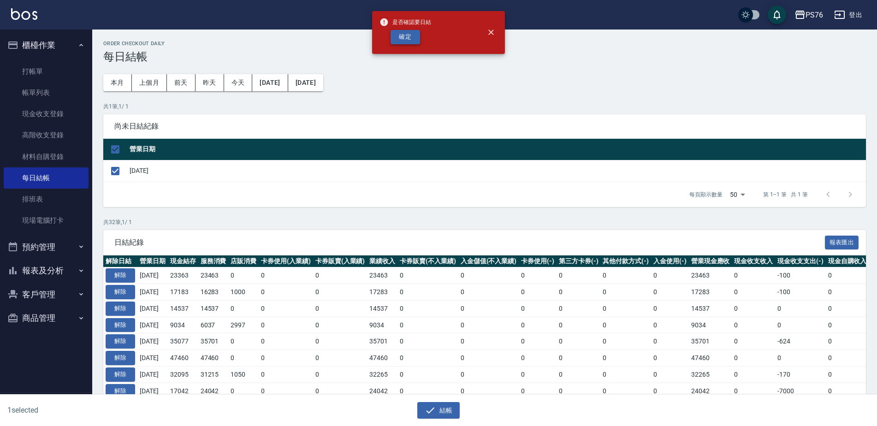
click at [401, 40] on button "確定" at bounding box center [406, 37] width 30 height 14
checkbox input "false"
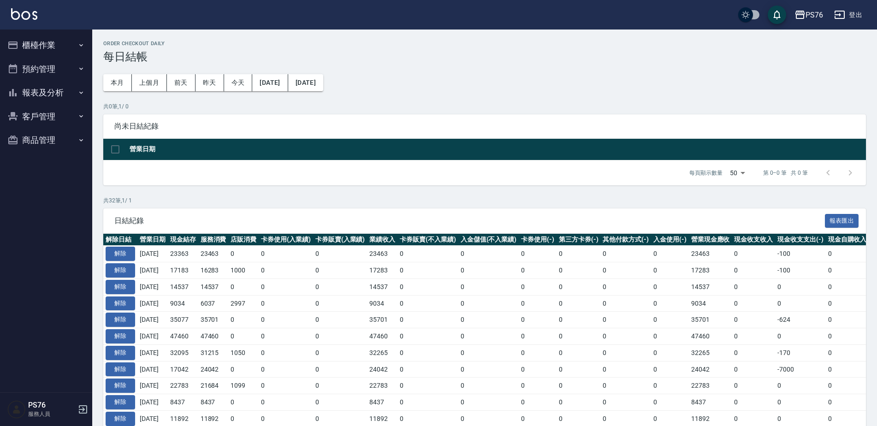
click at [60, 95] on button "報表及分析" at bounding box center [46, 93] width 85 height 24
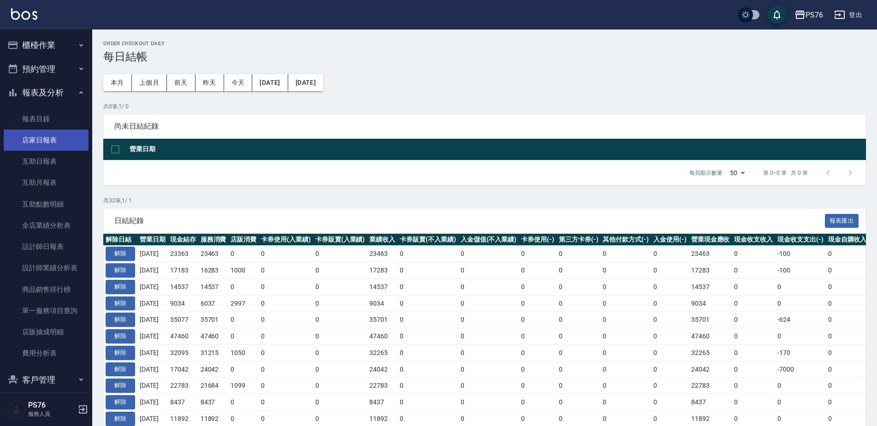
click at [57, 137] on link "店家日報表" at bounding box center [46, 140] width 85 height 21
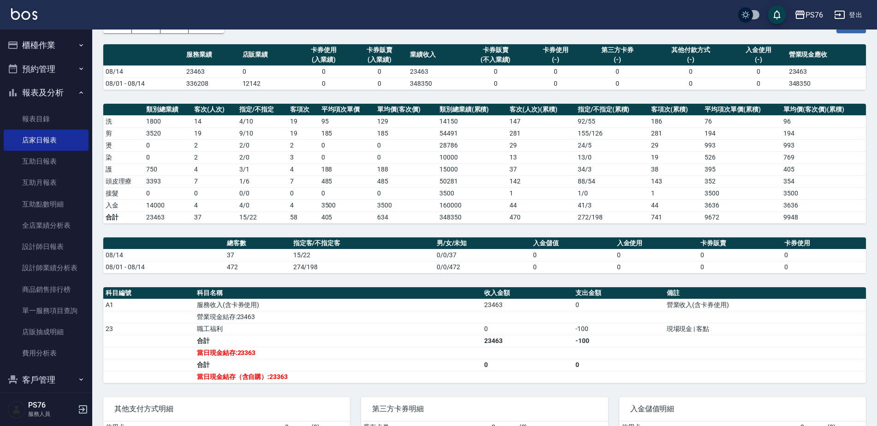
scroll to position [66, 0]
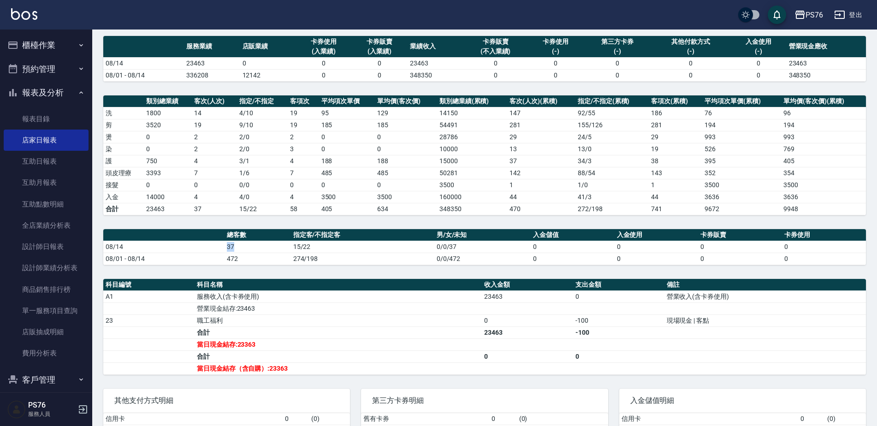
drag, startPoint x: 224, startPoint y: 246, endPoint x: 235, endPoint y: 247, distance: 11.1
click at [235, 247] on tr "08/14 37 15/22 0/0/37 0 0 0 0" at bounding box center [484, 247] width 763 height 12
drag, startPoint x: 235, startPoint y: 247, endPoint x: 238, endPoint y: 264, distance: 17.0
click at [238, 264] on td "472" at bounding box center [258, 259] width 66 height 12
drag, startPoint x: 239, startPoint y: 60, endPoint x: 252, endPoint y: 60, distance: 13.4
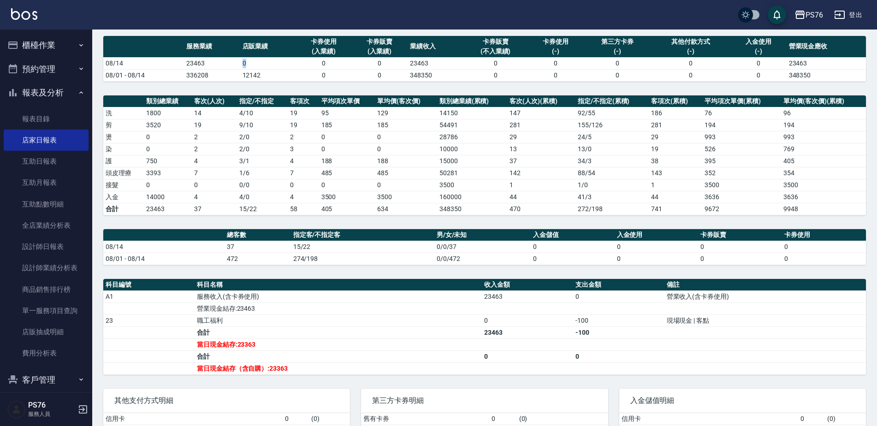
click at [252, 60] on tr "08/14 23463 0 0 0 23463 0 0 0 0 0 23463" at bounding box center [484, 63] width 763 height 12
drag, startPoint x: 252, startPoint y: 60, endPoint x: 210, endPoint y: 161, distance: 109.1
click at [234, 119] on td "19" at bounding box center [214, 125] width 45 height 12
click at [198, 172] on td "7" at bounding box center [214, 173] width 45 height 12
drag, startPoint x: 198, startPoint y: 172, endPoint x: 199, endPoint y: 201, distance: 28.1
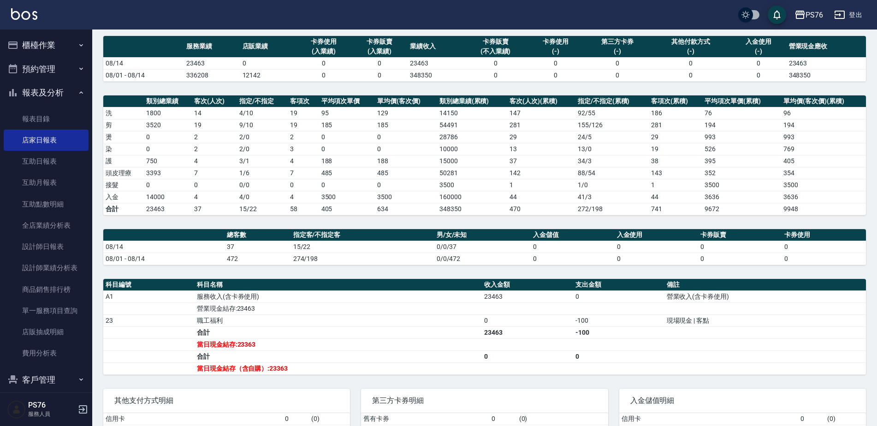
click at [199, 201] on td "4" at bounding box center [214, 197] width 45 height 12
drag, startPoint x: 142, startPoint y: 196, endPoint x: 162, endPoint y: 196, distance: 19.4
click at [162, 196] on tr "入金 14000 4 4 / 0 4 3500 3500 160000 44 41 / 3 44 3636 3636" at bounding box center [484, 197] width 763 height 12
drag, startPoint x: 162, startPoint y: 196, endPoint x: 172, endPoint y: 222, distance: 28.2
click at [172, 222] on div "PS76 2025-08-14 店家日報表 列印時間： 2025-08-14-21:03 Merchant Daily Report 店家日報表 前天 昨天 …" at bounding box center [484, 229] width 785 height 532
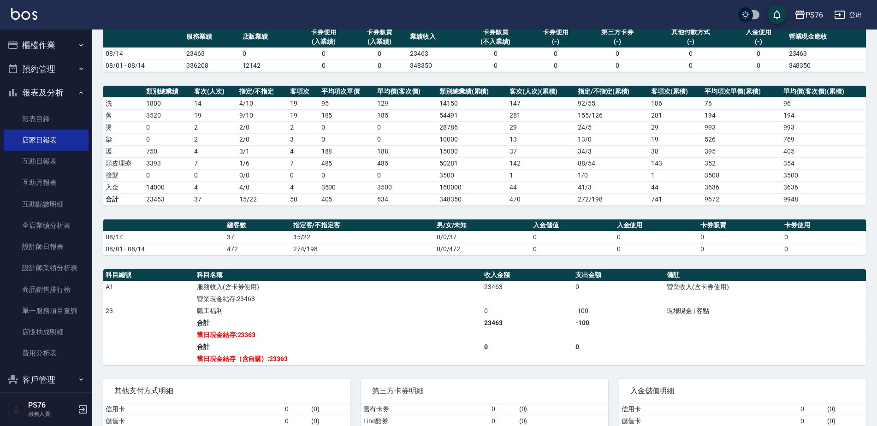
scroll to position [68, 0]
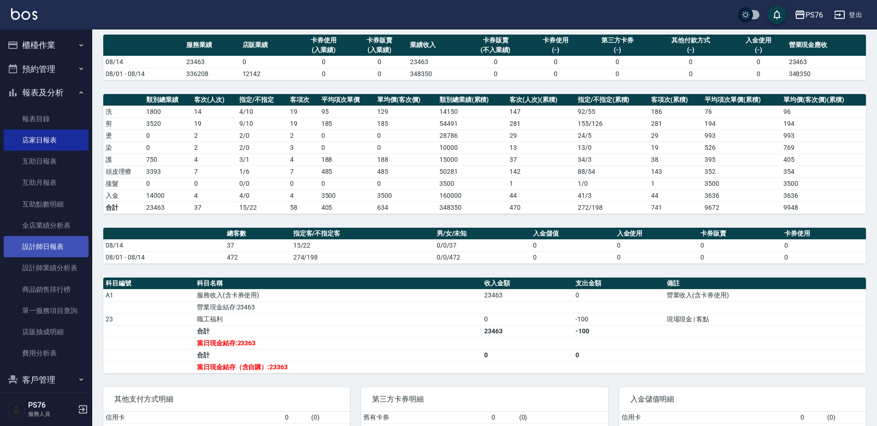
click at [65, 247] on link "設計師日報表" at bounding box center [46, 246] width 85 height 21
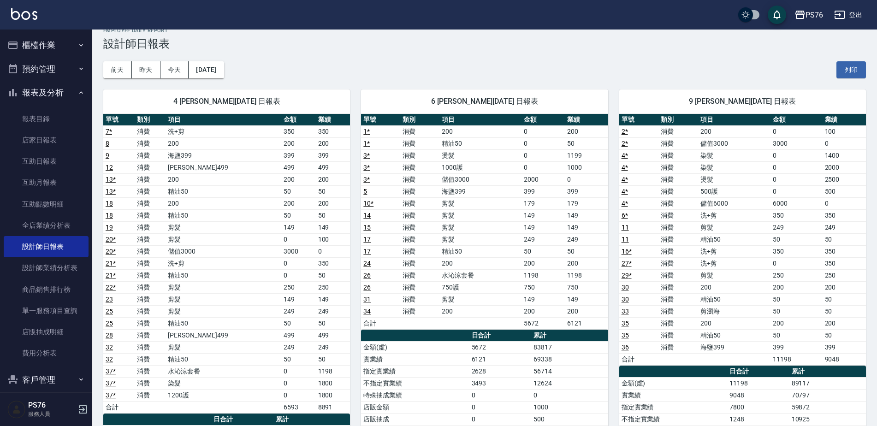
scroll to position [96, 0]
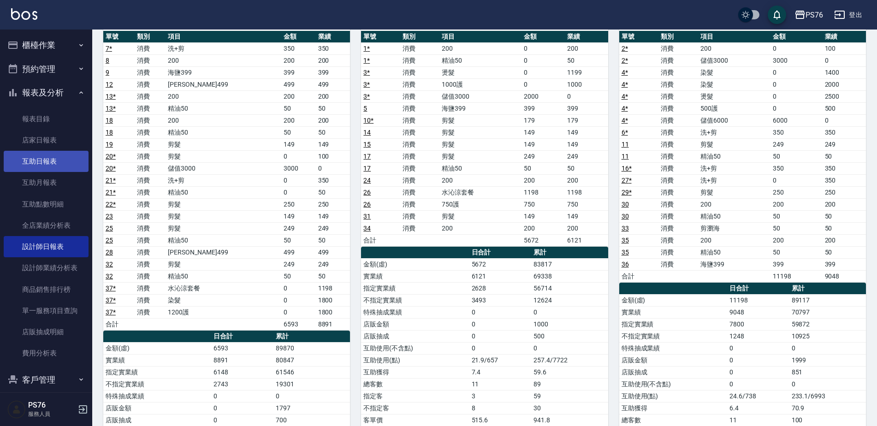
click at [52, 162] on link "互助日報表" at bounding box center [46, 161] width 85 height 21
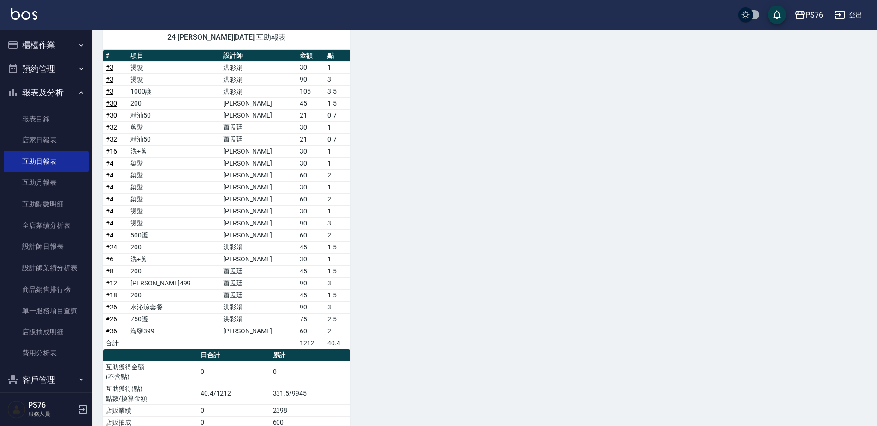
scroll to position [430, 0]
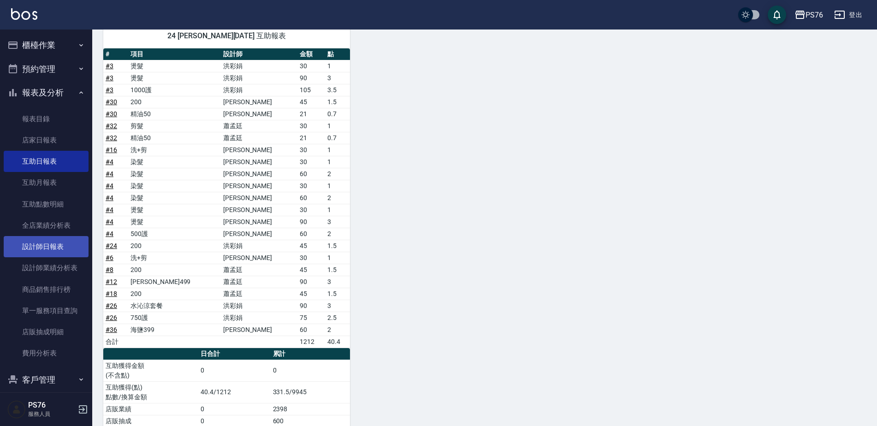
click at [65, 247] on link "設計師日報表" at bounding box center [46, 246] width 85 height 21
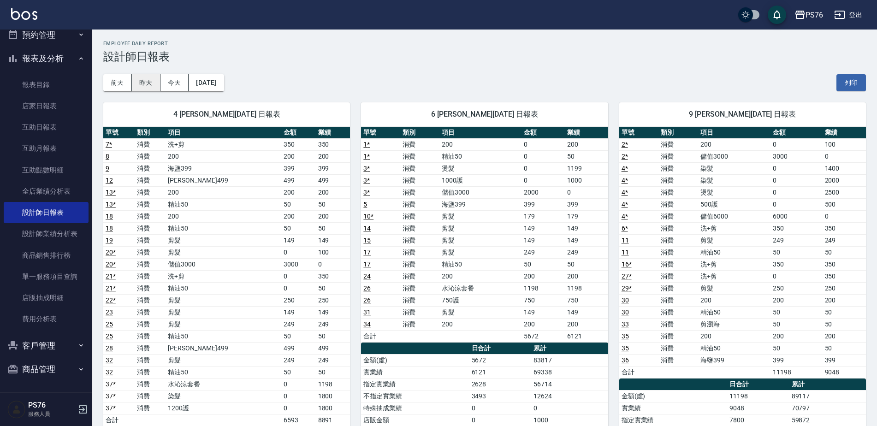
click at [142, 81] on button "昨天" at bounding box center [146, 82] width 29 height 17
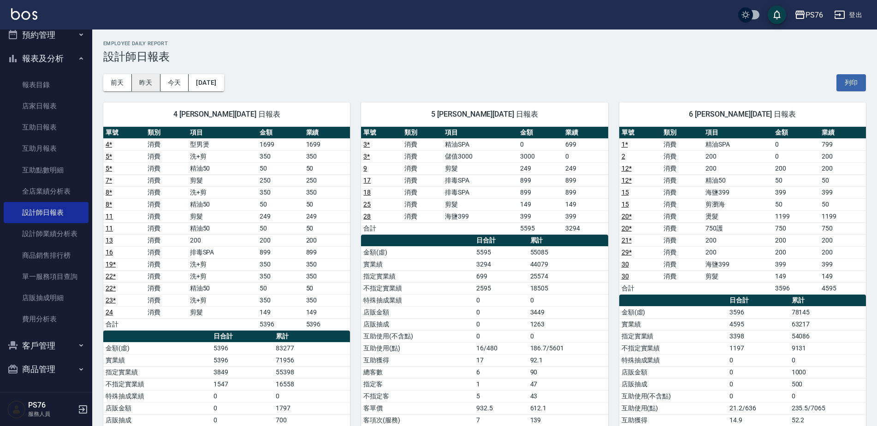
click at [133, 82] on button "昨天" at bounding box center [146, 82] width 29 height 17
click at [119, 82] on button "前天" at bounding box center [117, 82] width 29 height 17
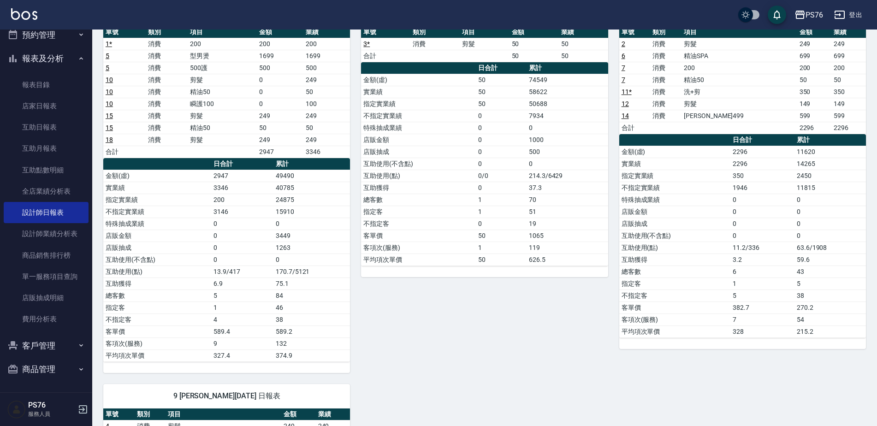
scroll to position [46, 0]
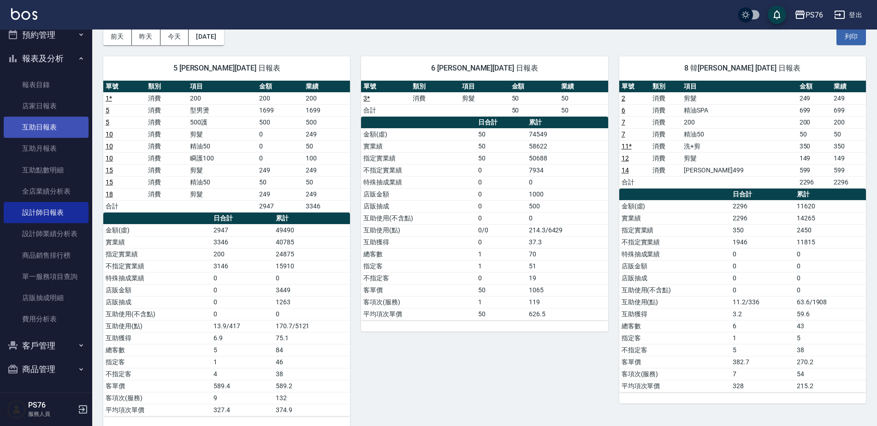
click at [45, 126] on link "互助日報表" at bounding box center [46, 127] width 85 height 21
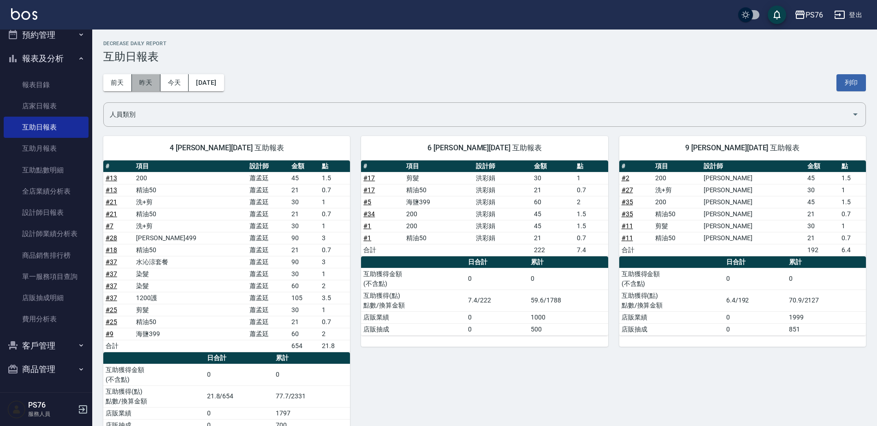
click at [144, 86] on button "昨天" at bounding box center [146, 82] width 29 height 17
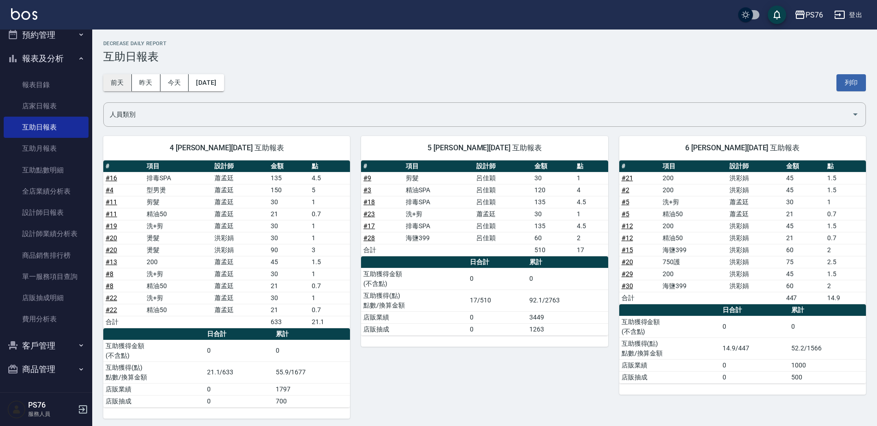
click at [117, 82] on button "前天" at bounding box center [117, 82] width 29 height 17
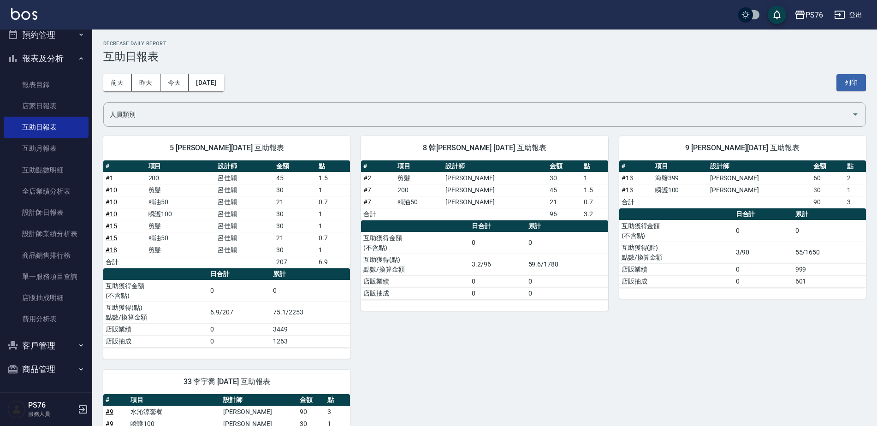
scroll to position [297, 0]
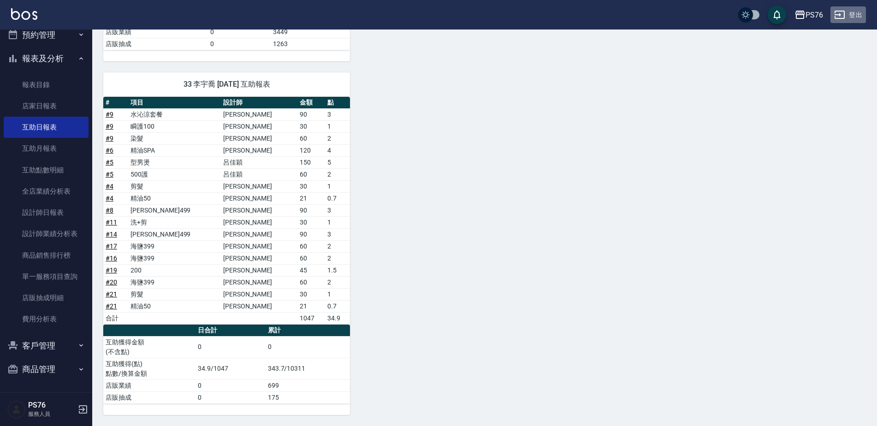
click at [855, 20] on button "登出" at bounding box center [848, 14] width 36 height 17
